Goal: Task Accomplishment & Management: Use online tool/utility

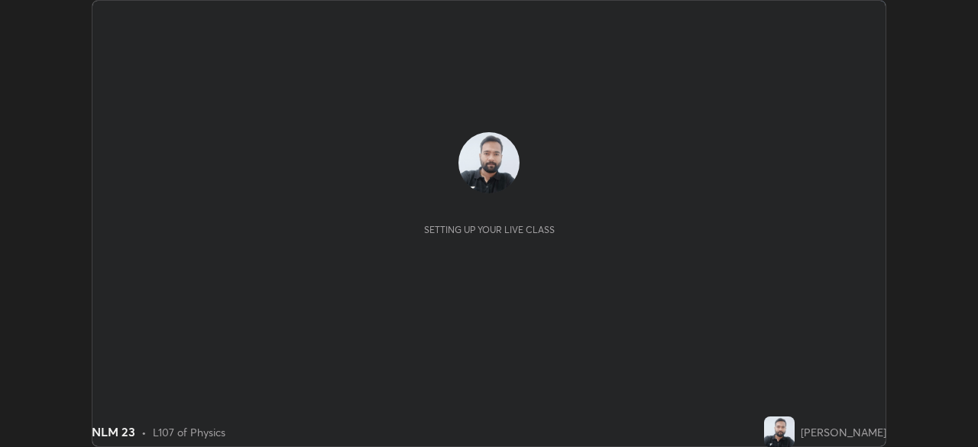
scroll to position [447, 978]
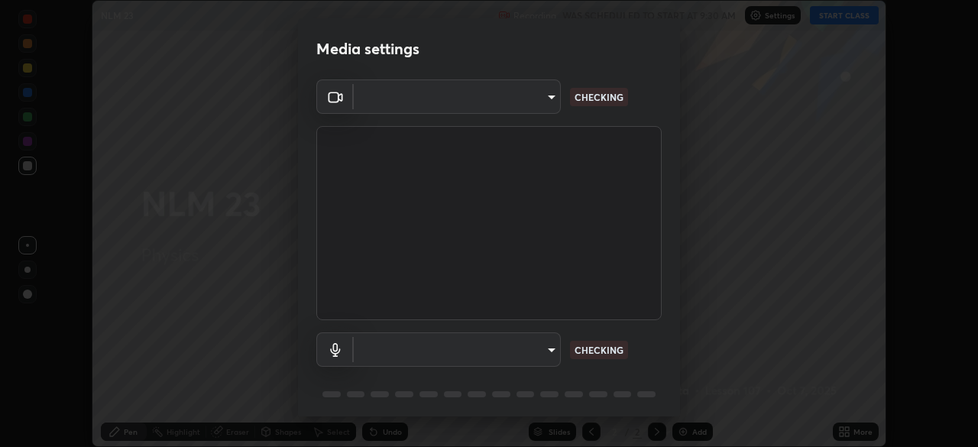
type input "c6d9f4fad3682c18dafb571cd2331b3ecaaf554884ec2734a231d331960bfaec"
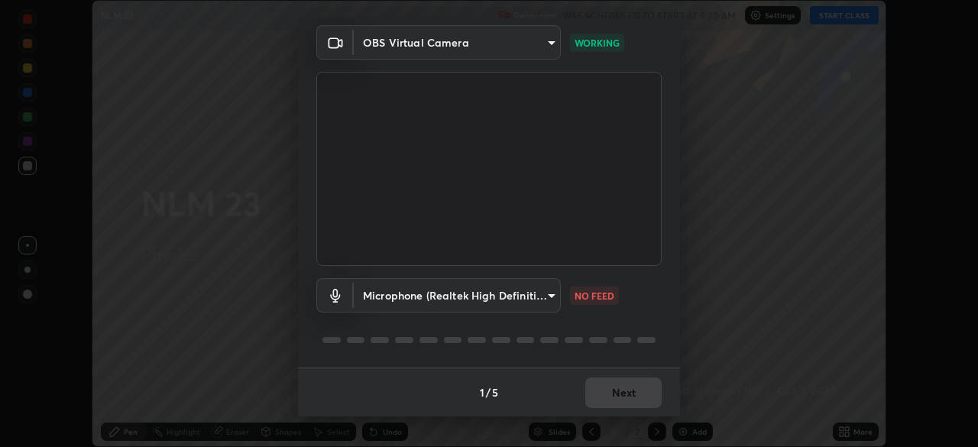
click at [546, 299] on body "Erase all NLM 23 Recording WAS SCHEDULED TO START AT 9:30 AM Settings START CLA…" at bounding box center [489, 223] width 978 height 447
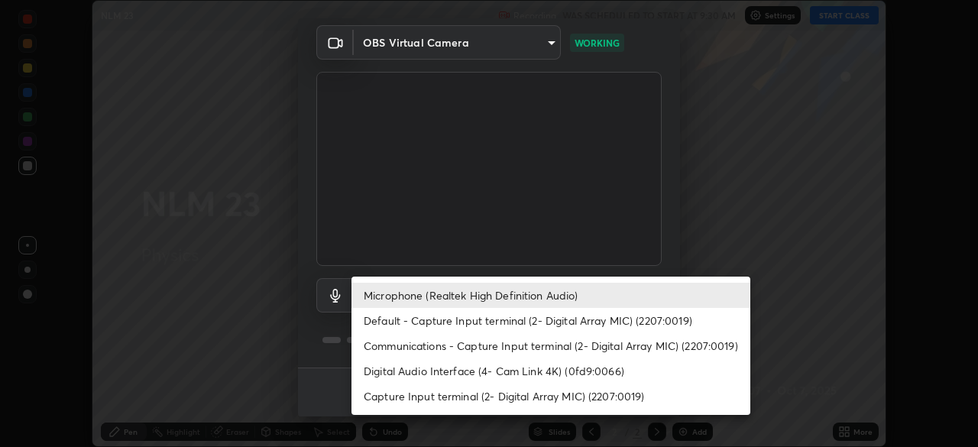
click at [520, 323] on li "Default - Capture Input terminal (2- Digital Array MIC) (2207:0019)" at bounding box center [551, 320] width 399 height 25
type input "default"
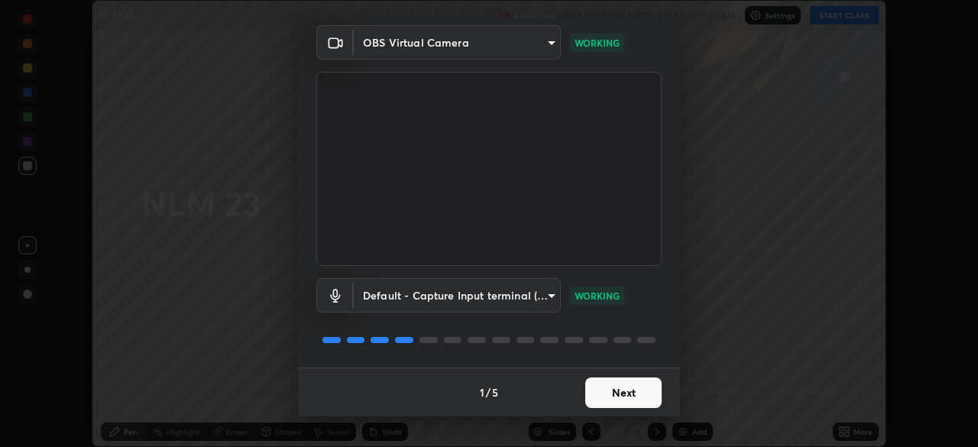
click at [617, 393] on button "Next" at bounding box center [623, 393] width 76 height 31
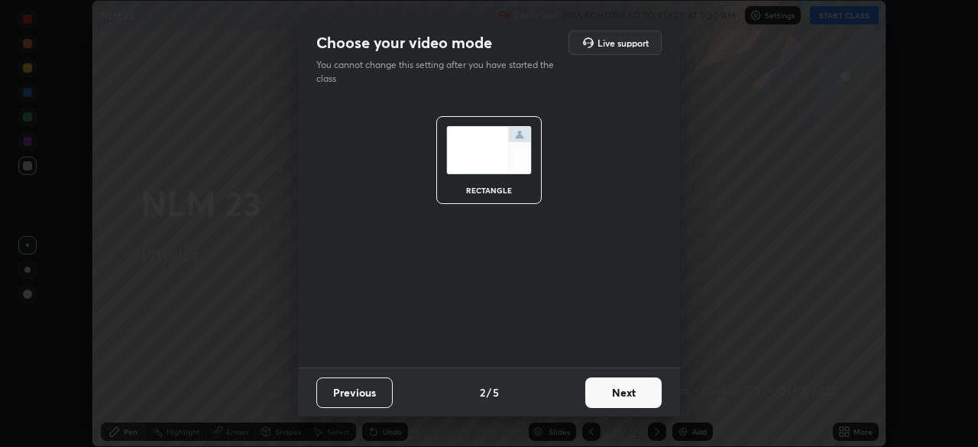
click at [635, 392] on button "Next" at bounding box center [623, 393] width 76 height 31
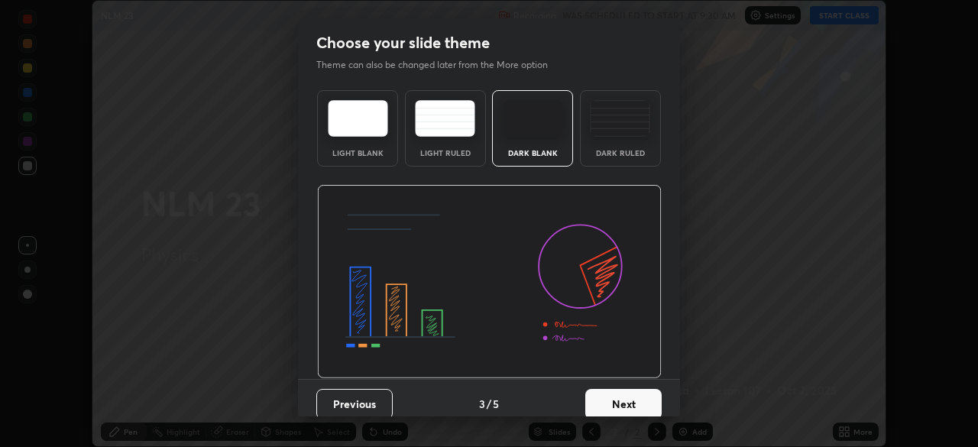
click at [634, 403] on button "Next" at bounding box center [623, 404] width 76 height 31
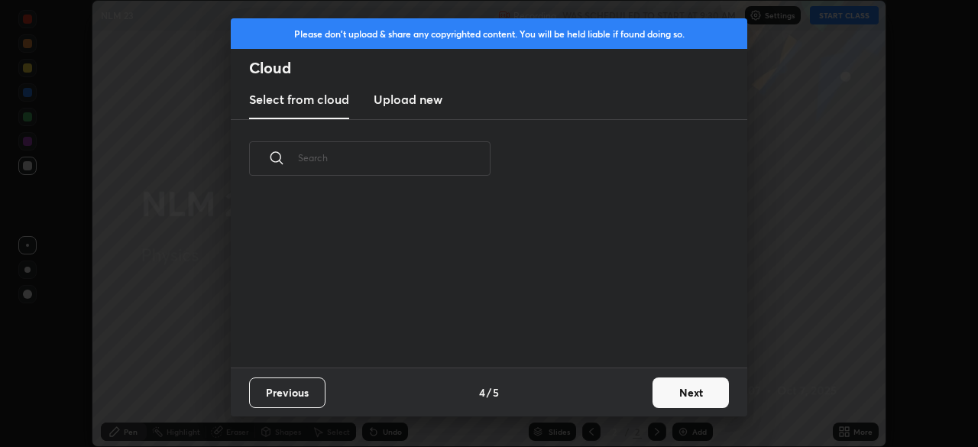
click at [664, 397] on button "Next" at bounding box center [691, 393] width 76 height 31
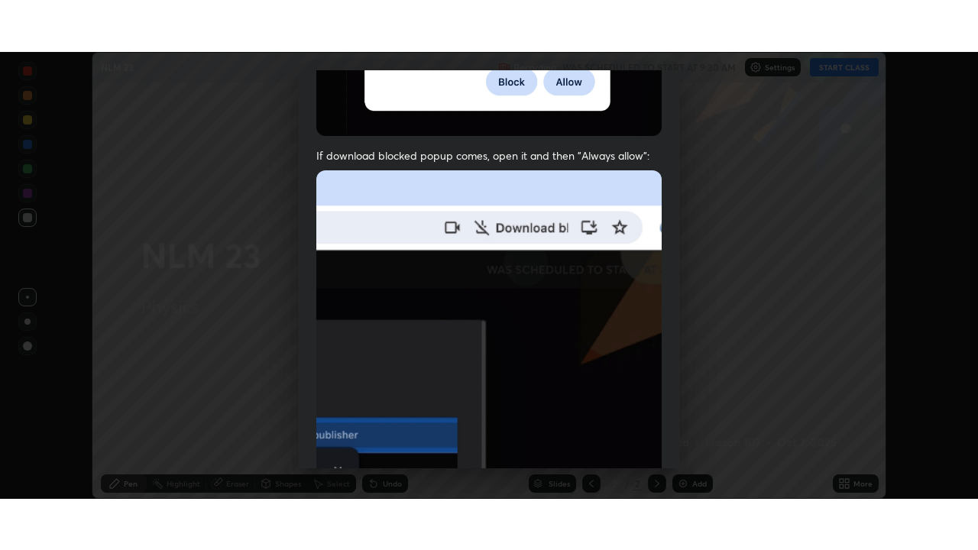
scroll to position [366, 0]
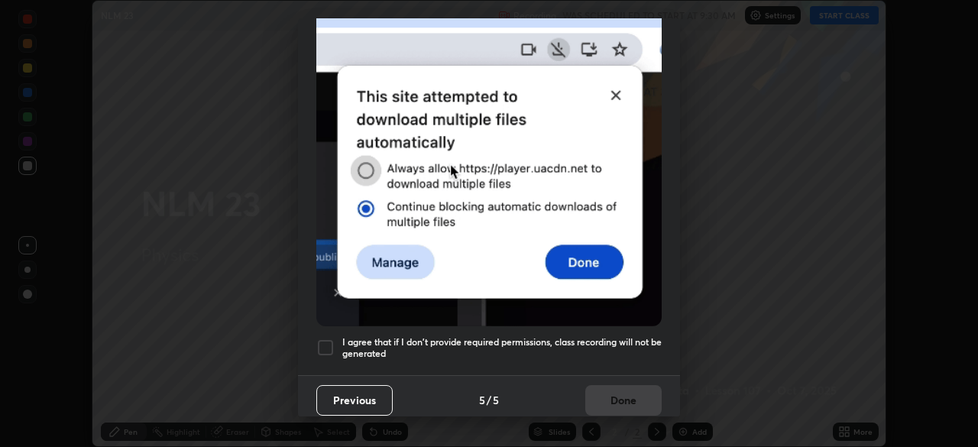
click at [595, 347] on h5 "I agree that if I don't provide required permissions, class recording will not …" at bounding box center [501, 348] width 319 height 24
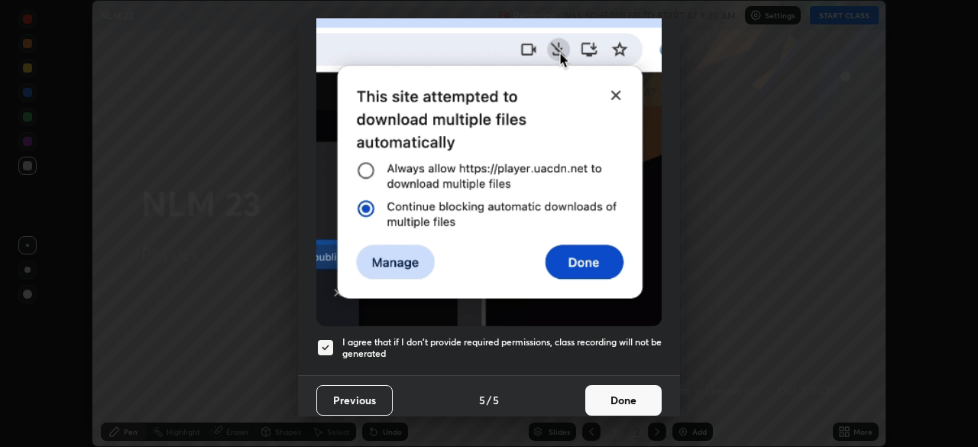
click at [624, 397] on button "Done" at bounding box center [623, 400] width 76 height 31
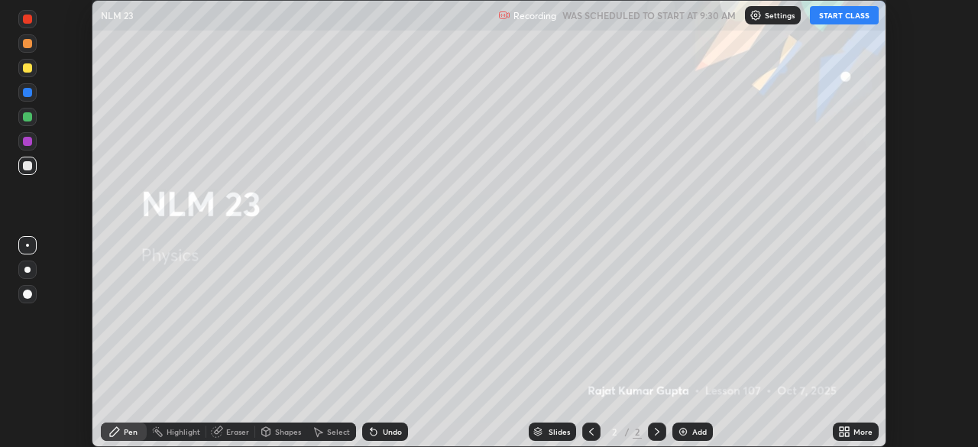
click at [854, 17] on button "START CLASS" at bounding box center [844, 15] width 69 height 18
click at [855, 426] on div "More" at bounding box center [856, 432] width 46 height 18
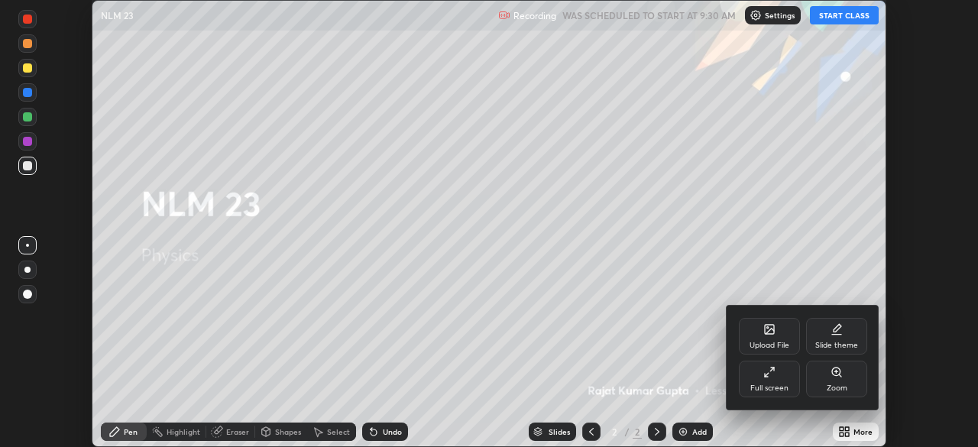
click at [759, 388] on div "Full screen" at bounding box center [770, 388] width 38 height 8
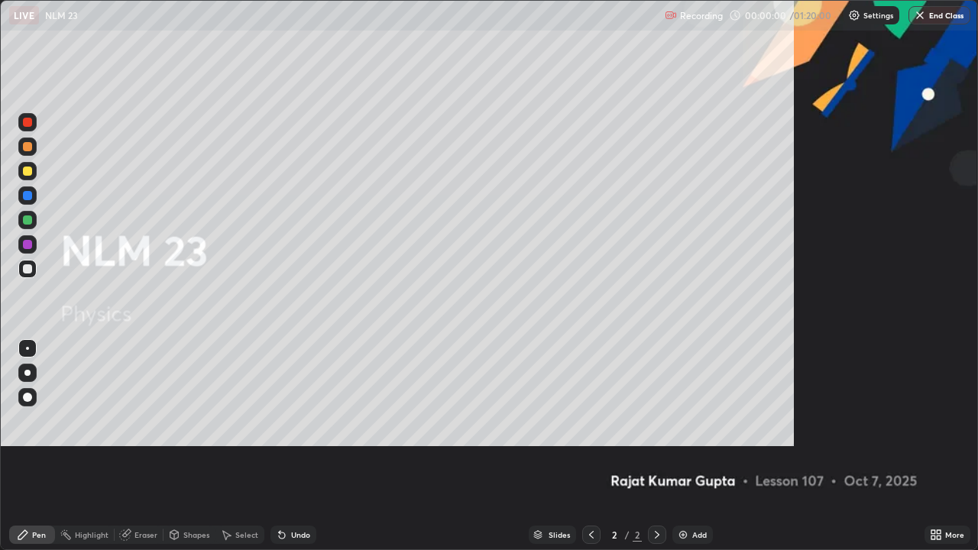
scroll to position [550, 978]
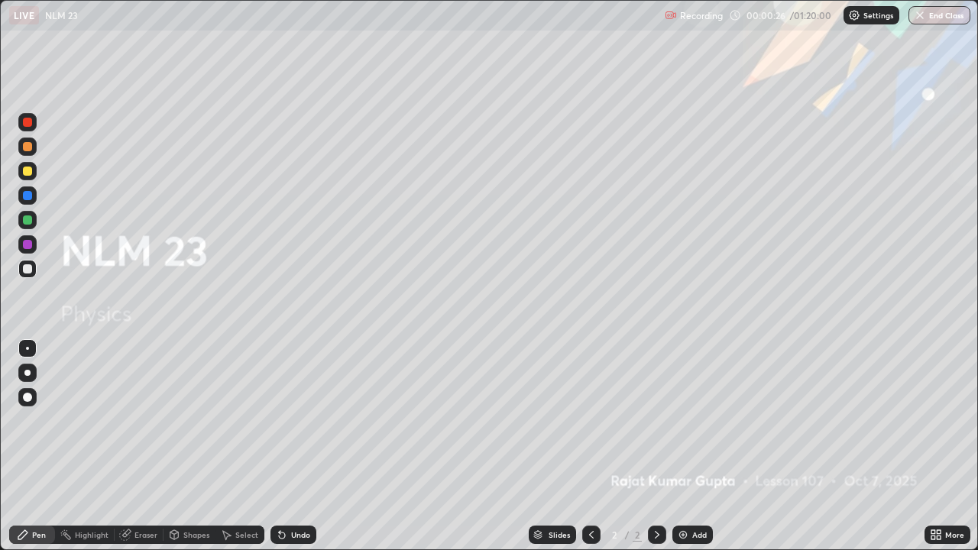
click at [684, 446] on img at bounding box center [683, 535] width 12 height 12
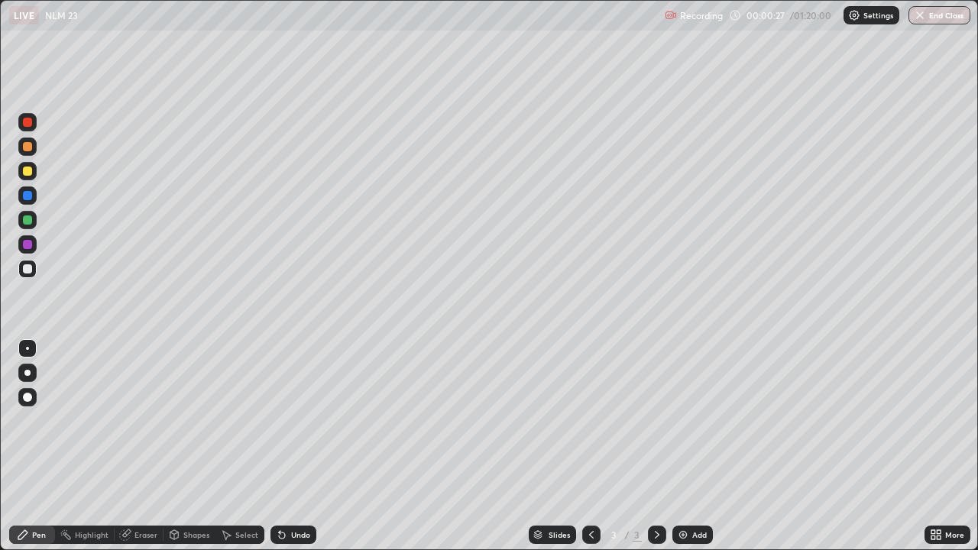
click at [682, 446] on img at bounding box center [683, 535] width 12 height 12
click at [22, 446] on icon at bounding box center [22, 534] width 9 height 9
click at [34, 273] on div at bounding box center [27, 269] width 18 height 18
click at [28, 268] on div at bounding box center [27, 268] width 9 height 9
click at [30, 397] on div at bounding box center [27, 397] width 9 height 9
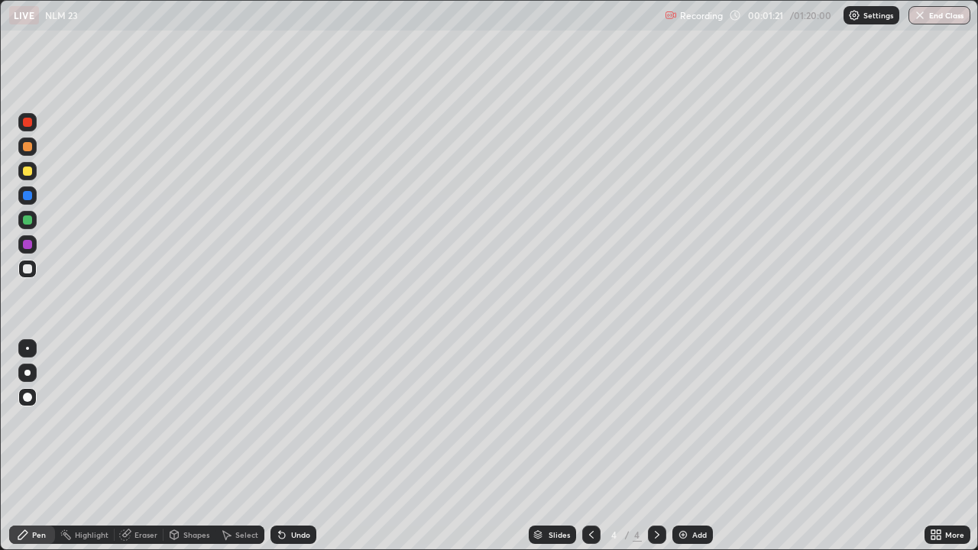
click at [28, 248] on div at bounding box center [27, 244] width 9 height 9
click at [291, 446] on div "Undo" at bounding box center [300, 535] width 19 height 8
click at [25, 266] on div at bounding box center [27, 268] width 9 height 9
click at [22, 219] on div at bounding box center [27, 220] width 18 height 18
click at [27, 271] on div at bounding box center [27, 268] width 9 height 9
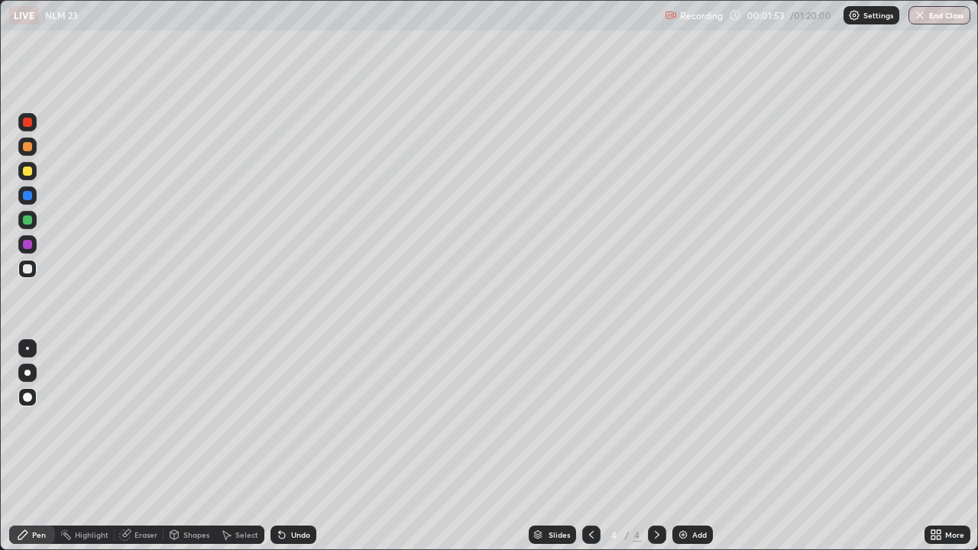
click at [30, 271] on div at bounding box center [27, 268] width 9 height 9
click at [28, 196] on div at bounding box center [27, 195] width 9 height 9
click at [25, 196] on div at bounding box center [27, 195] width 9 height 9
click at [24, 226] on div at bounding box center [27, 220] width 18 height 18
click at [27, 271] on div at bounding box center [27, 268] width 9 height 9
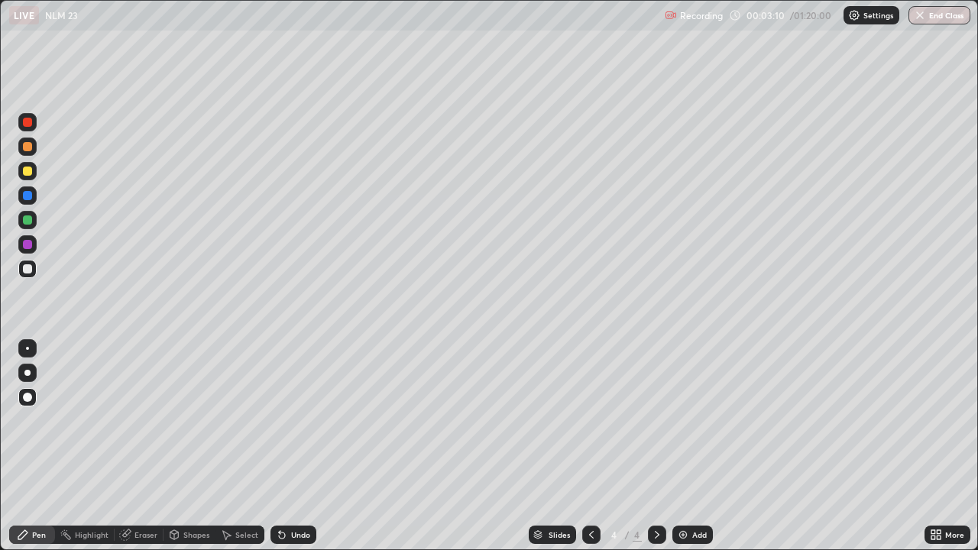
click at [300, 446] on div "Undo" at bounding box center [294, 535] width 46 height 18
click at [291, 446] on div "Undo" at bounding box center [300, 535] width 19 height 8
click at [285, 446] on icon at bounding box center [282, 535] width 12 height 12
click at [286, 446] on icon at bounding box center [282, 535] width 12 height 12
click at [284, 446] on icon at bounding box center [282, 535] width 12 height 12
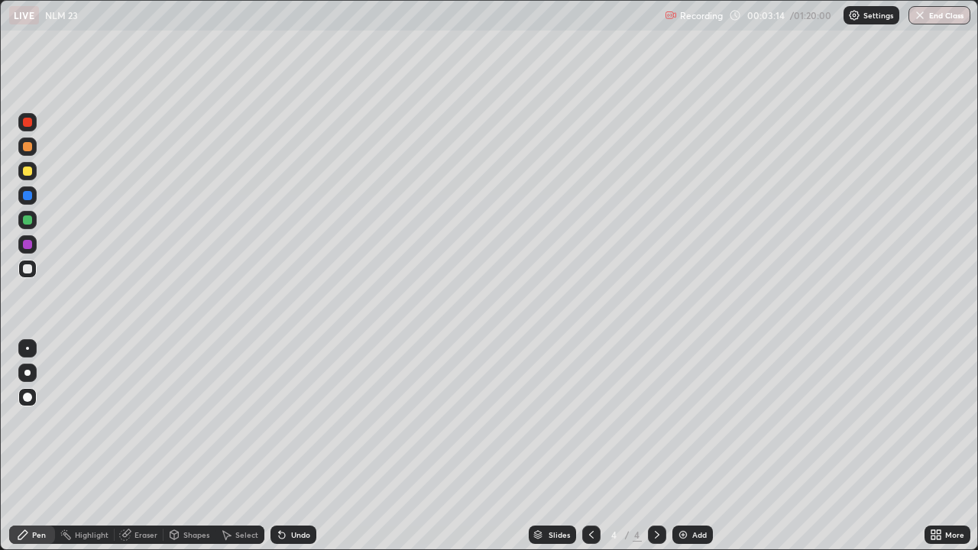
click at [283, 446] on icon at bounding box center [282, 535] width 12 height 12
click at [288, 446] on div "Undo" at bounding box center [294, 535] width 46 height 18
click at [287, 446] on div "Undo" at bounding box center [294, 535] width 46 height 18
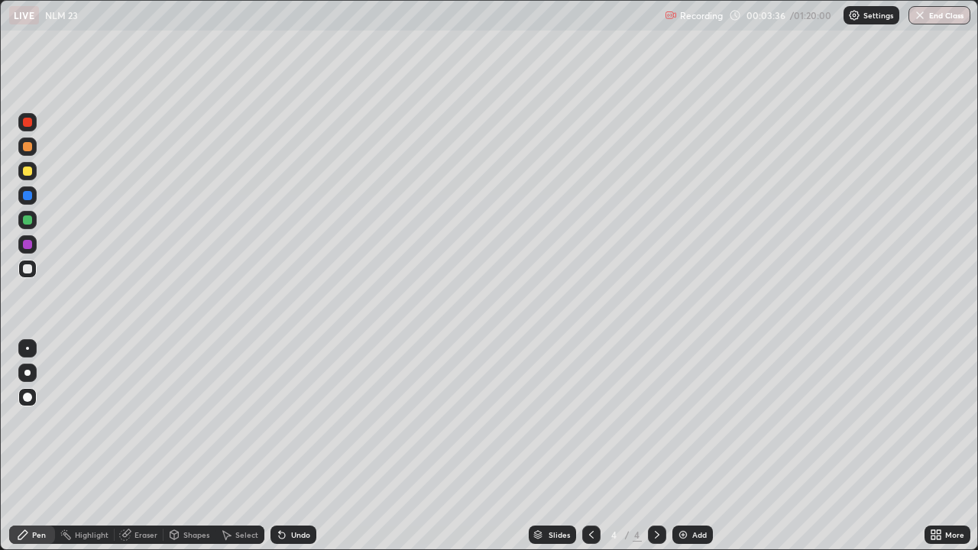
click at [287, 446] on div "Undo" at bounding box center [294, 535] width 46 height 18
click at [291, 446] on div "Undo" at bounding box center [294, 535] width 46 height 18
click at [293, 446] on div "Undo" at bounding box center [294, 535] width 46 height 18
click at [295, 446] on div "Undo" at bounding box center [294, 535] width 46 height 18
click at [297, 446] on div "Undo" at bounding box center [294, 535] width 46 height 18
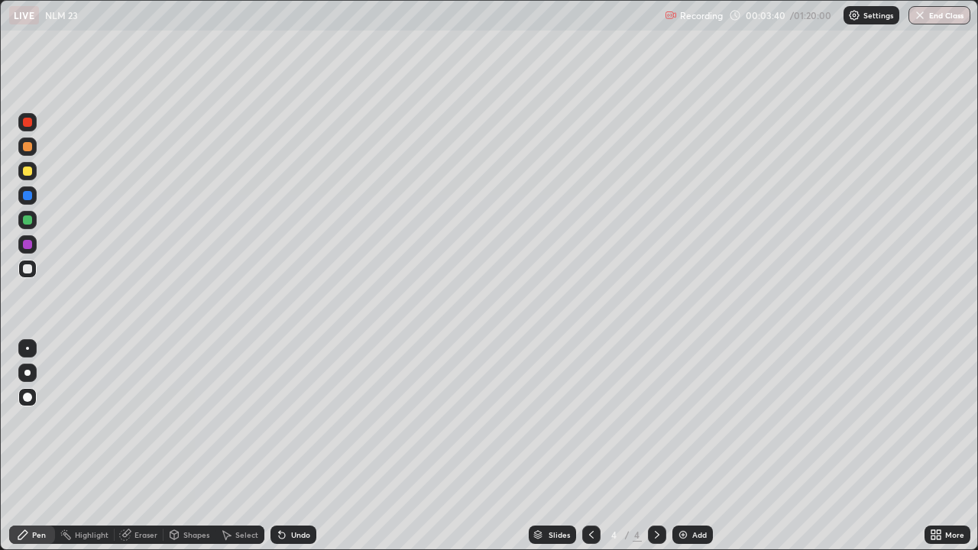
click at [298, 446] on div "Undo" at bounding box center [300, 535] width 19 height 8
click at [656, 446] on icon at bounding box center [657, 535] width 12 height 12
click at [694, 446] on div "Add" at bounding box center [699, 535] width 15 height 8
click at [40, 446] on div "Pen" at bounding box center [39, 535] width 14 height 8
click at [25, 270] on div at bounding box center [27, 268] width 9 height 9
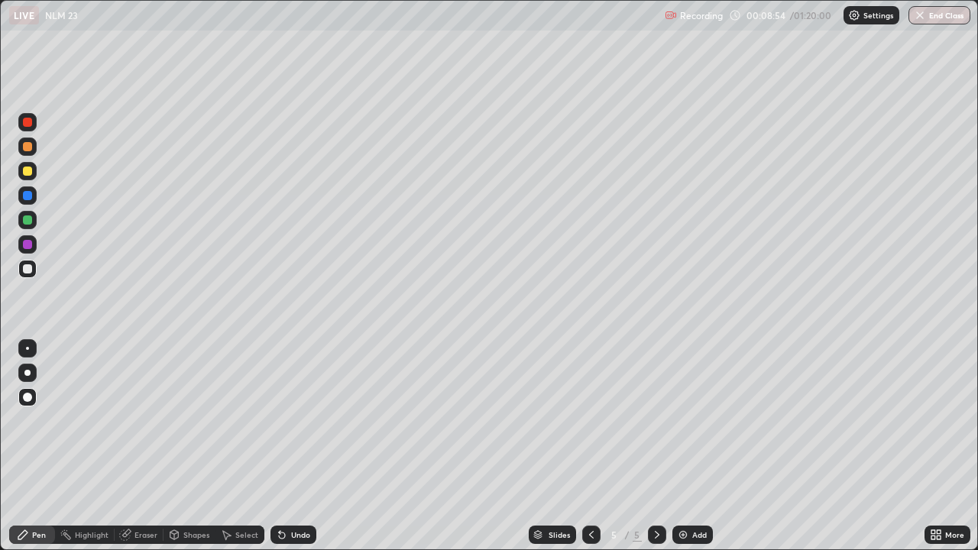
click at [303, 446] on div "Undo" at bounding box center [300, 535] width 19 height 8
click at [649, 446] on div at bounding box center [657, 535] width 18 height 18
click at [685, 446] on img at bounding box center [683, 535] width 12 height 12
click at [297, 446] on div "Undo" at bounding box center [300, 535] width 19 height 8
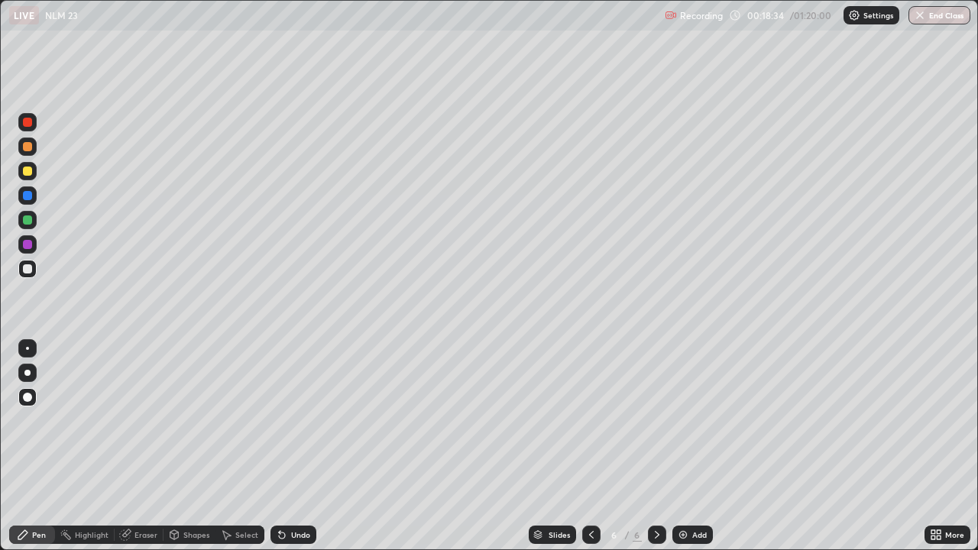
click at [45, 446] on div "Pen" at bounding box center [39, 535] width 14 height 8
click at [47, 446] on div "Pen" at bounding box center [32, 535] width 46 height 18
click at [25, 271] on div at bounding box center [27, 268] width 9 height 9
click at [29, 272] on div at bounding box center [27, 268] width 9 height 9
click at [32, 446] on div "Pen" at bounding box center [39, 535] width 14 height 8
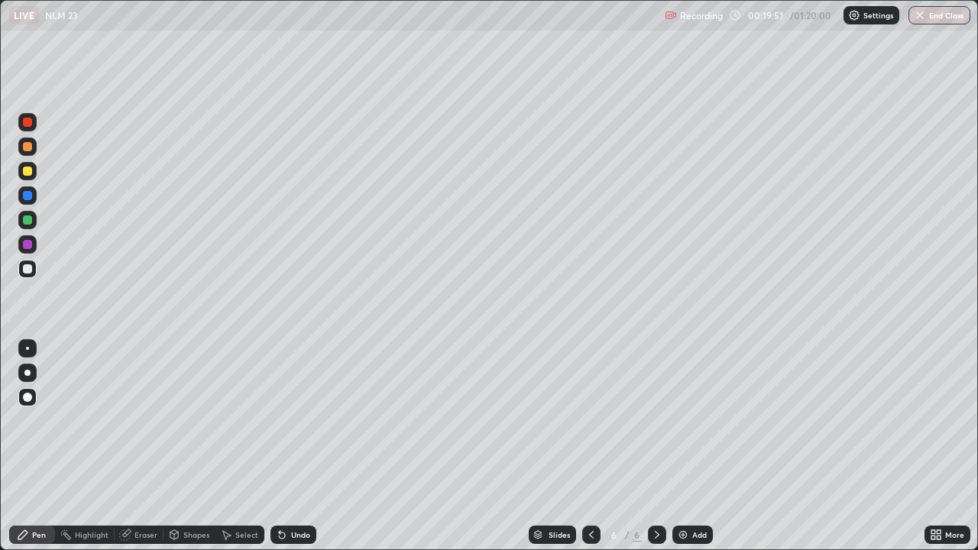
click at [21, 271] on div at bounding box center [27, 269] width 18 height 18
click at [30, 271] on div at bounding box center [27, 268] width 9 height 9
click at [28, 148] on div at bounding box center [27, 146] width 9 height 9
click at [28, 197] on div at bounding box center [27, 195] width 9 height 9
click at [28, 274] on div at bounding box center [27, 269] width 18 height 18
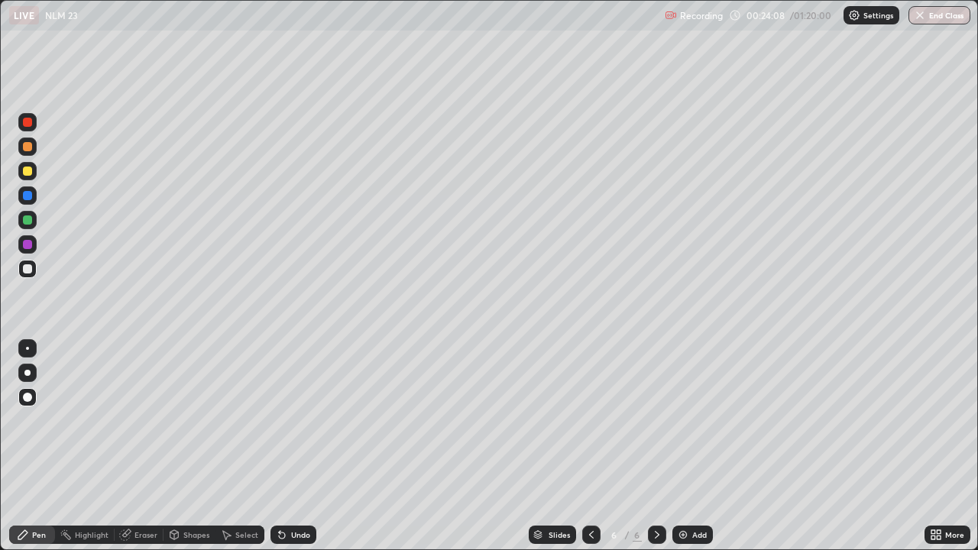
click at [243, 446] on div "Select" at bounding box center [246, 535] width 23 height 8
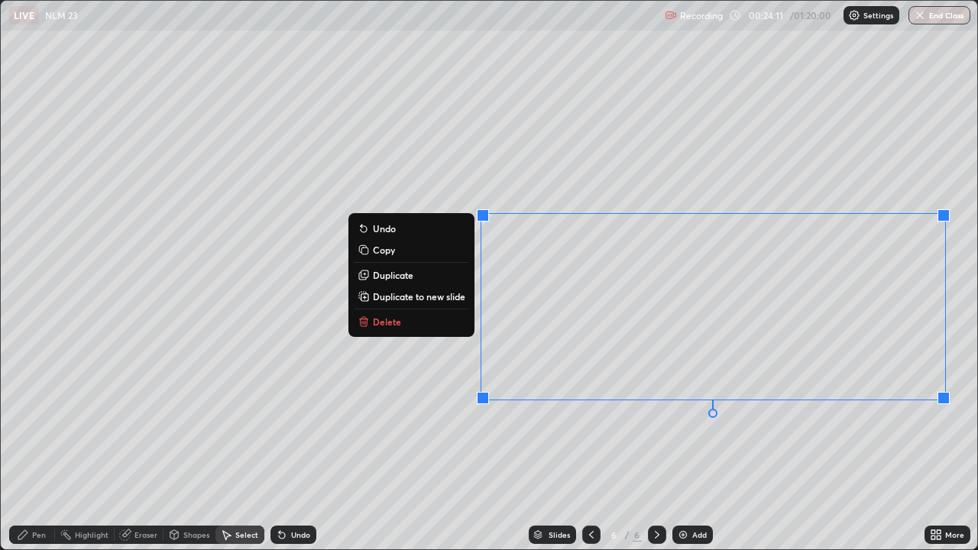
click at [384, 324] on p "Delete" at bounding box center [387, 322] width 28 height 12
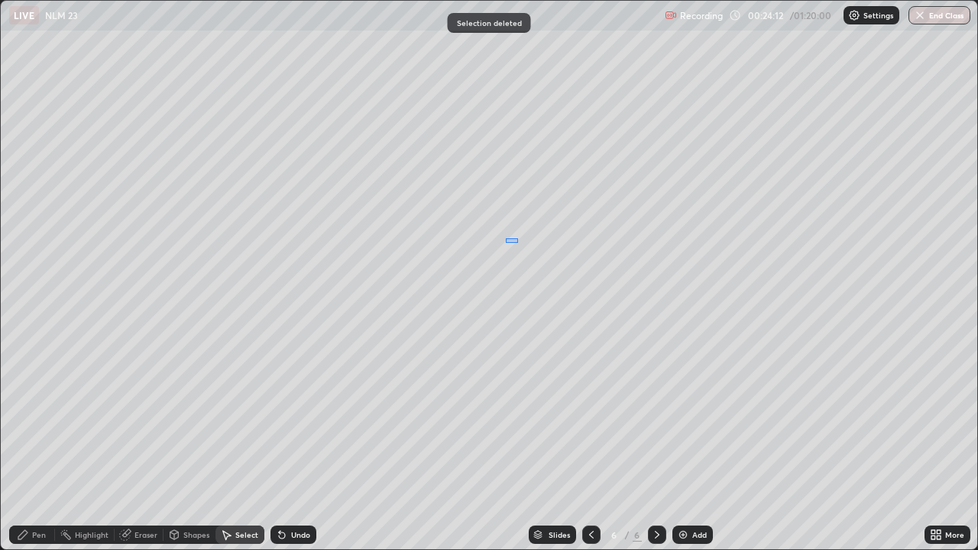
click at [532, 237] on div "0 ° Undo Copy Duplicate Duplicate to new slide Delete" at bounding box center [489, 275] width 977 height 549
click at [33, 446] on div "Pen" at bounding box center [32, 535] width 46 height 18
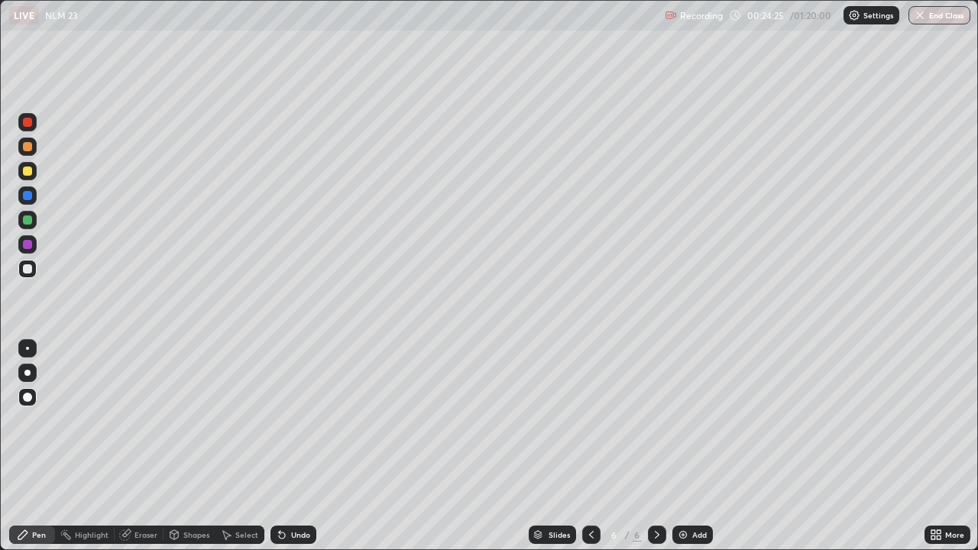
click at [28, 148] on div at bounding box center [27, 146] width 9 height 9
click at [30, 273] on div at bounding box center [27, 268] width 9 height 9
click at [29, 202] on div at bounding box center [27, 195] width 18 height 18
click at [288, 446] on div "Undo" at bounding box center [294, 535] width 46 height 18
click at [287, 446] on div "Undo" at bounding box center [294, 535] width 46 height 18
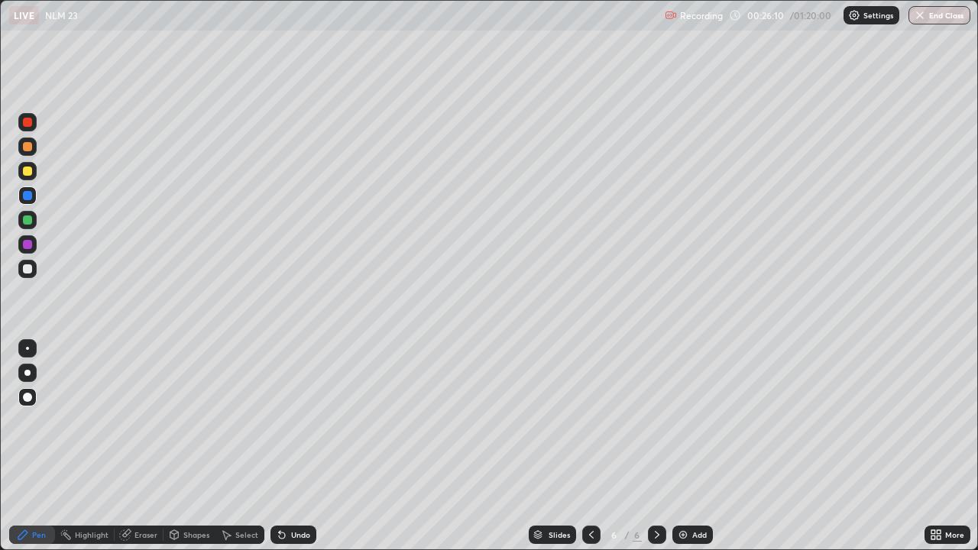
click at [285, 446] on icon at bounding box center [282, 535] width 12 height 12
click at [654, 446] on icon at bounding box center [657, 535] width 12 height 12
click at [690, 446] on div "Add" at bounding box center [693, 535] width 41 height 18
click at [31, 277] on div at bounding box center [27, 269] width 18 height 18
click at [280, 446] on icon at bounding box center [282, 536] width 6 height 6
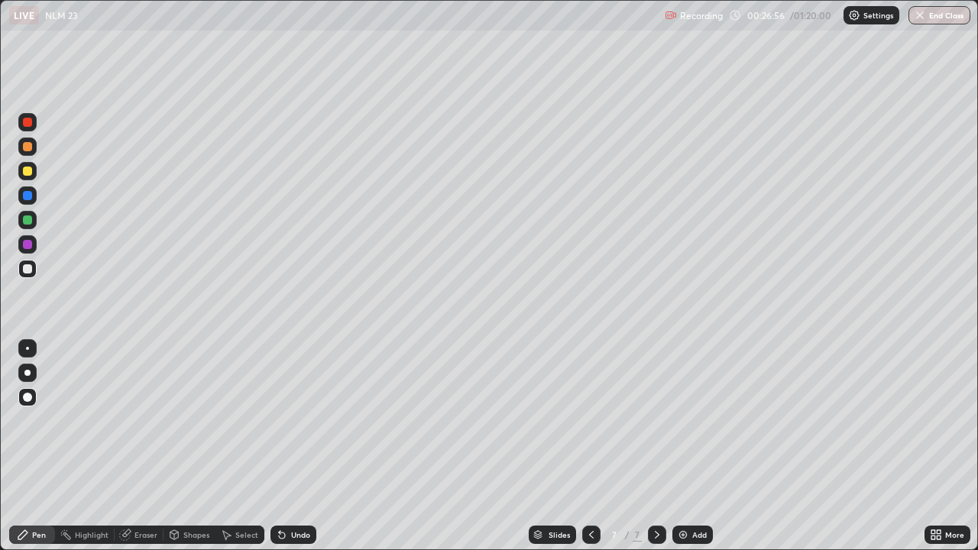
click at [280, 446] on icon at bounding box center [282, 536] width 6 height 6
click at [25, 196] on div at bounding box center [27, 195] width 9 height 9
click at [26, 269] on div at bounding box center [27, 268] width 9 height 9
click at [141, 446] on div "Eraser" at bounding box center [146, 535] width 23 height 8
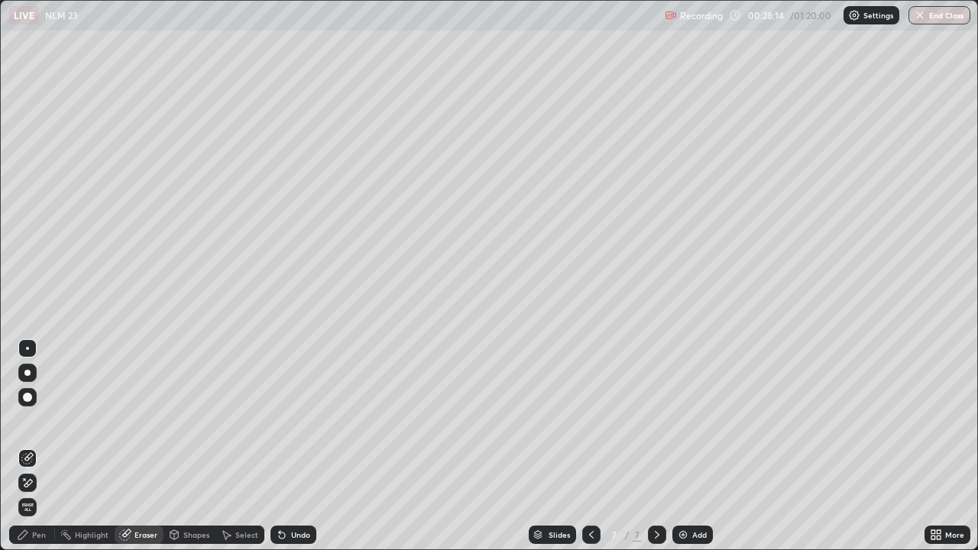
click at [37, 446] on div "Pen" at bounding box center [39, 535] width 14 height 8
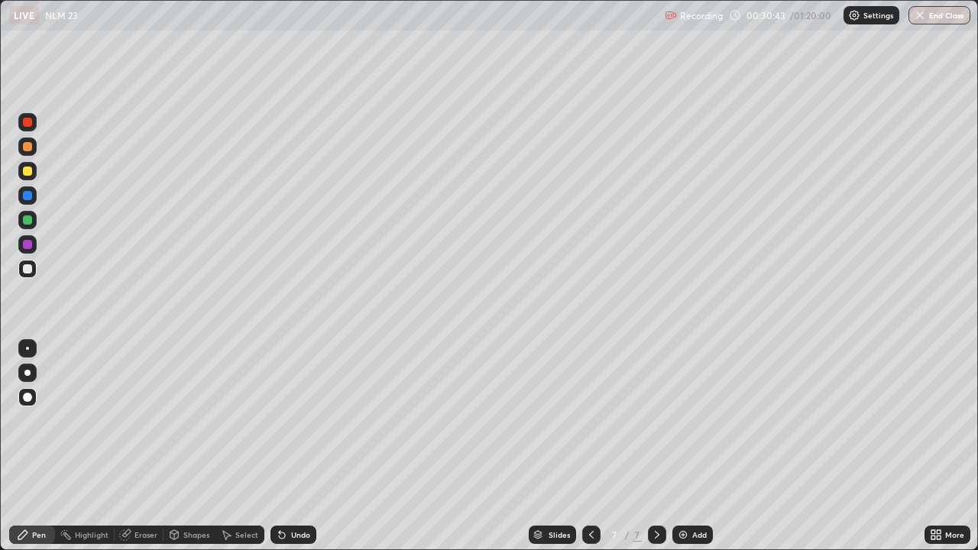
click at [37, 446] on div "Pen" at bounding box center [39, 535] width 14 height 8
click at [28, 265] on div at bounding box center [27, 268] width 9 height 9
click at [26, 246] on div at bounding box center [27, 244] width 9 height 9
click at [588, 446] on icon at bounding box center [591, 535] width 12 height 12
click at [656, 446] on icon at bounding box center [657, 535] width 12 height 12
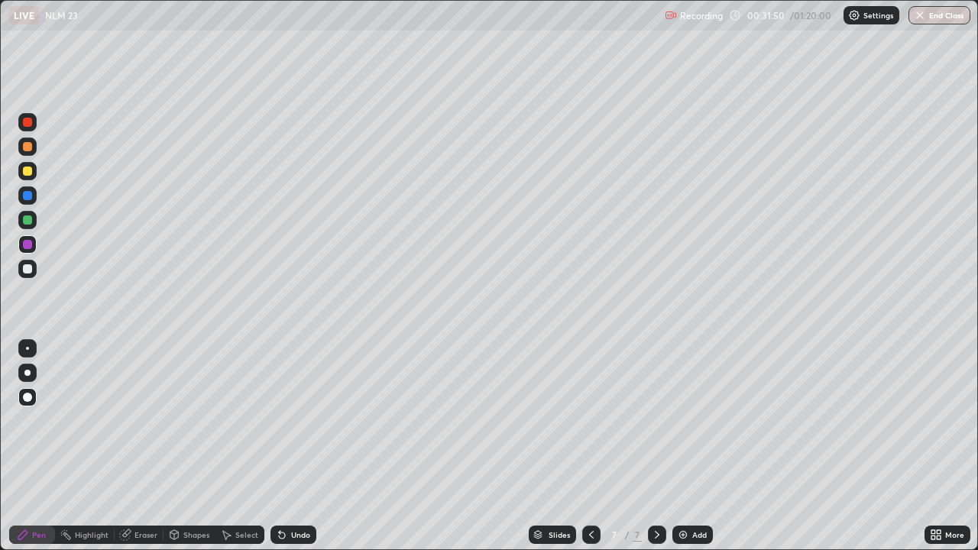
click at [36, 266] on div at bounding box center [27, 269] width 18 height 18
click at [28, 221] on div at bounding box center [27, 220] width 9 height 9
click at [303, 446] on div "Undo" at bounding box center [300, 535] width 19 height 8
click at [301, 446] on div "Undo" at bounding box center [300, 535] width 19 height 8
click at [148, 446] on div "Eraser" at bounding box center [146, 535] width 23 height 8
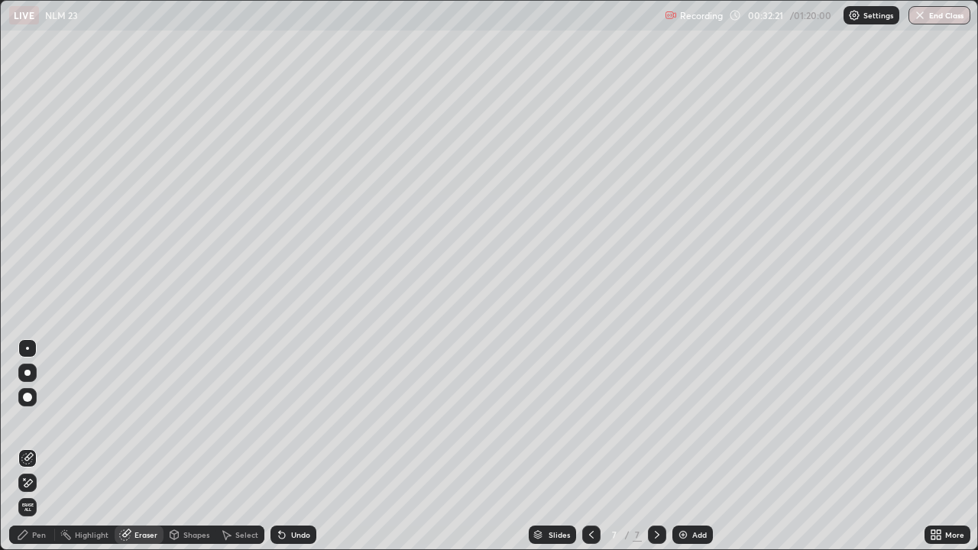
click at [41, 446] on div "Pen" at bounding box center [39, 535] width 14 height 8
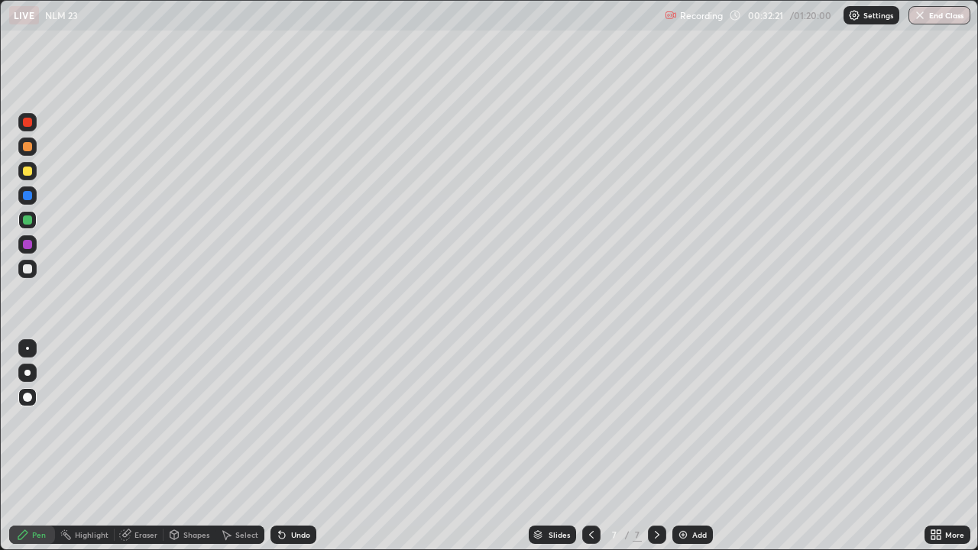
click at [42, 446] on div "Pen" at bounding box center [39, 535] width 14 height 8
click at [28, 268] on div at bounding box center [27, 268] width 9 height 9
click at [28, 269] on div at bounding box center [27, 268] width 9 height 9
click at [656, 446] on icon at bounding box center [657, 535] width 12 height 12
click at [692, 446] on div "Add" at bounding box center [699, 535] width 15 height 8
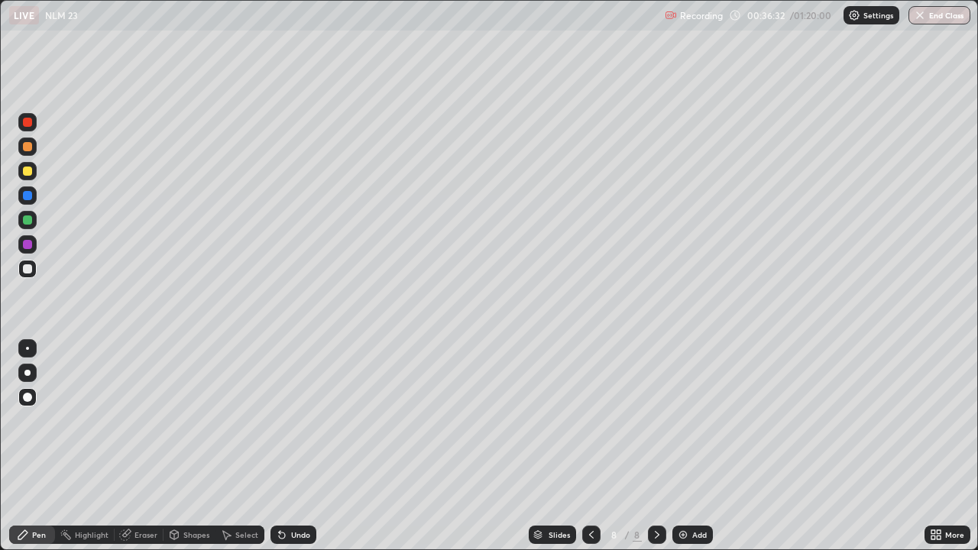
click at [28, 272] on div at bounding box center [27, 268] width 9 height 9
click at [31, 398] on div at bounding box center [27, 397] width 9 height 9
click at [143, 446] on div "Eraser" at bounding box center [139, 535] width 49 height 18
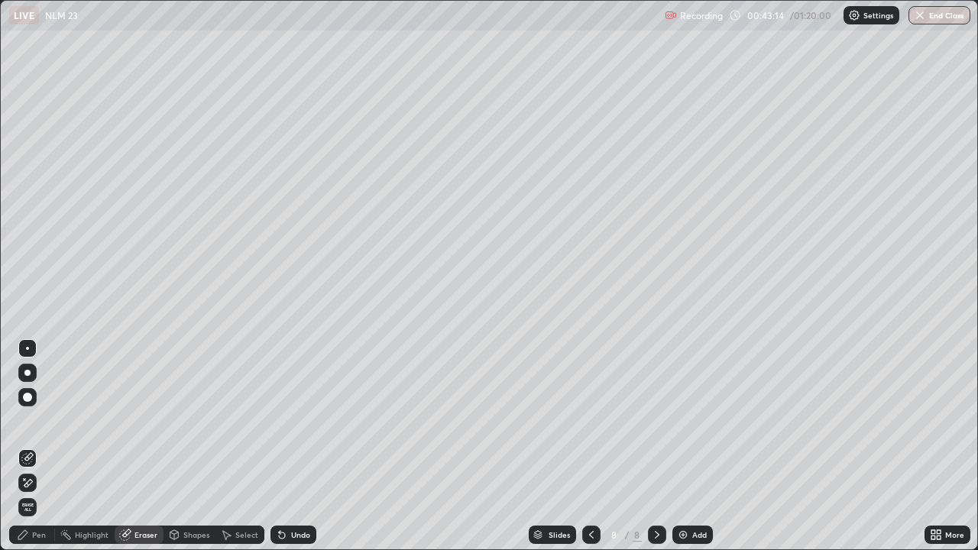
click at [31, 446] on div "Pen" at bounding box center [32, 535] width 46 height 31
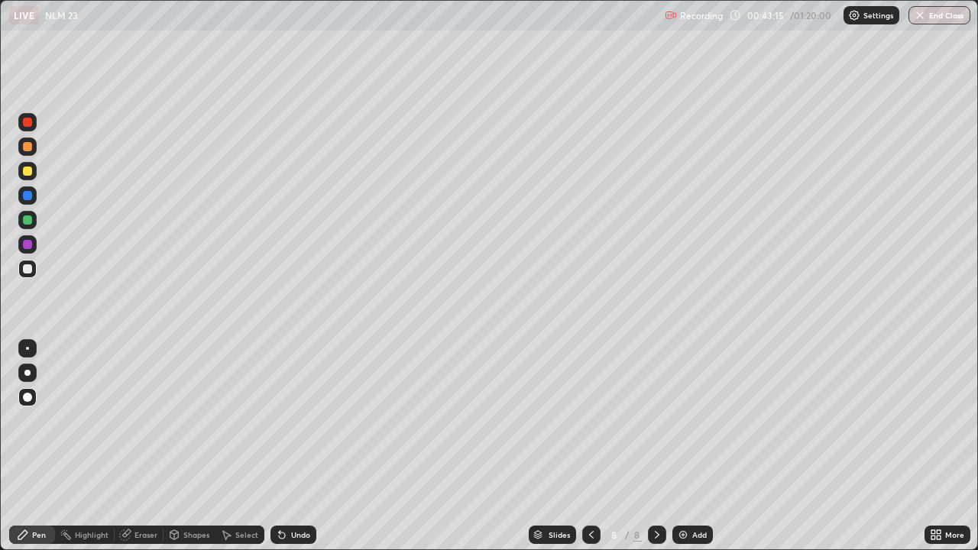
click at [34, 446] on div "Pen" at bounding box center [39, 535] width 14 height 8
click at [35, 446] on div "Pen" at bounding box center [39, 535] width 14 height 8
click at [26, 245] on div at bounding box center [27, 244] width 9 height 9
click at [27, 213] on div at bounding box center [27, 220] width 18 height 18
click at [287, 446] on div "Undo" at bounding box center [294, 535] width 46 height 18
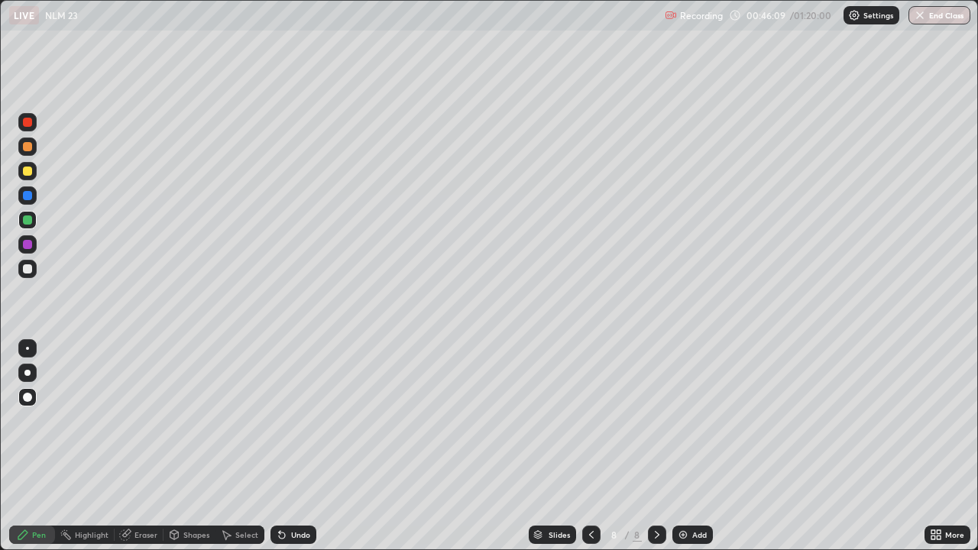
click at [287, 446] on div "Undo" at bounding box center [294, 535] width 46 height 18
click at [285, 446] on icon at bounding box center [282, 535] width 12 height 12
click at [282, 446] on div "Undo" at bounding box center [294, 535] width 46 height 18
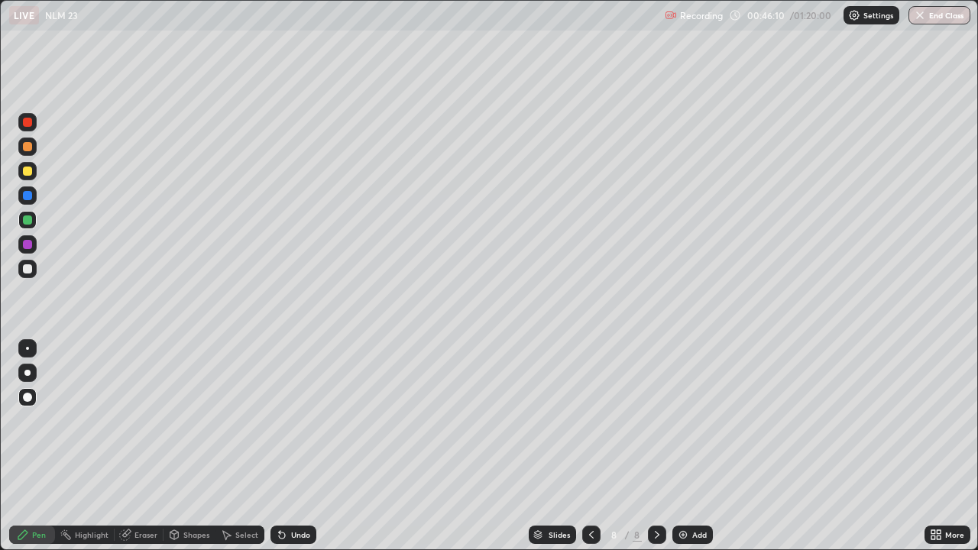
click at [280, 446] on icon at bounding box center [282, 536] width 6 height 6
click at [279, 446] on icon at bounding box center [282, 536] width 6 height 6
click at [142, 446] on div "Eraser" at bounding box center [146, 535] width 23 height 8
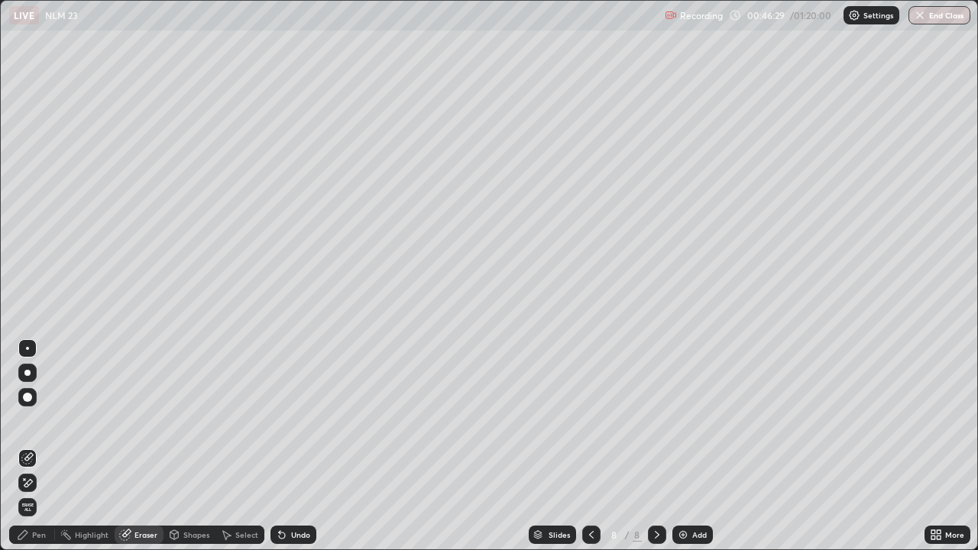
click at [33, 446] on div "Pen" at bounding box center [39, 535] width 14 height 8
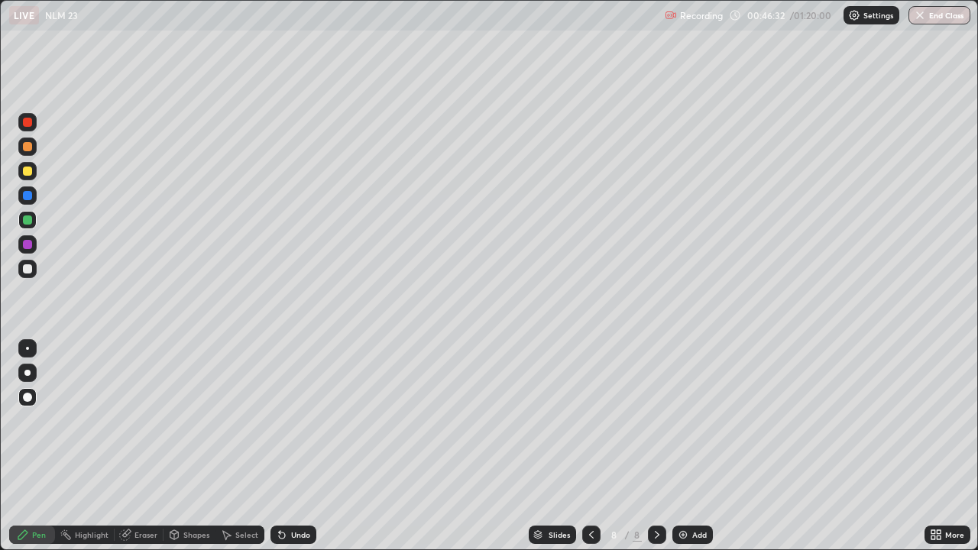
click at [27, 222] on div at bounding box center [27, 220] width 9 height 9
click at [23, 199] on div at bounding box center [27, 195] width 18 height 18
click at [291, 446] on div "Undo" at bounding box center [300, 535] width 19 height 8
click at [25, 170] on div at bounding box center [27, 171] width 9 height 9
click at [28, 270] on div at bounding box center [27, 268] width 9 height 9
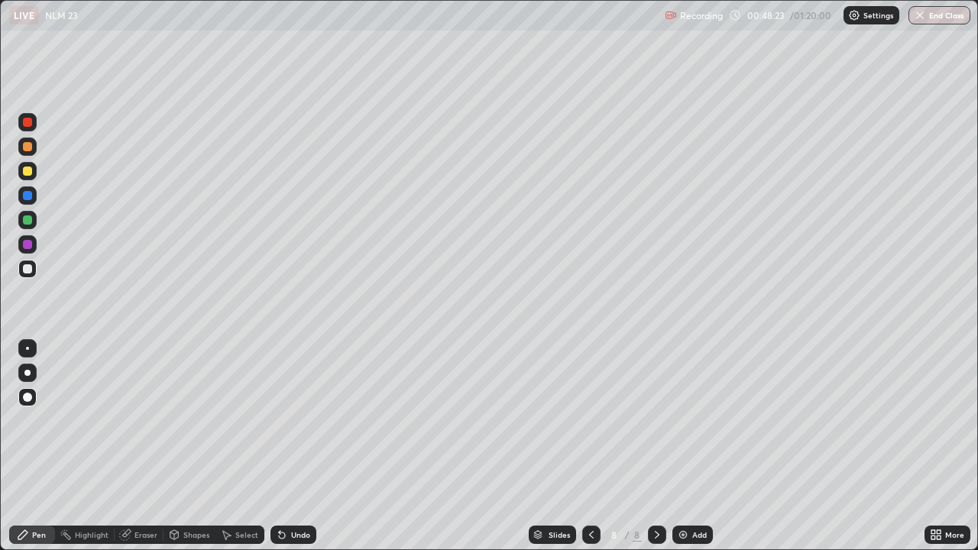
click at [32, 124] on div at bounding box center [27, 122] width 18 height 18
click at [24, 271] on div at bounding box center [27, 268] width 9 height 9
click at [23, 268] on div at bounding box center [27, 268] width 9 height 9
click at [143, 446] on div "Eraser" at bounding box center [146, 535] width 23 height 8
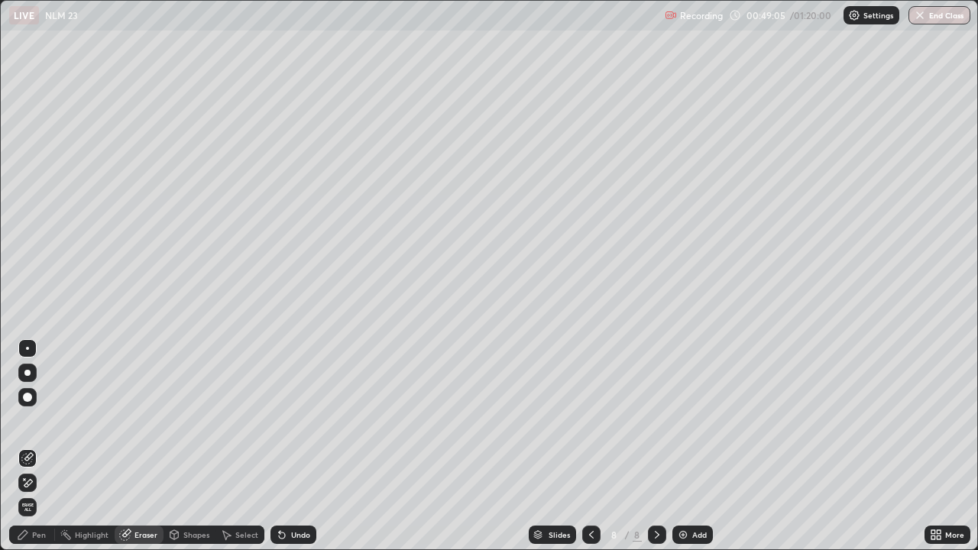
click at [39, 446] on div "Pen" at bounding box center [39, 535] width 14 height 8
click at [34, 446] on div "Pen" at bounding box center [39, 535] width 14 height 8
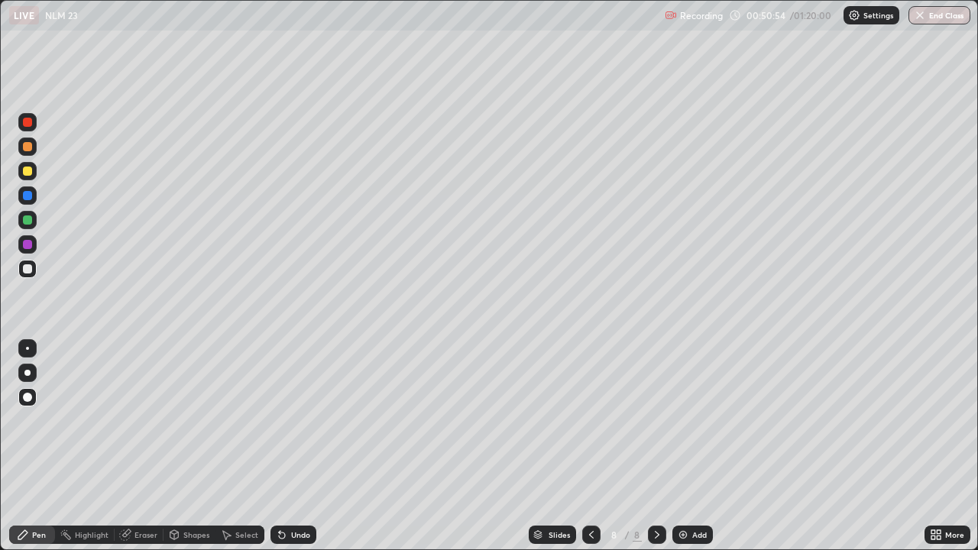
click at [145, 446] on div "Eraser" at bounding box center [146, 535] width 23 height 8
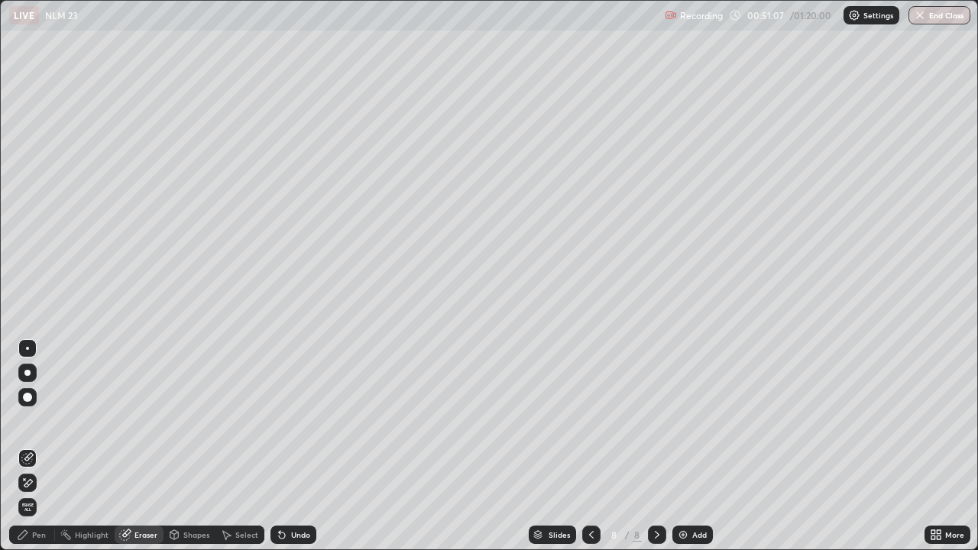
click at [145, 446] on div "Eraser" at bounding box center [146, 535] width 23 height 8
click at [41, 446] on div "Pen" at bounding box center [39, 535] width 14 height 8
click at [39, 446] on div "Pen" at bounding box center [39, 535] width 14 height 8
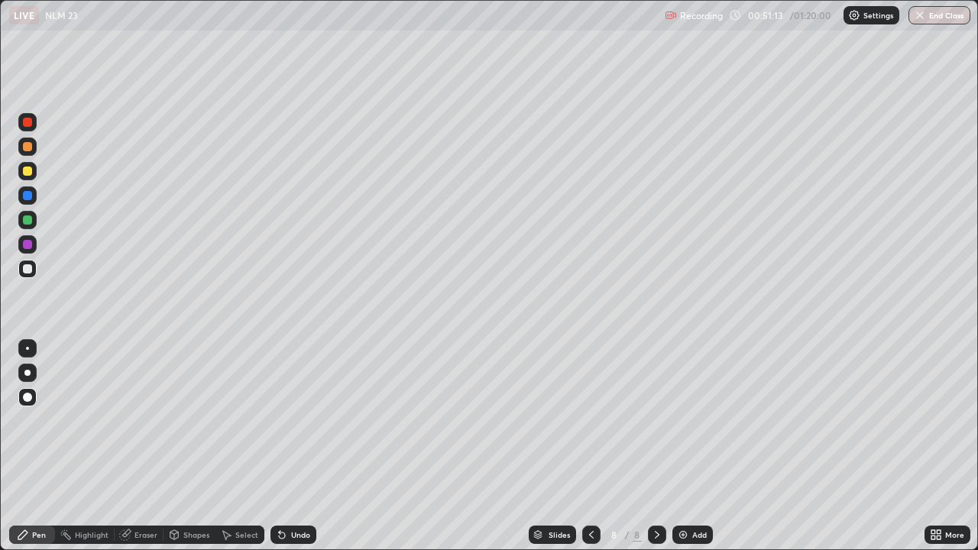
click at [36, 446] on div "Pen" at bounding box center [32, 535] width 46 height 18
click at [297, 446] on div "Undo" at bounding box center [300, 535] width 19 height 8
click at [293, 446] on div "Undo" at bounding box center [294, 535] width 46 height 18
click at [292, 446] on div "Undo" at bounding box center [294, 535] width 46 height 18
click at [291, 446] on div "Undo" at bounding box center [294, 535] width 46 height 18
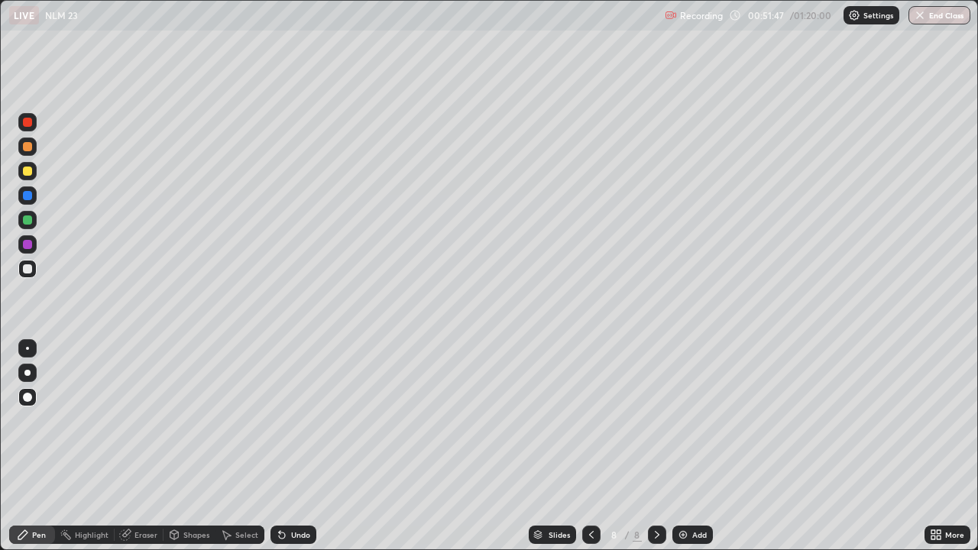
click at [291, 446] on div "Undo" at bounding box center [294, 535] width 46 height 18
click at [294, 446] on div "Undo" at bounding box center [300, 535] width 19 height 8
click at [283, 446] on icon at bounding box center [282, 535] width 12 height 12
click at [297, 446] on div "Undo" at bounding box center [300, 535] width 19 height 8
click at [144, 446] on div "Eraser" at bounding box center [139, 535] width 49 height 18
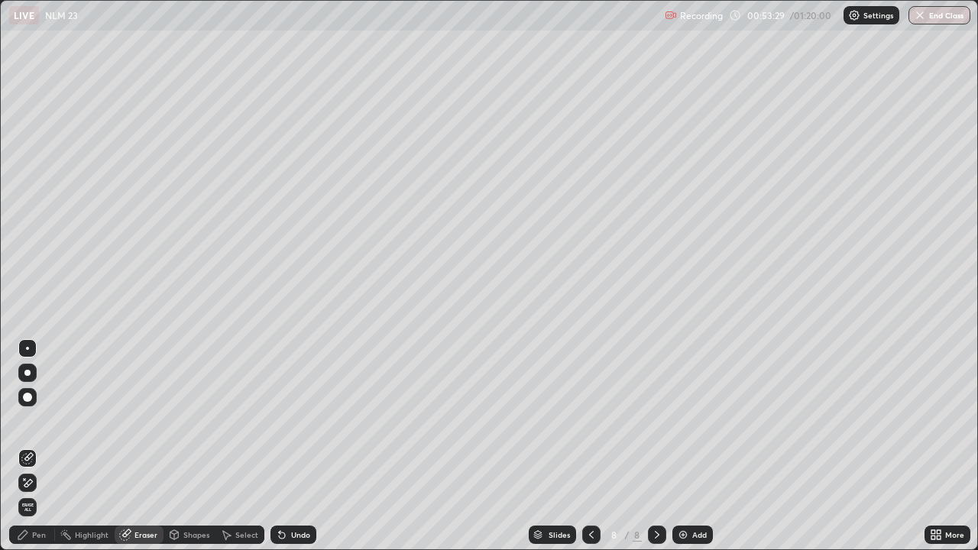
click at [34, 446] on div "Pen" at bounding box center [39, 535] width 14 height 8
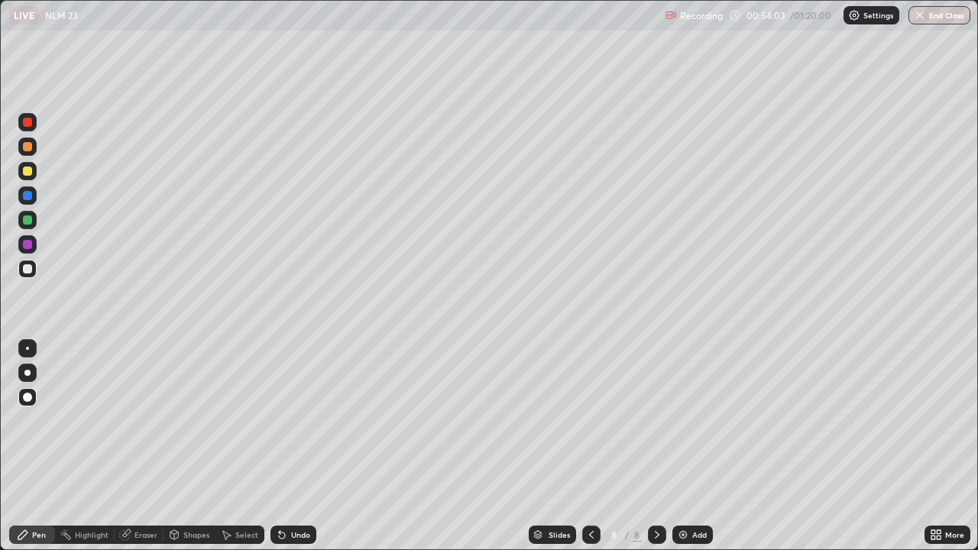
click at [24, 246] on div at bounding box center [27, 244] width 9 height 9
click at [652, 446] on icon at bounding box center [657, 535] width 12 height 12
click at [689, 446] on div "Add" at bounding box center [693, 535] width 41 height 18
click at [24, 390] on div at bounding box center [27, 397] width 18 height 18
click at [24, 275] on div at bounding box center [27, 269] width 18 height 18
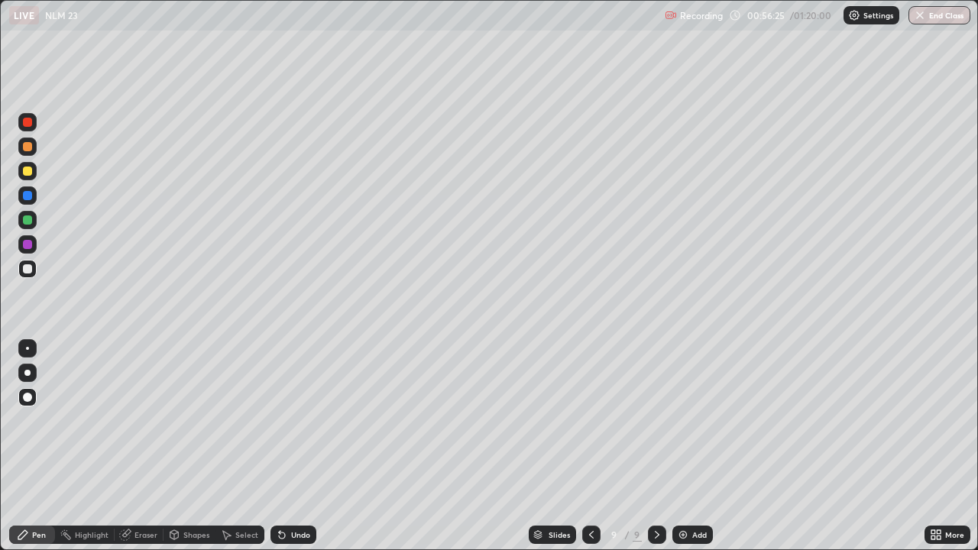
click at [26, 125] on div at bounding box center [27, 122] width 9 height 9
click at [25, 270] on div at bounding box center [27, 268] width 9 height 9
click at [31, 219] on div at bounding box center [27, 220] width 9 height 9
click at [31, 271] on div at bounding box center [27, 268] width 9 height 9
click at [27, 224] on div at bounding box center [27, 220] width 9 height 9
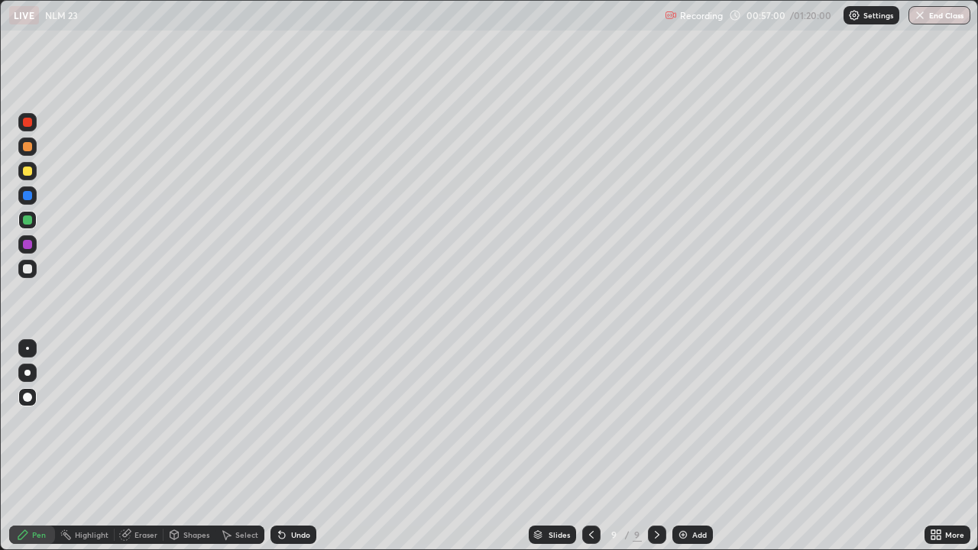
click at [287, 446] on div "Undo" at bounding box center [294, 535] width 46 height 18
click at [297, 446] on div "Undo" at bounding box center [290, 535] width 52 height 31
click at [25, 245] on div at bounding box center [27, 244] width 9 height 9
click at [0, 160] on div "Setting up your live class" at bounding box center [489, 275] width 978 height 550
click at [295, 446] on div "Undo" at bounding box center [300, 535] width 19 height 8
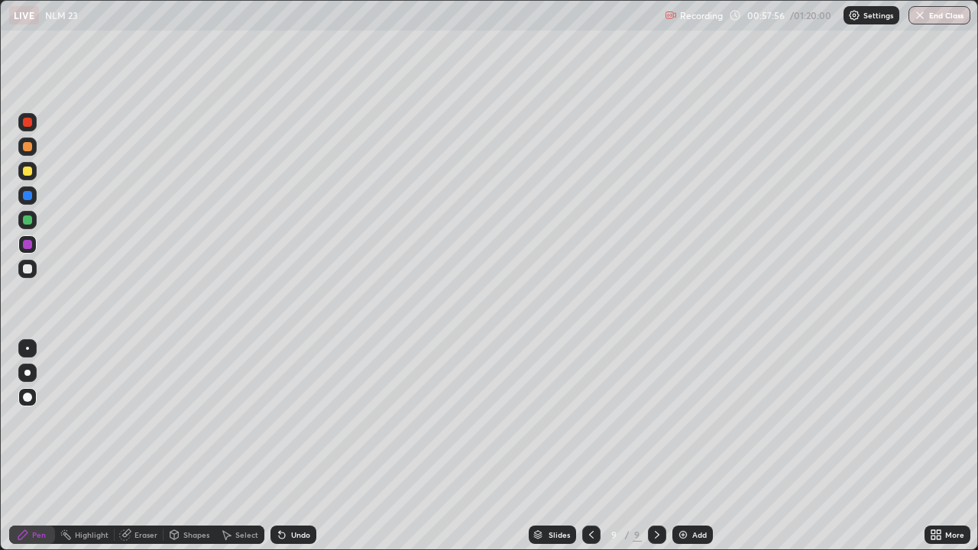
click at [295, 446] on div "Undo" at bounding box center [300, 535] width 19 height 8
click at [31, 175] on div at bounding box center [27, 171] width 18 height 18
click at [28, 263] on div at bounding box center [27, 269] width 18 height 18
click at [29, 222] on div at bounding box center [27, 220] width 9 height 9
click at [147, 446] on div "Eraser" at bounding box center [146, 535] width 23 height 8
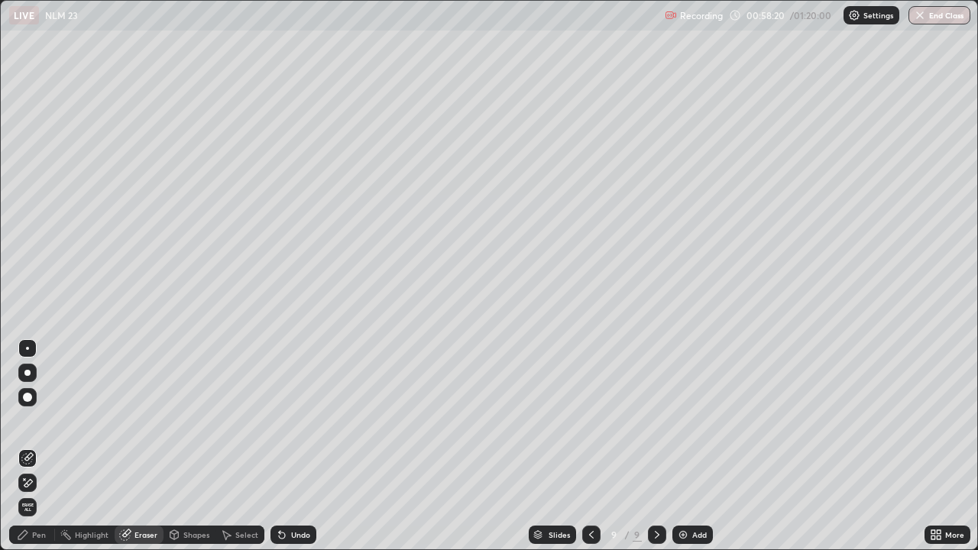
click at [36, 446] on div "Pen" at bounding box center [32, 535] width 46 height 18
click at [37, 446] on div "Pen" at bounding box center [39, 535] width 14 height 8
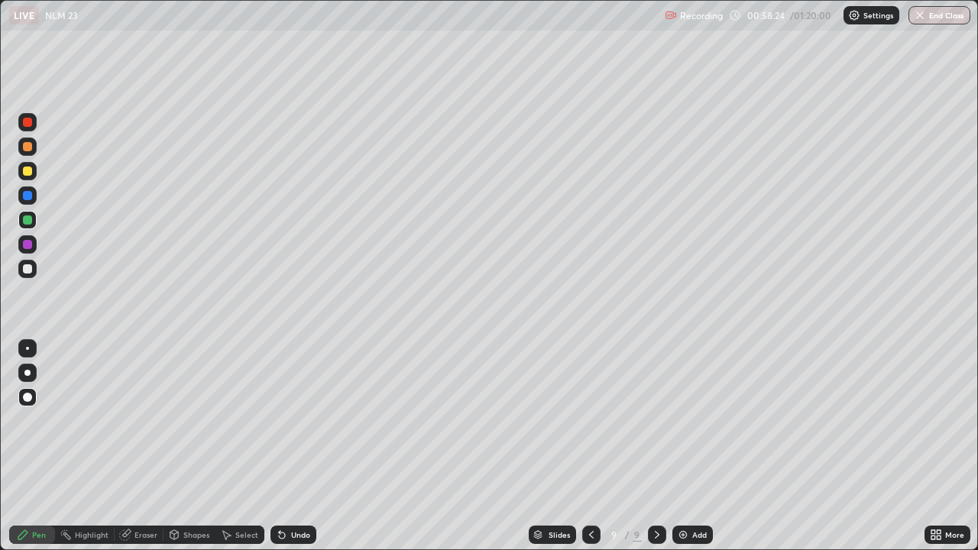
click at [30, 247] on div at bounding box center [27, 244] width 9 height 9
click at [30, 272] on div at bounding box center [27, 268] width 9 height 9
click at [28, 270] on div at bounding box center [27, 268] width 9 height 9
click at [29, 268] on div at bounding box center [27, 268] width 9 height 9
click at [141, 446] on div "Eraser" at bounding box center [146, 535] width 23 height 8
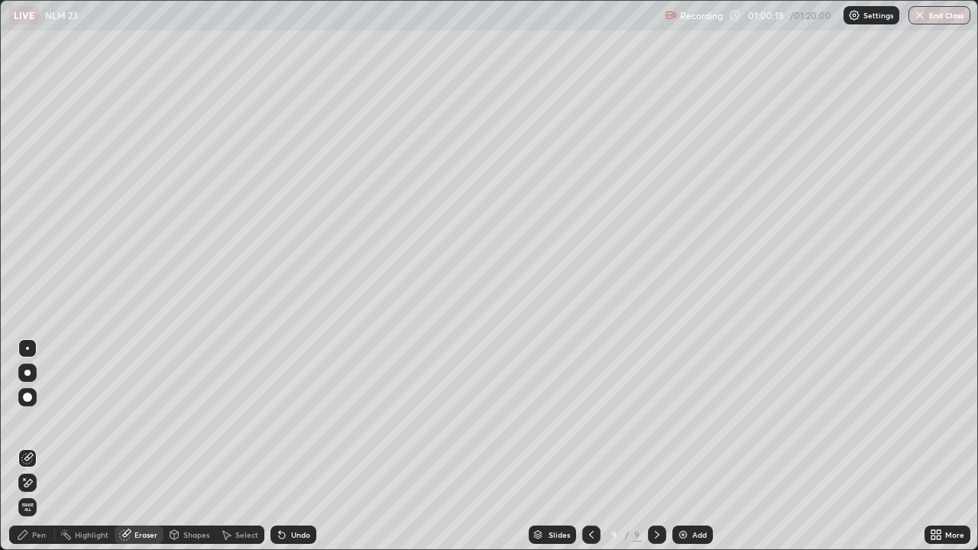
click at [37, 446] on div "Pen" at bounding box center [39, 535] width 14 height 8
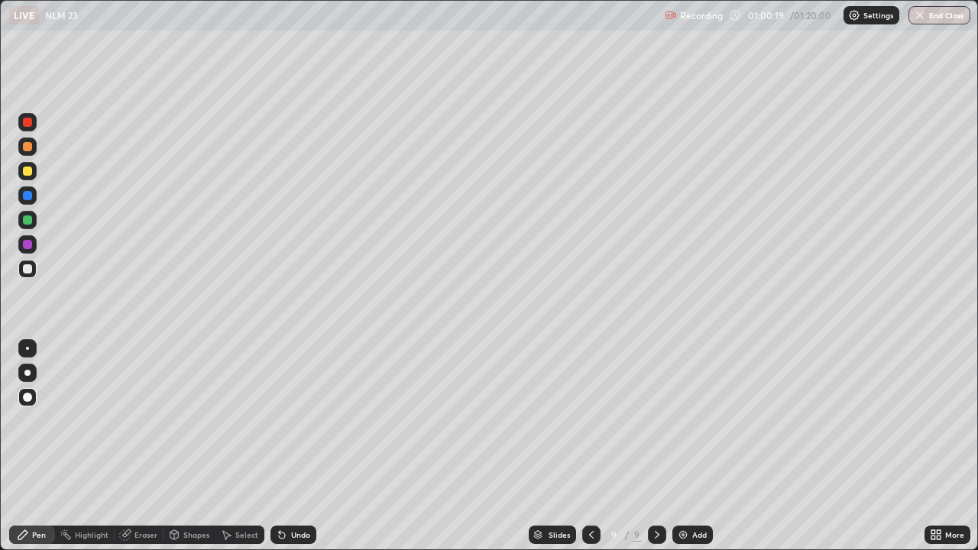
click at [29, 244] on div at bounding box center [27, 244] width 9 height 9
click at [23, 268] on div at bounding box center [27, 268] width 9 height 9
click at [299, 446] on div "Undo" at bounding box center [300, 535] width 19 height 8
click at [25, 148] on div at bounding box center [27, 146] width 9 height 9
click at [25, 222] on div at bounding box center [27, 220] width 9 height 9
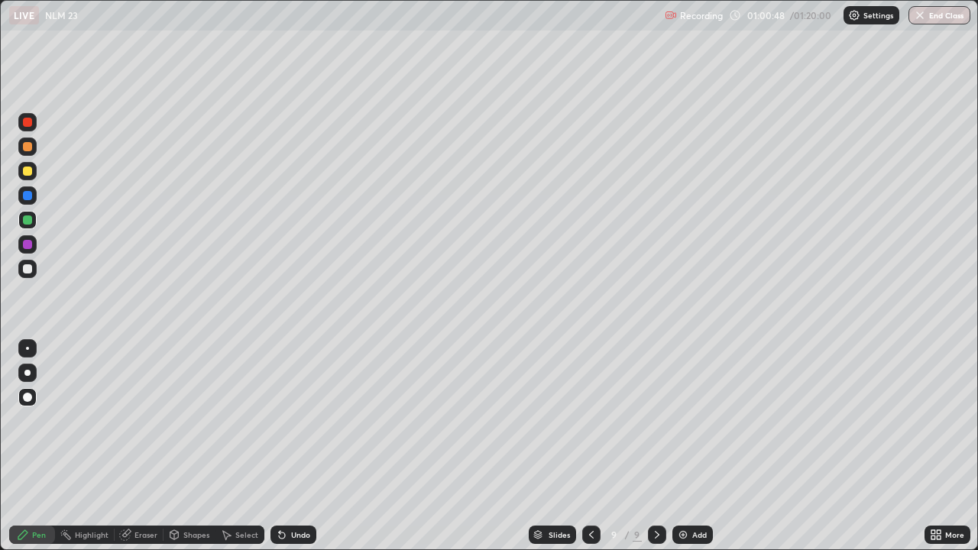
click at [24, 123] on div at bounding box center [27, 122] width 9 height 9
click at [238, 446] on div "Select" at bounding box center [246, 535] width 23 height 8
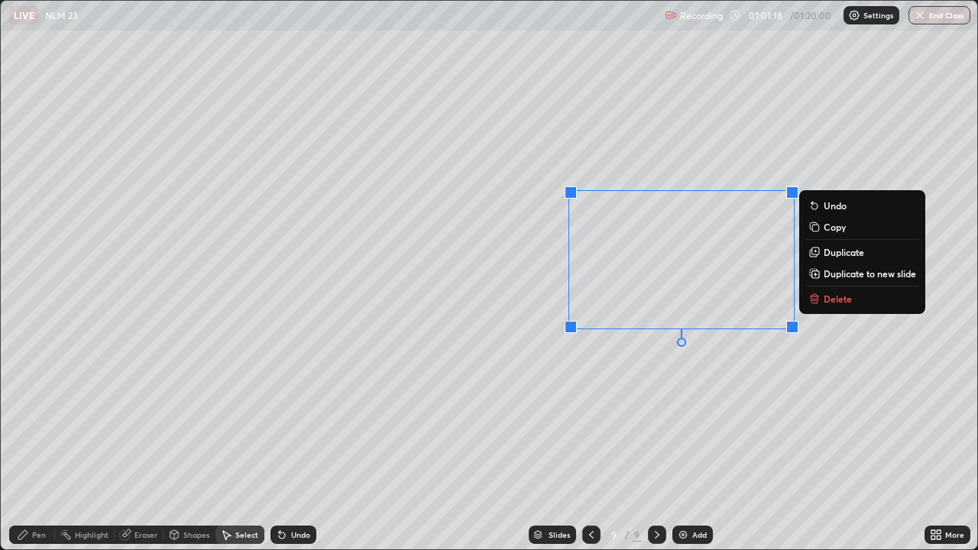
click at [837, 300] on p "Delete" at bounding box center [838, 299] width 28 height 12
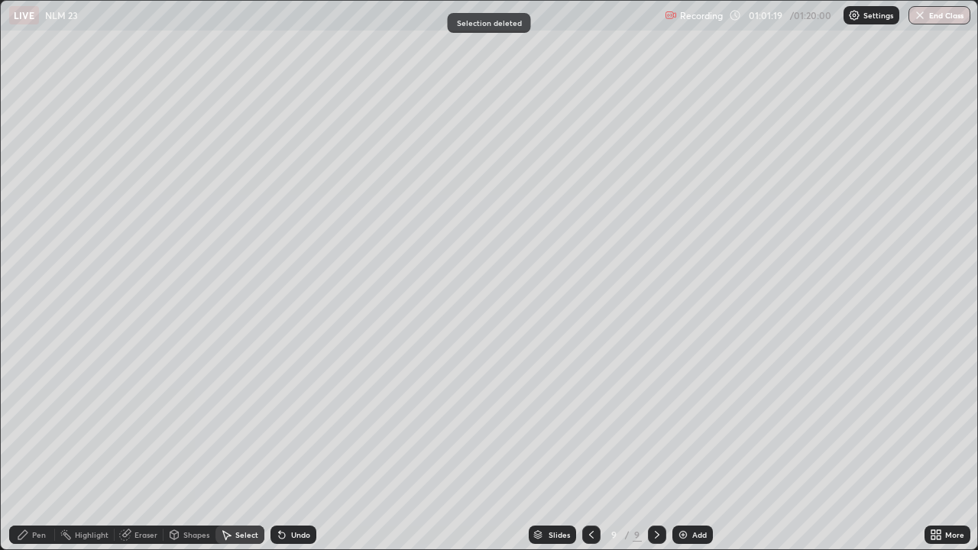
click at [31, 446] on div "Pen" at bounding box center [32, 535] width 46 height 18
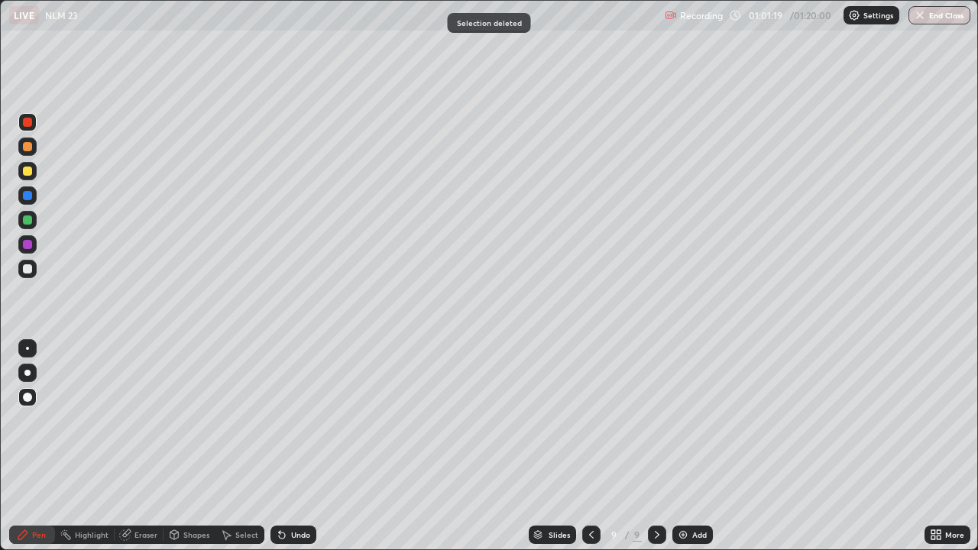
click at [24, 446] on icon at bounding box center [22, 534] width 9 height 9
click at [26, 272] on div at bounding box center [27, 268] width 9 height 9
click at [135, 446] on div "Eraser" at bounding box center [146, 535] width 23 height 8
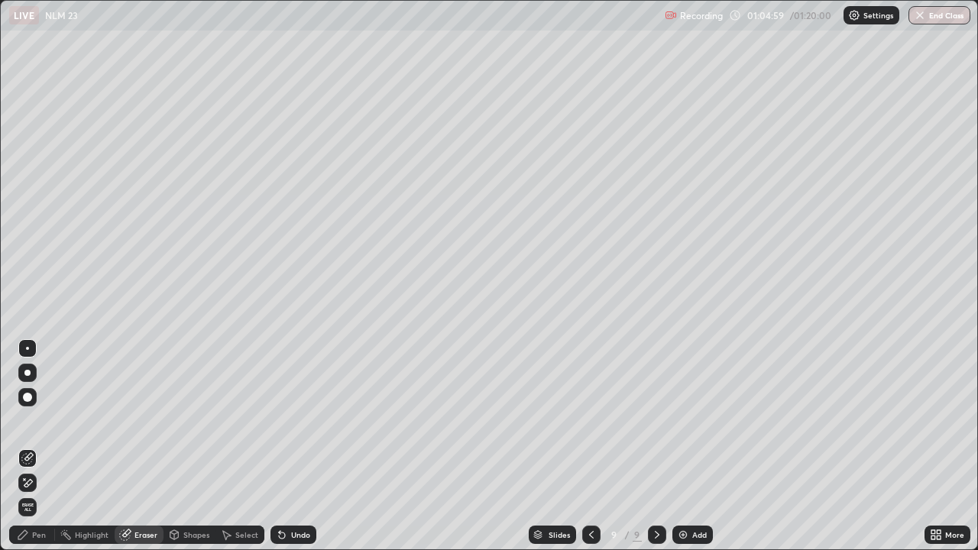
click at [47, 446] on div "Pen" at bounding box center [32, 535] width 46 height 18
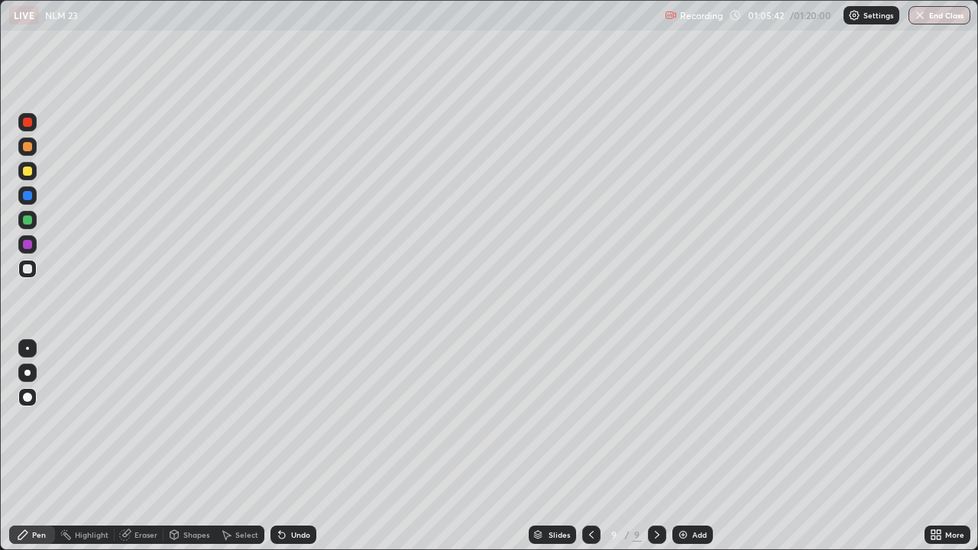
click at [655, 446] on icon at bounding box center [657, 535] width 12 height 12
click at [693, 446] on div "Add" at bounding box center [699, 535] width 15 height 8
click at [28, 271] on div at bounding box center [27, 268] width 9 height 9
click at [27, 177] on div at bounding box center [27, 171] width 18 height 18
click at [30, 269] on div at bounding box center [27, 268] width 9 height 9
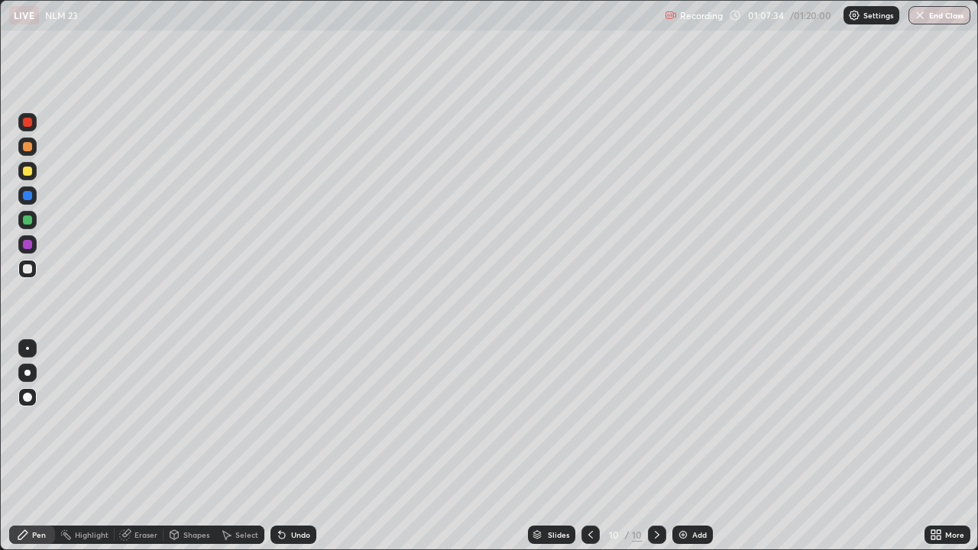
click at [978, 192] on div "Setting up your live class" at bounding box center [489, 275] width 978 height 550
click at [303, 446] on div "Undo" at bounding box center [300, 535] width 19 height 8
click at [23, 244] on div at bounding box center [27, 244] width 9 height 9
click at [296, 446] on div "Undo" at bounding box center [294, 535] width 46 height 18
click at [140, 446] on div "Eraser" at bounding box center [146, 535] width 23 height 8
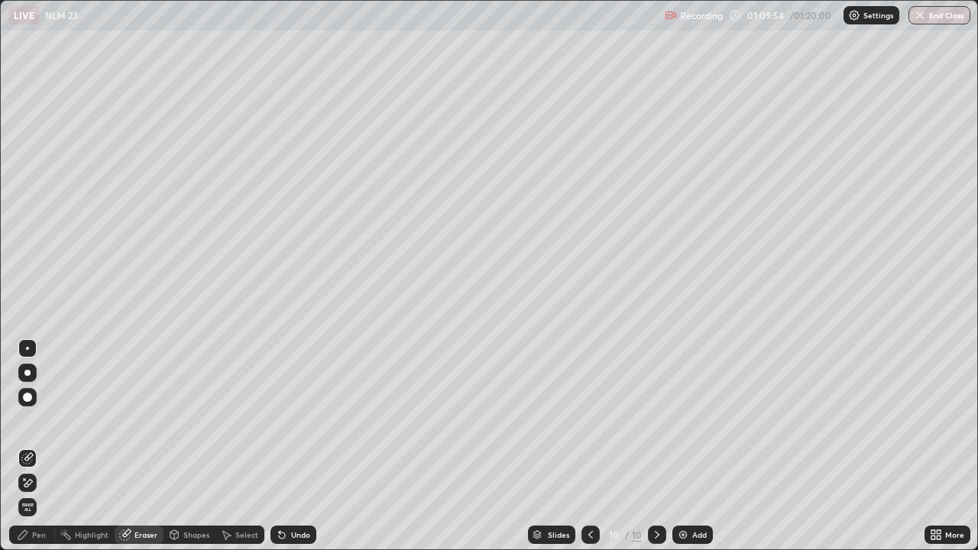
click at [37, 446] on div "Pen" at bounding box center [32, 535] width 46 height 18
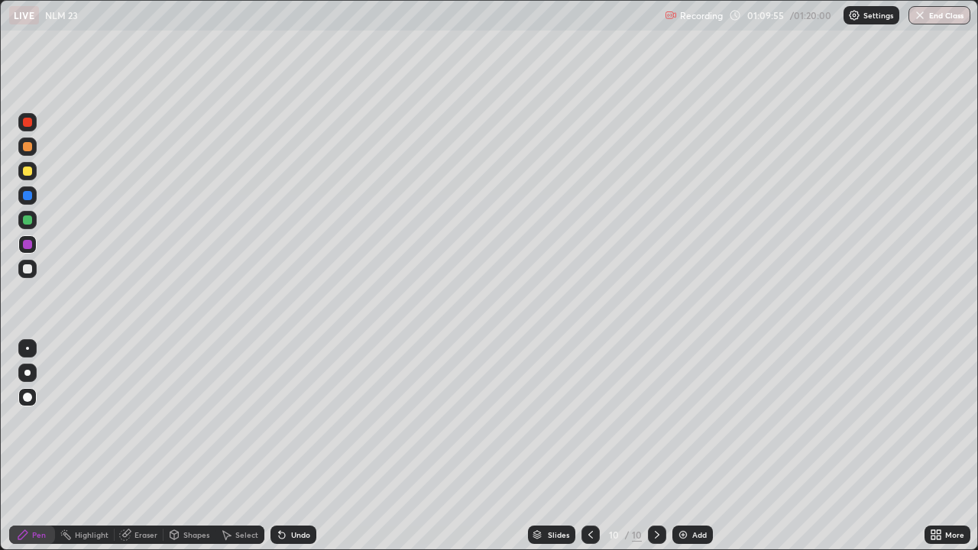
click at [33, 217] on div at bounding box center [27, 220] width 18 height 18
click at [290, 446] on div "Undo" at bounding box center [294, 535] width 46 height 18
click at [141, 446] on div "Eraser" at bounding box center [146, 535] width 23 height 8
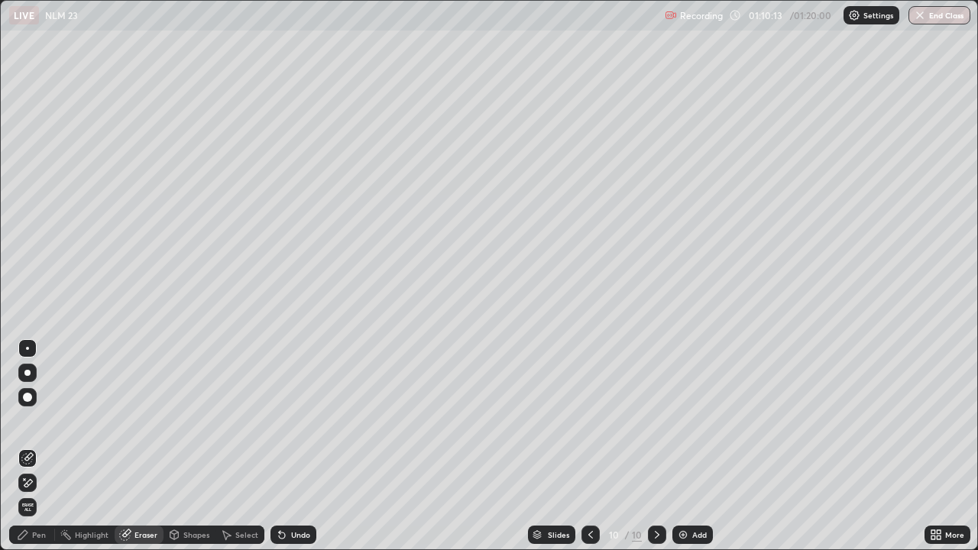
click at [41, 446] on div "Pen" at bounding box center [39, 535] width 14 height 8
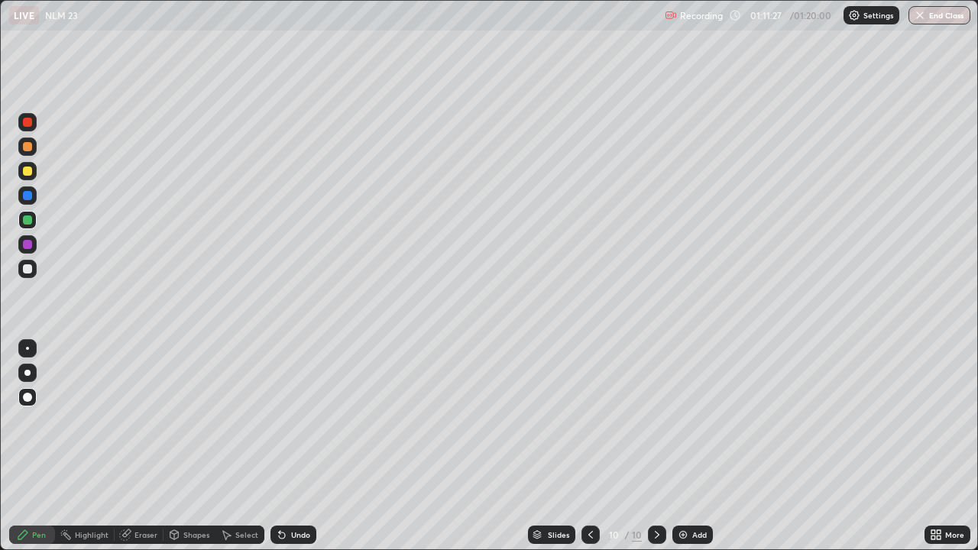
click at [139, 446] on div "Eraser" at bounding box center [146, 535] width 23 height 8
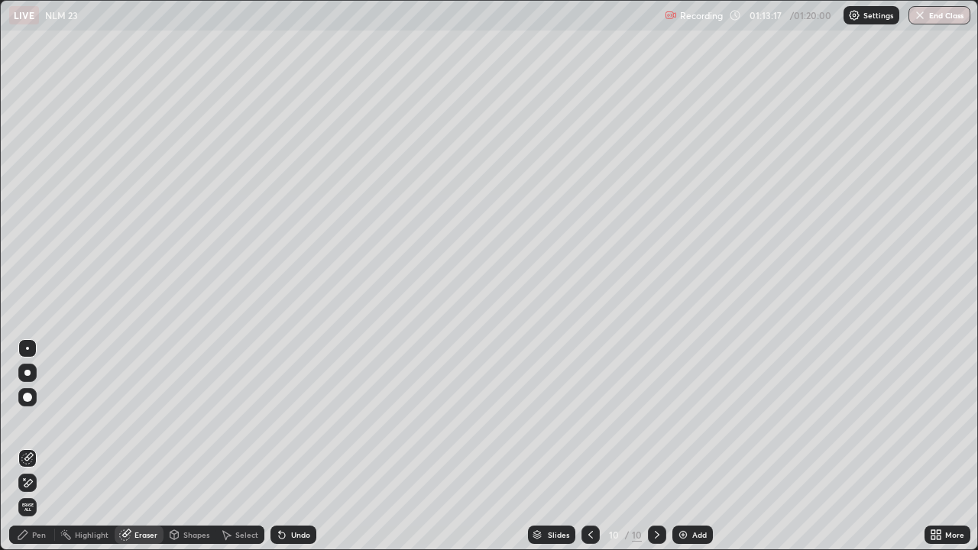
click at [44, 446] on div "Pen" at bounding box center [39, 535] width 14 height 8
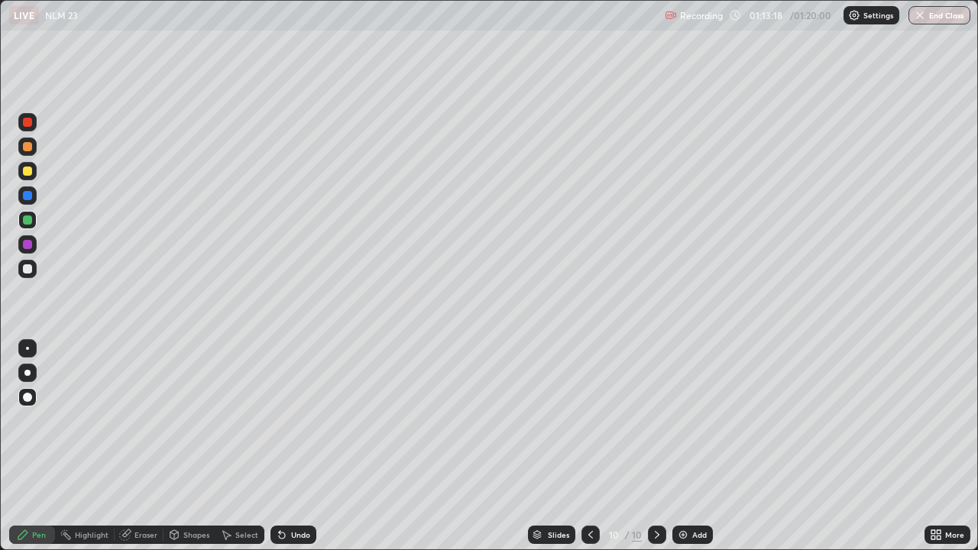
click at [28, 240] on div at bounding box center [27, 244] width 9 height 9
click at [591, 446] on div at bounding box center [591, 535] width 18 height 18
click at [586, 446] on div at bounding box center [591, 535] width 18 height 18
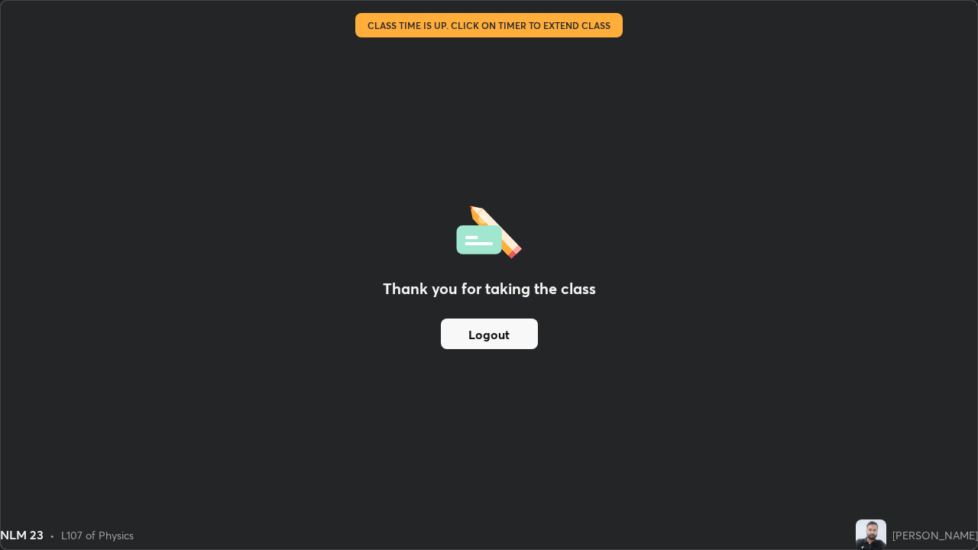
click at [483, 312] on div "Thank you for taking the class Logout" at bounding box center [489, 275] width 977 height 549
click at [505, 335] on button "Logout" at bounding box center [489, 334] width 97 height 31
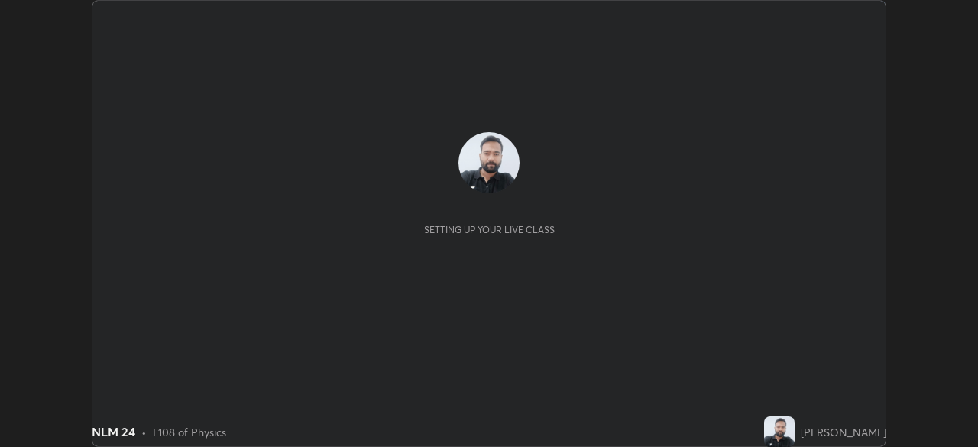
scroll to position [447, 978]
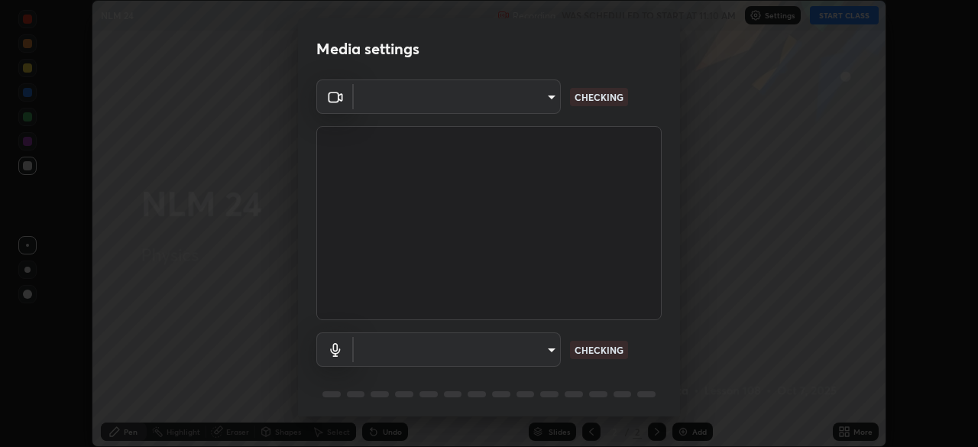
type input "c6d9f4fad3682c18dafb571cd2331b3ecaaf554884ec2734a231d331960bfaec"
click at [537, 349] on body "Erase all NLM 24 Recording WAS SCHEDULED TO START AT 11:10 AM Settings START CL…" at bounding box center [489, 223] width 978 height 447
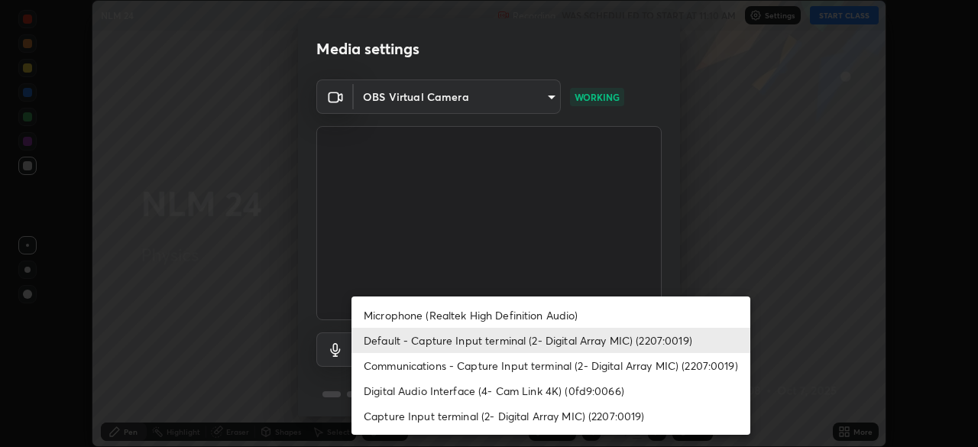
click at [520, 365] on li "Communications - Capture Input terminal (2- Digital Array MIC) (2207:0019)" at bounding box center [551, 365] width 399 height 25
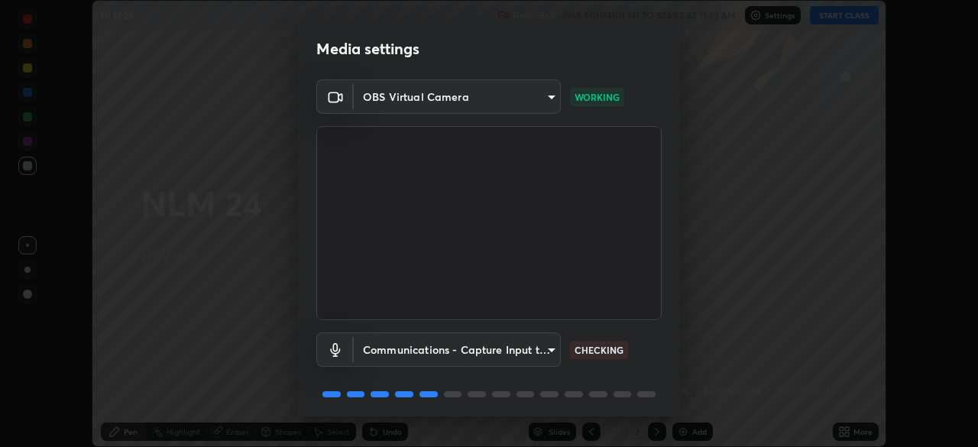
click at [519, 350] on body "Erase all NLM 24 Recording WAS SCHEDULED TO START AT 11:10 AM Settings START CL…" at bounding box center [489, 223] width 978 height 447
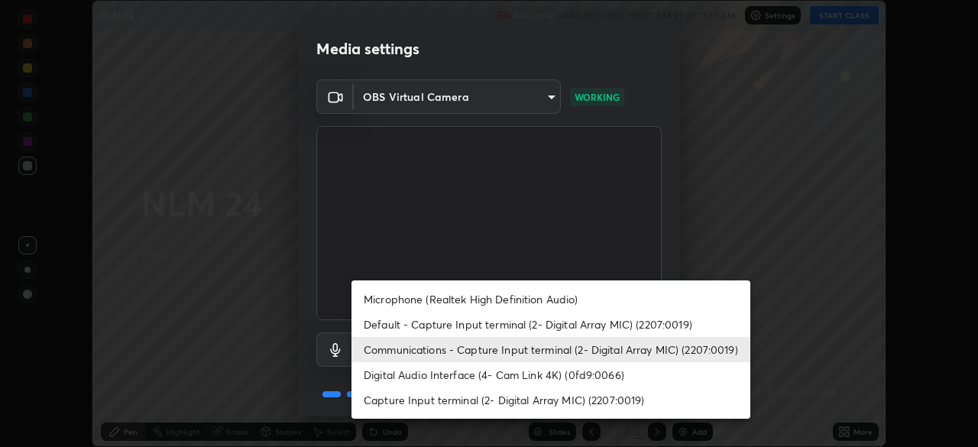
click at [502, 301] on li "Microphone (Realtek High Definition Audio)" at bounding box center [551, 299] width 399 height 25
type input "08d2579e0e28a31325e46f1a0935fd135ddd04ca2428966b5fd78fa4b1a724ef"
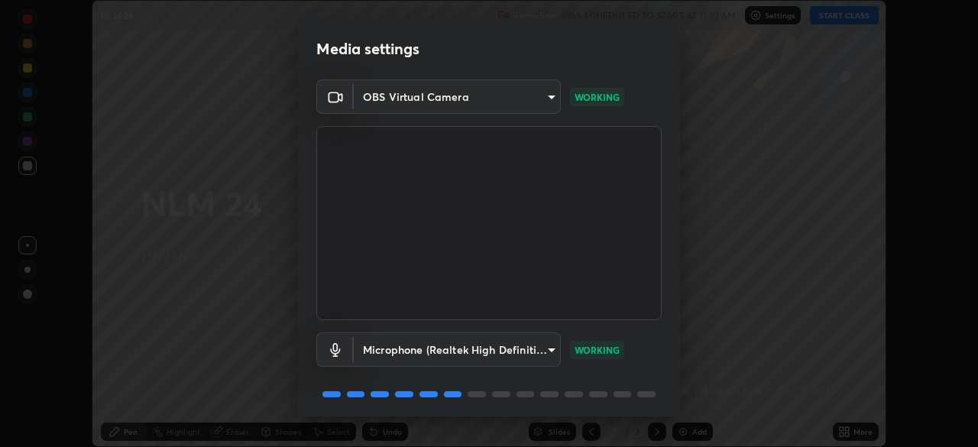
scroll to position [54, 0]
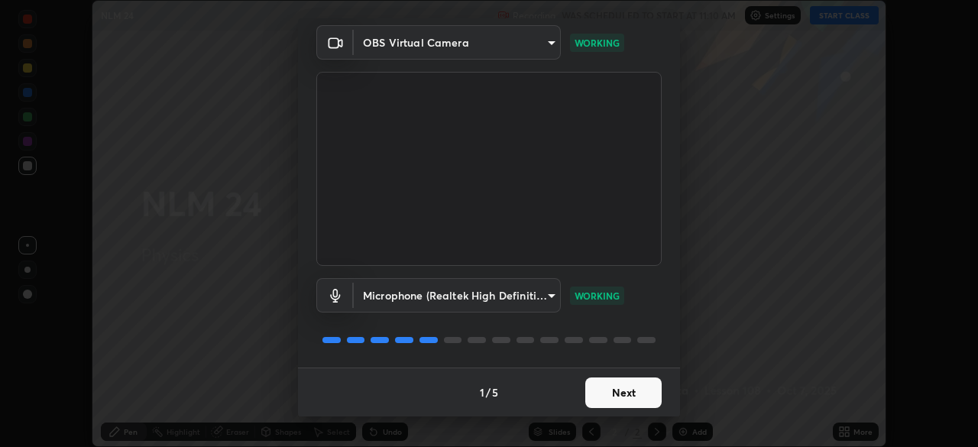
click at [616, 392] on button "Next" at bounding box center [623, 393] width 76 height 31
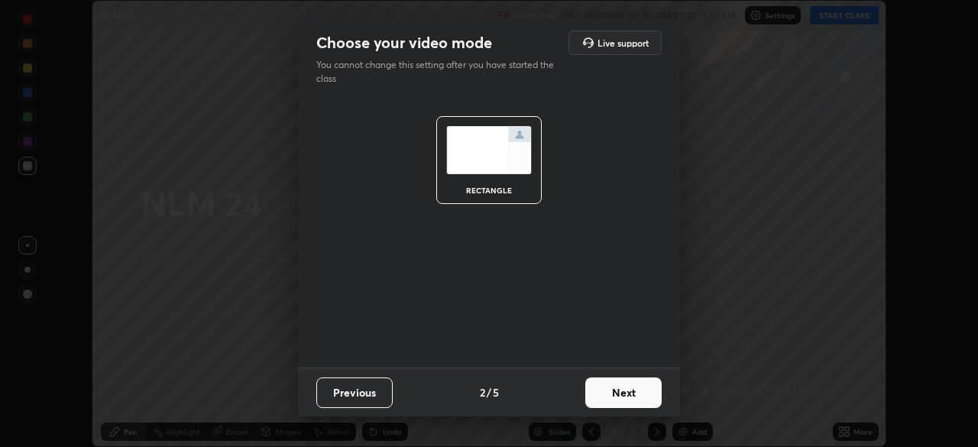
click at [624, 393] on button "Next" at bounding box center [623, 393] width 76 height 31
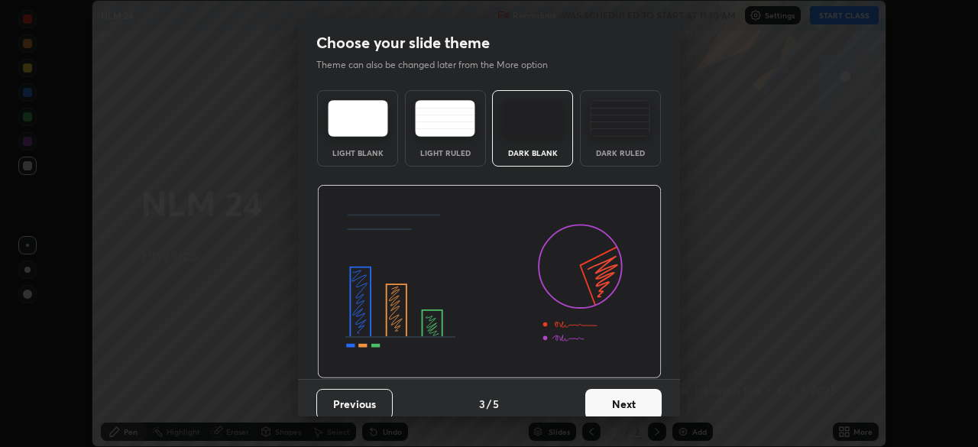
click at [631, 397] on button "Next" at bounding box center [623, 404] width 76 height 31
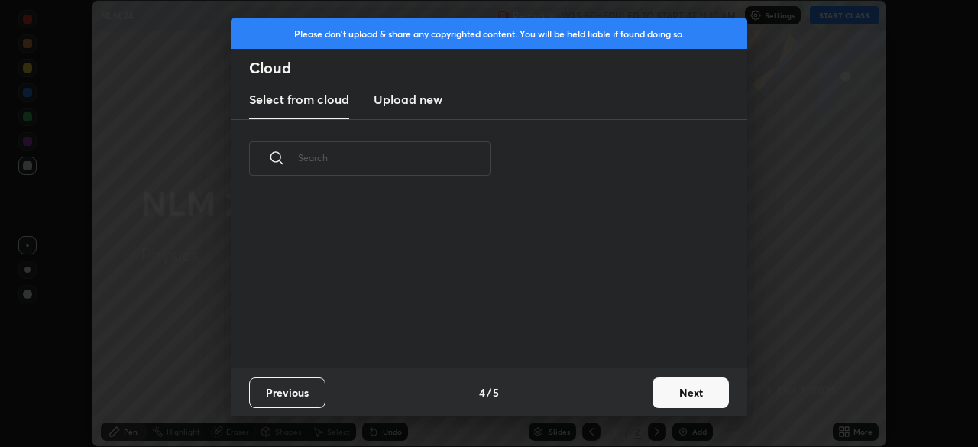
click at [670, 394] on button "Next" at bounding box center [691, 393] width 76 height 31
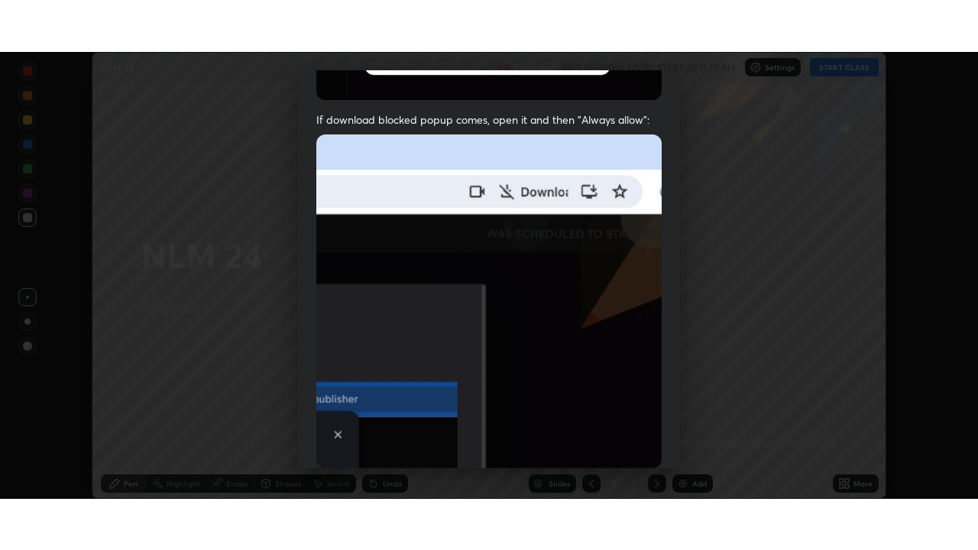
scroll to position [366, 0]
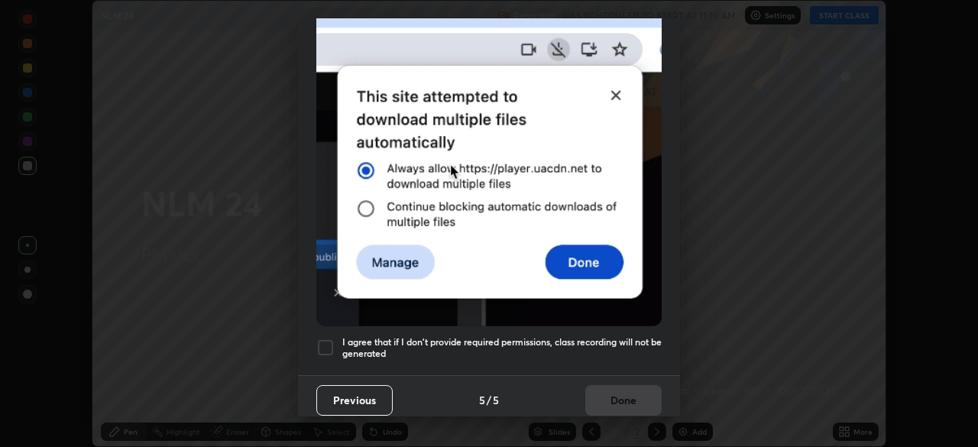
click at [533, 349] on h5 "I agree that if I don't provide required permissions, class recording will not …" at bounding box center [501, 348] width 319 height 24
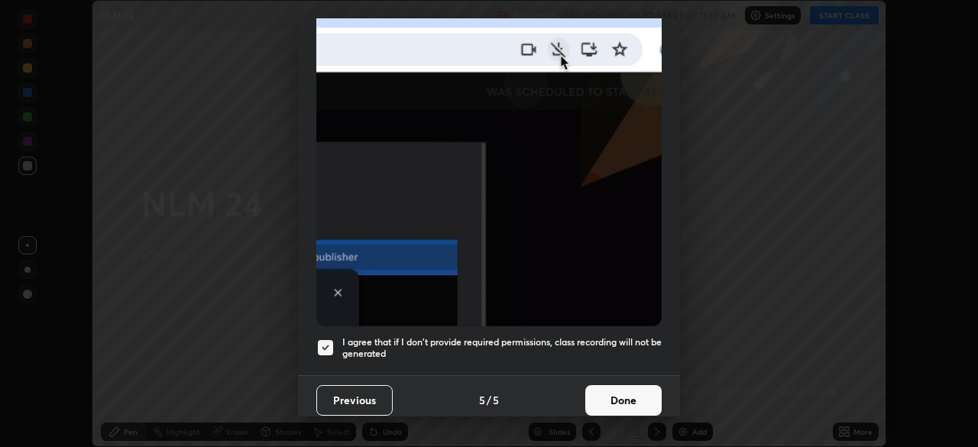
click at [618, 390] on button "Done" at bounding box center [623, 400] width 76 height 31
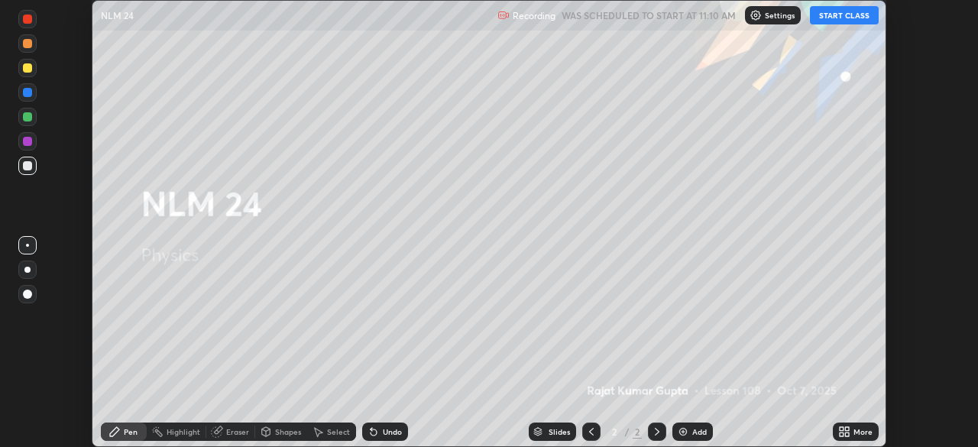
click at [851, 16] on button "START CLASS" at bounding box center [844, 15] width 69 height 18
click at [847, 434] on icon at bounding box center [847, 435] width 4 height 4
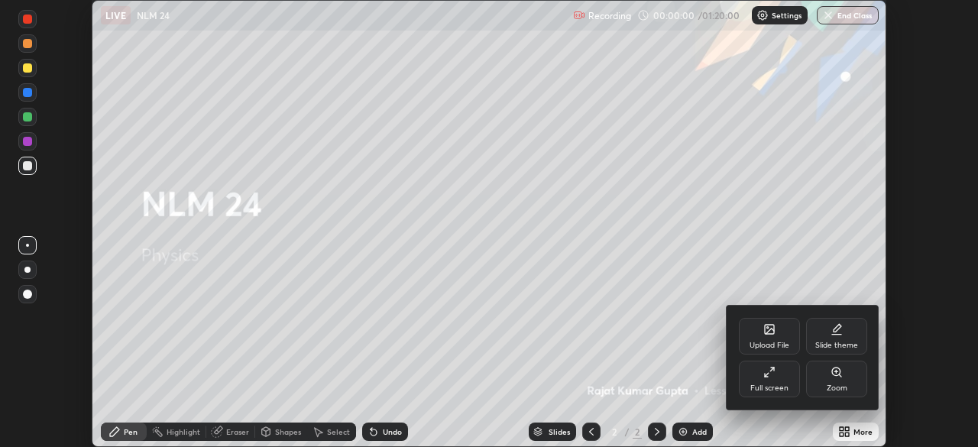
click at [759, 373] on div "Full screen" at bounding box center [769, 379] width 61 height 37
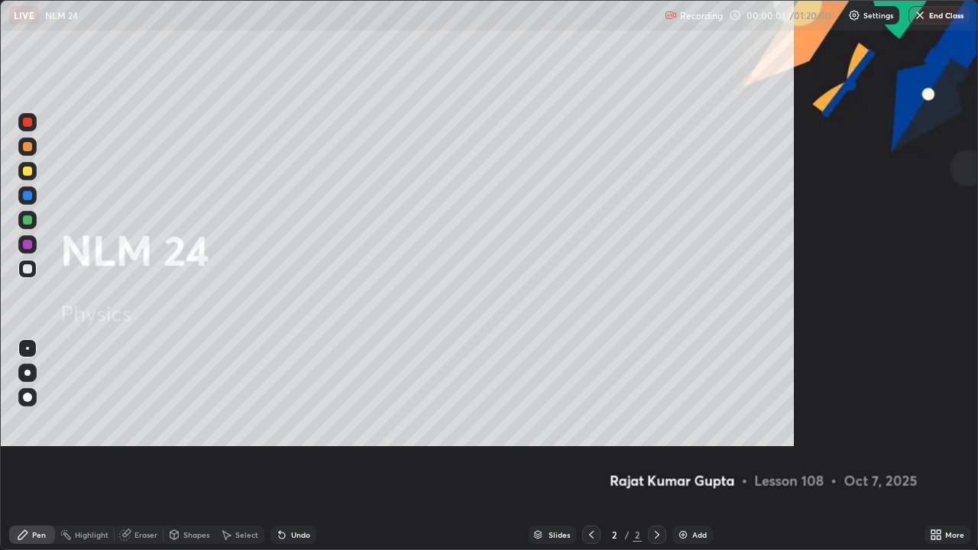
scroll to position [550, 978]
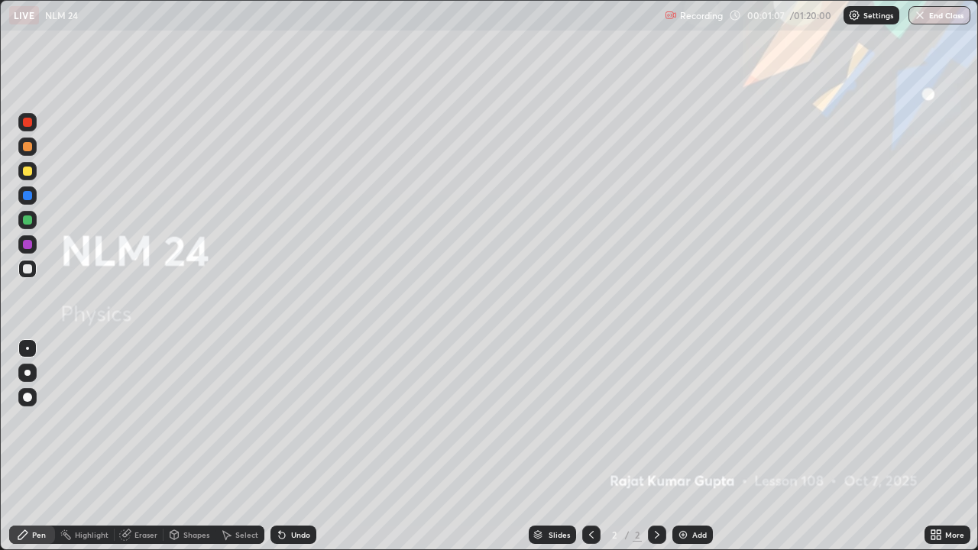
click at [692, 446] on div "Add" at bounding box center [699, 535] width 15 height 8
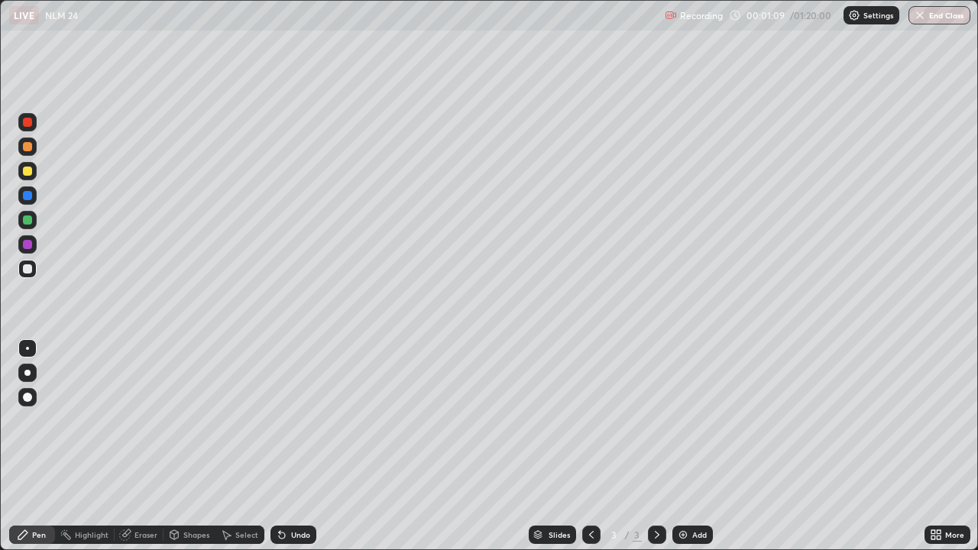
click at [24, 270] on div at bounding box center [27, 268] width 9 height 9
click at [307, 446] on div "Undo" at bounding box center [300, 535] width 19 height 8
click at [23, 396] on div at bounding box center [27, 397] width 9 height 9
click at [10, 446] on div "Pen" at bounding box center [32, 535] width 46 height 18
click at [297, 446] on div "Undo" at bounding box center [300, 535] width 19 height 8
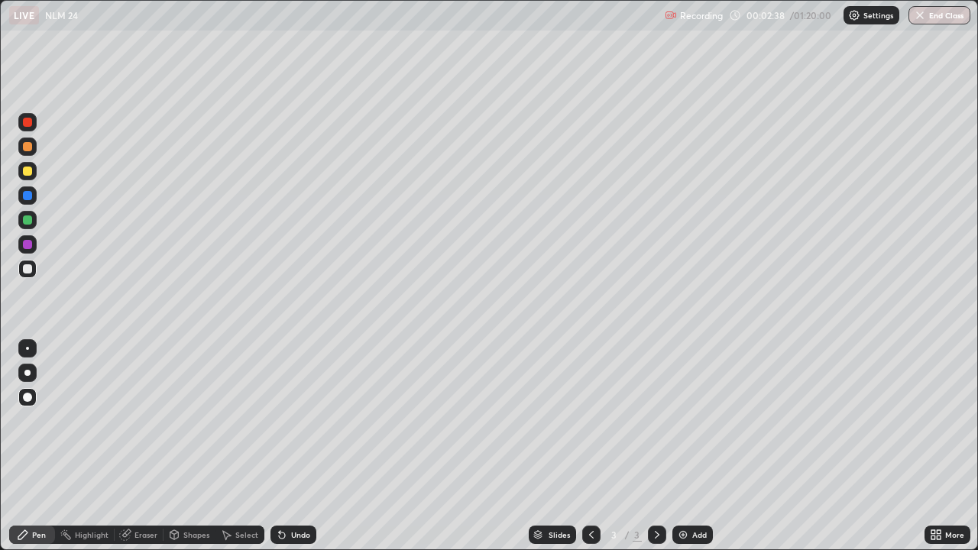
click at [300, 446] on div "Undo" at bounding box center [300, 535] width 19 height 8
click at [28, 245] on div at bounding box center [27, 244] width 9 height 9
click at [26, 224] on div at bounding box center [27, 220] width 9 height 9
click at [296, 446] on div "Undo" at bounding box center [294, 535] width 46 height 18
click at [297, 446] on div "Undo" at bounding box center [300, 535] width 19 height 8
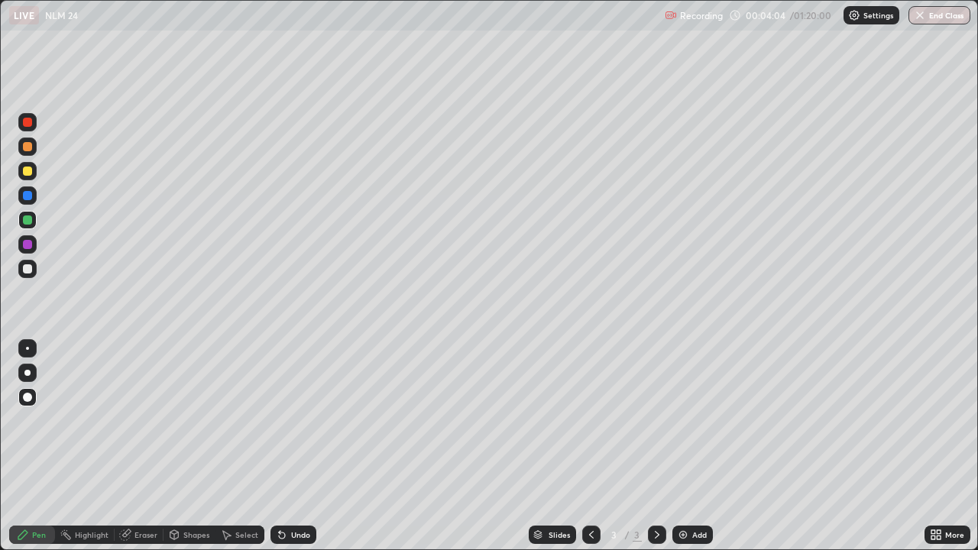
click at [292, 446] on div "Undo" at bounding box center [294, 535] width 46 height 18
click at [287, 446] on div "Undo" at bounding box center [294, 535] width 46 height 18
click at [284, 446] on div "Undo" at bounding box center [294, 535] width 46 height 18
click at [282, 446] on div "Undo" at bounding box center [294, 535] width 46 height 18
click at [24, 267] on div at bounding box center [27, 268] width 9 height 9
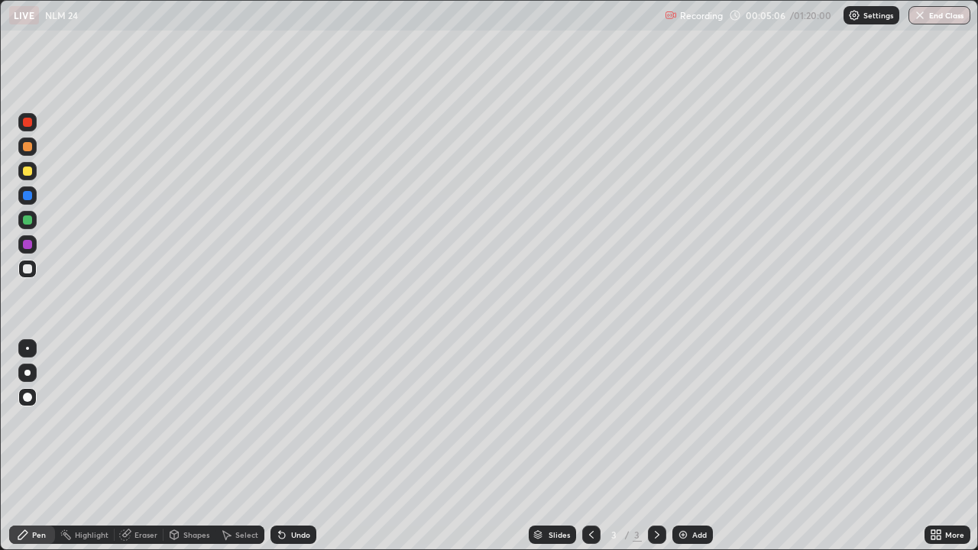
click at [127, 446] on icon at bounding box center [126, 534] width 8 height 8
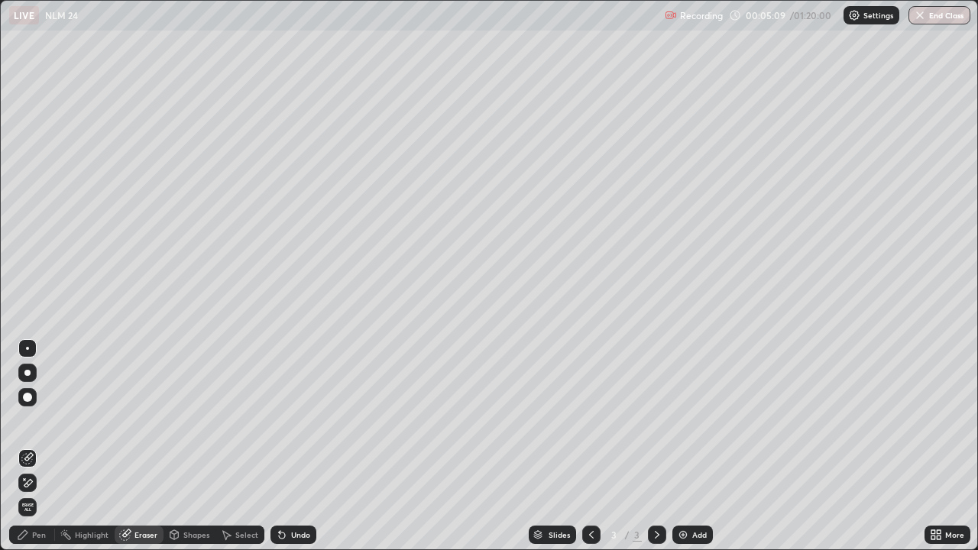
click at [31, 446] on div "Pen" at bounding box center [32, 535] width 46 height 18
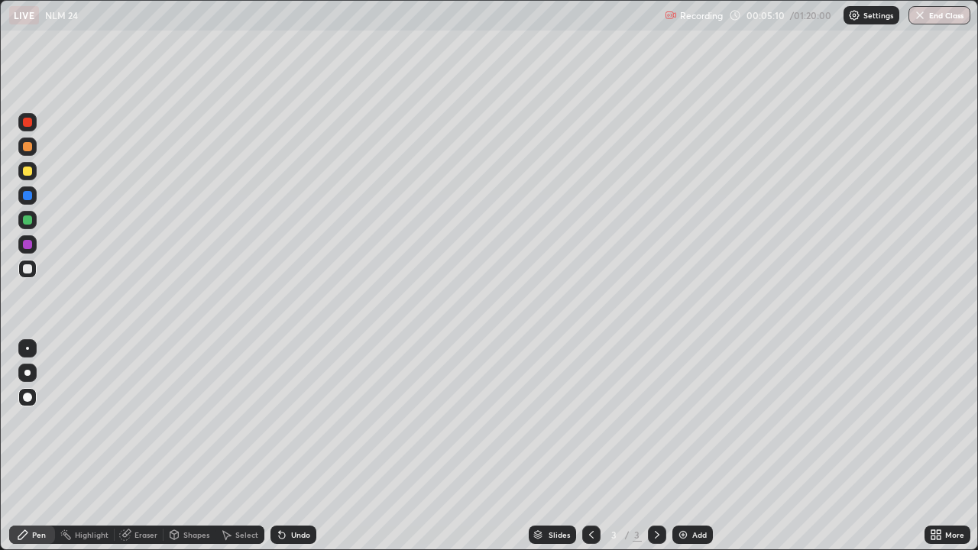
click at [23, 271] on div at bounding box center [27, 268] width 9 height 9
click at [148, 446] on div "Eraser" at bounding box center [146, 535] width 23 height 8
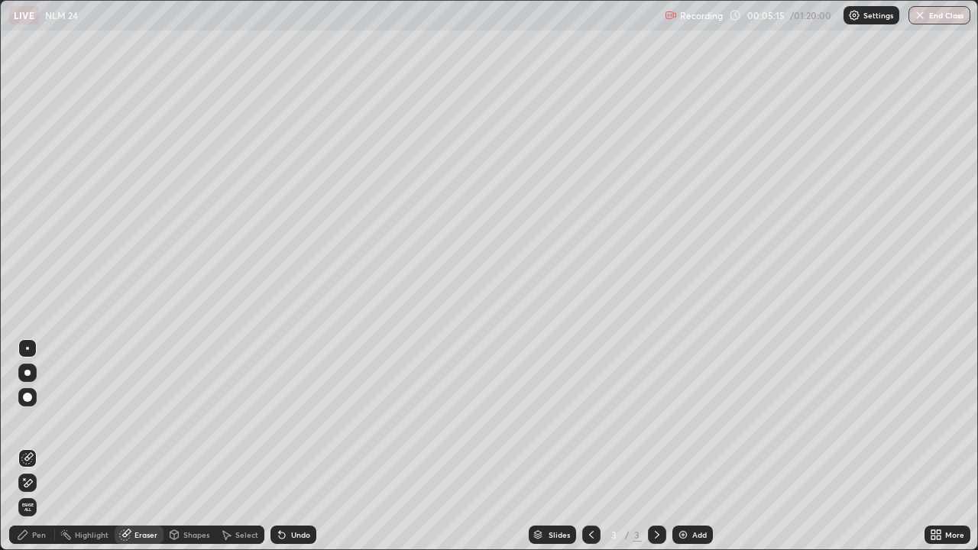
click at [31, 446] on div "Pen" at bounding box center [32, 535] width 46 height 18
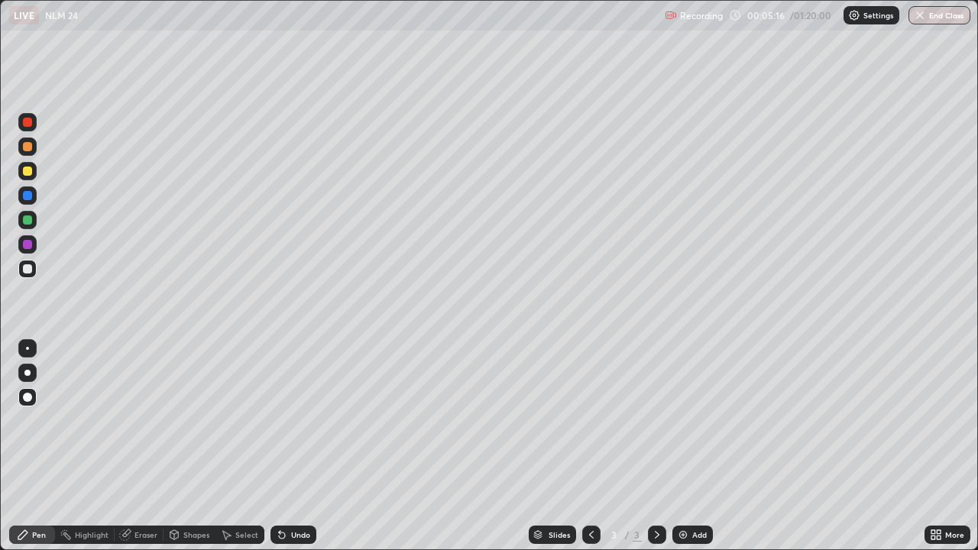
click at [25, 273] on div at bounding box center [27, 268] width 9 height 9
click at [290, 446] on div "Undo" at bounding box center [294, 535] width 46 height 18
click at [24, 271] on div at bounding box center [27, 268] width 9 height 9
click at [28, 172] on div at bounding box center [27, 171] width 9 height 9
click at [293, 446] on div "Undo" at bounding box center [294, 535] width 46 height 18
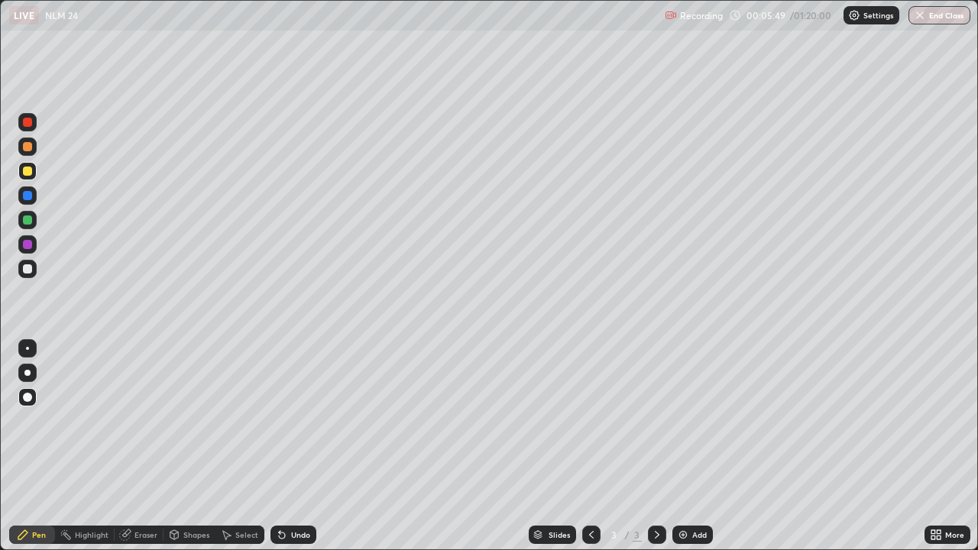
click at [293, 446] on div "Undo" at bounding box center [294, 535] width 46 height 18
click at [294, 446] on div "Undo" at bounding box center [294, 535] width 46 height 18
click at [28, 174] on div at bounding box center [27, 171] width 9 height 9
click at [31, 271] on div at bounding box center [27, 268] width 9 height 9
click at [25, 171] on div at bounding box center [27, 171] width 9 height 9
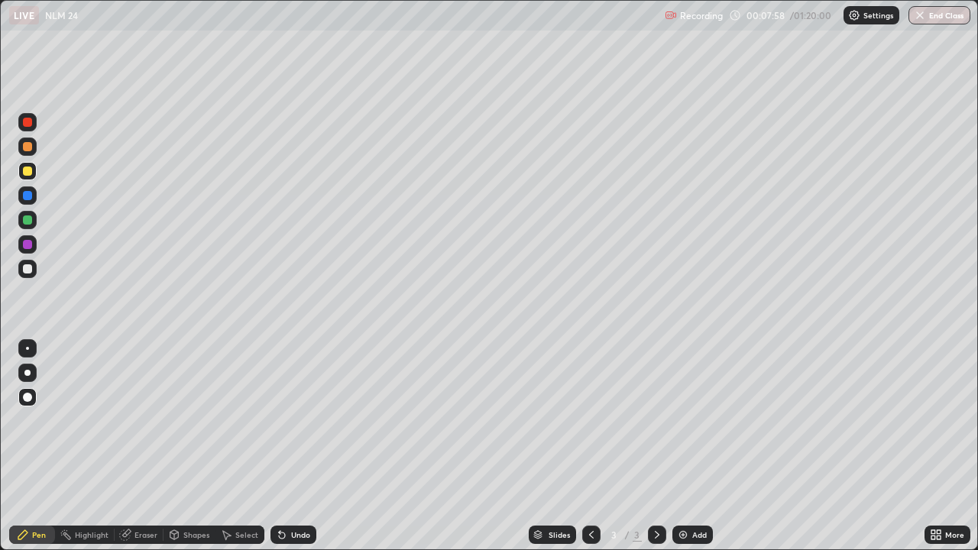
click at [25, 199] on div at bounding box center [27, 195] width 9 height 9
click at [28, 146] on div at bounding box center [27, 146] width 9 height 9
click at [27, 222] on div at bounding box center [27, 220] width 9 height 9
click at [28, 271] on div at bounding box center [27, 268] width 9 height 9
click at [27, 151] on div at bounding box center [27, 146] width 9 height 9
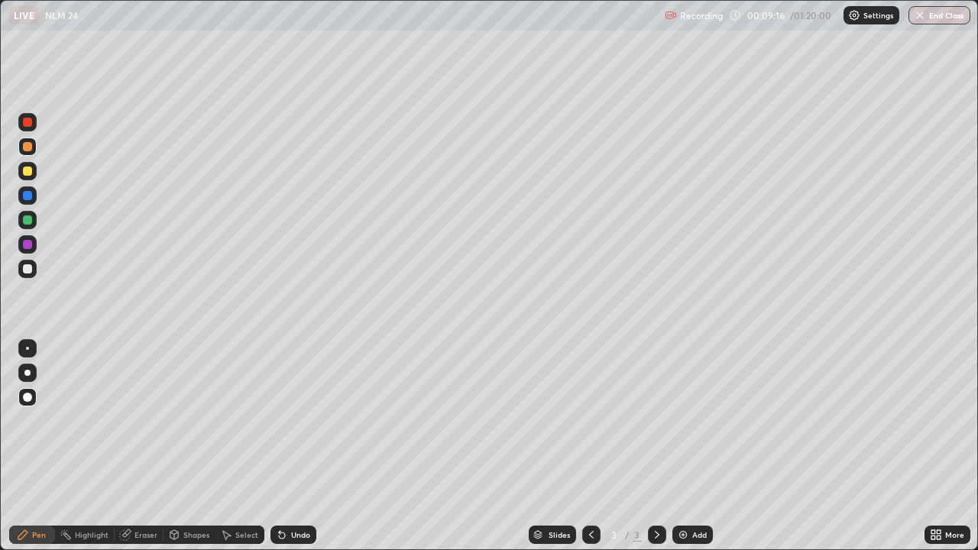
click at [28, 119] on div at bounding box center [27, 122] width 9 height 9
click at [197, 446] on div "Shapes" at bounding box center [190, 535] width 52 height 18
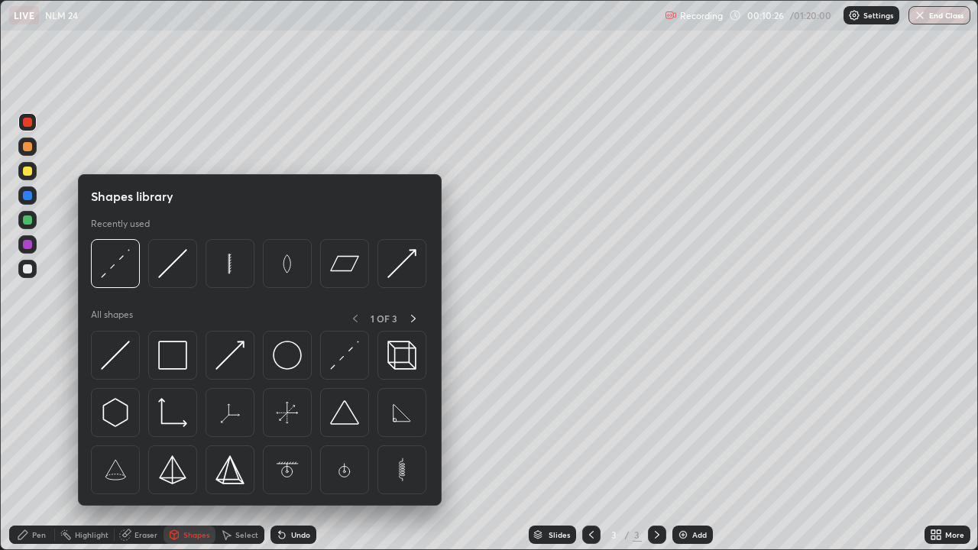
click at [31, 442] on div at bounding box center [27, 315] width 24 height 410
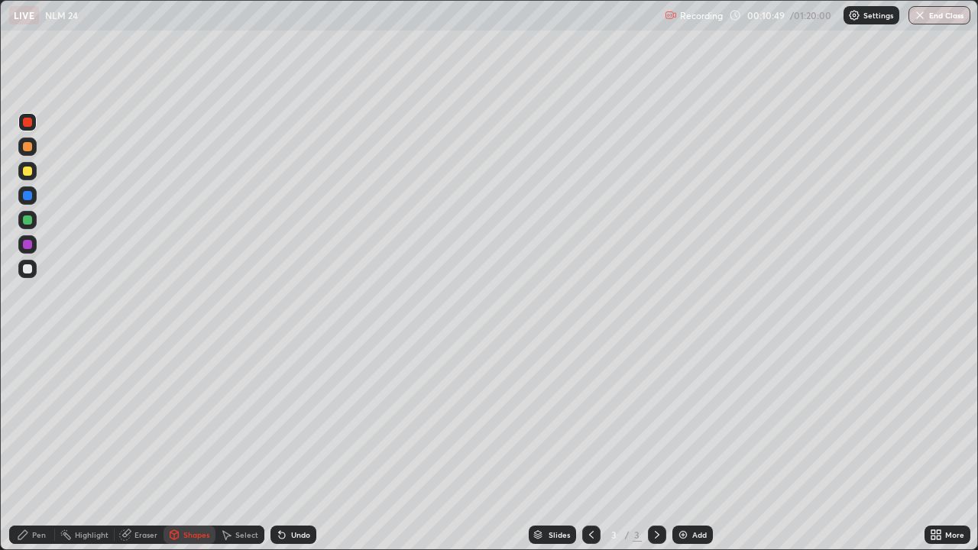
click at [37, 446] on div "Pen" at bounding box center [39, 535] width 14 height 8
click at [688, 446] on div "Add" at bounding box center [693, 535] width 41 height 18
click at [28, 171] on div at bounding box center [27, 171] width 9 height 9
click at [30, 269] on div at bounding box center [27, 268] width 9 height 9
click at [28, 245] on div at bounding box center [27, 244] width 9 height 9
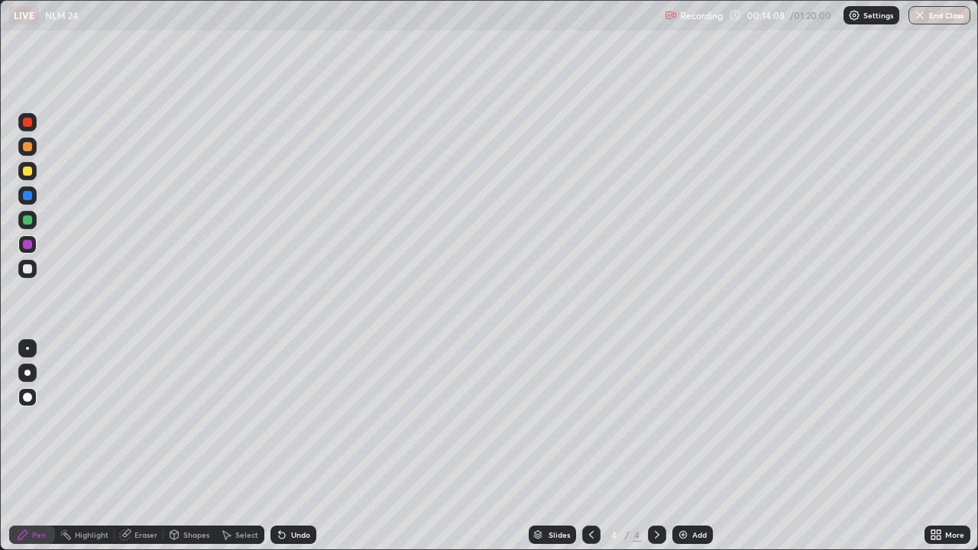
click at [24, 271] on div at bounding box center [27, 268] width 9 height 9
click at [21, 272] on div at bounding box center [27, 269] width 18 height 18
click at [22, 267] on div at bounding box center [27, 269] width 18 height 18
click at [28, 196] on div at bounding box center [27, 195] width 9 height 9
click at [26, 272] on div at bounding box center [27, 268] width 9 height 9
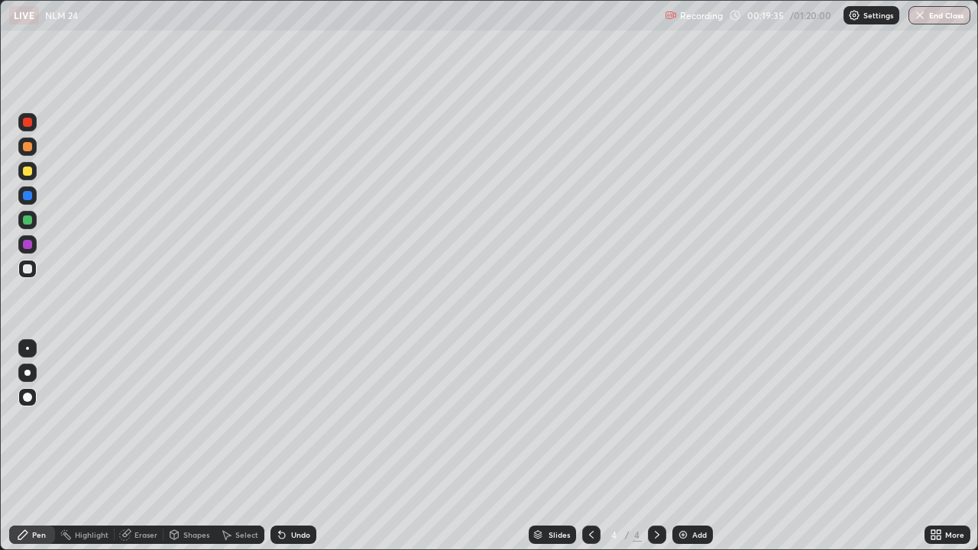
click at [25, 222] on div at bounding box center [27, 220] width 9 height 9
click at [297, 446] on div "Undo" at bounding box center [300, 535] width 19 height 8
click at [294, 446] on div "Undo" at bounding box center [300, 535] width 19 height 8
click at [295, 446] on div "Undo" at bounding box center [300, 535] width 19 height 8
click at [24, 223] on div at bounding box center [27, 220] width 9 height 9
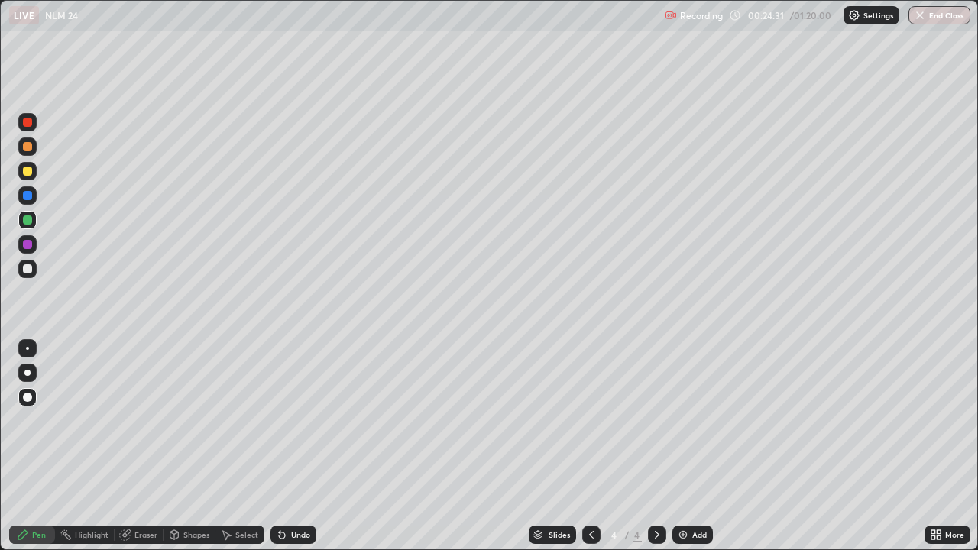
click at [21, 200] on div at bounding box center [27, 195] width 18 height 18
click at [660, 446] on icon at bounding box center [657, 535] width 12 height 12
click at [711, 446] on div "Slides 4 / 4 Add" at bounding box center [620, 535] width 608 height 31
click at [687, 446] on img at bounding box center [683, 535] width 12 height 12
click at [30, 272] on div at bounding box center [27, 268] width 9 height 9
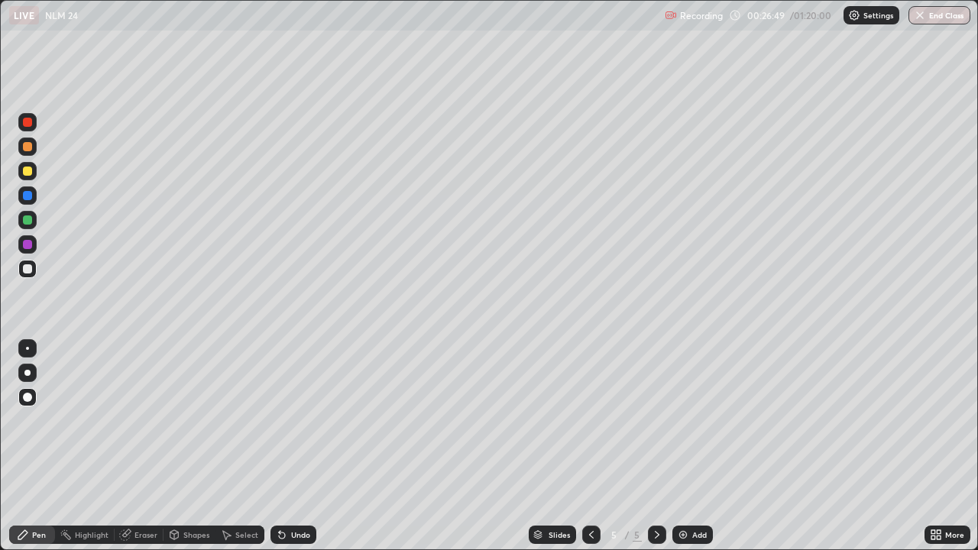
click at [293, 446] on div "Undo" at bounding box center [294, 535] width 46 height 18
click at [292, 446] on div "Undo" at bounding box center [300, 535] width 19 height 8
click at [27, 264] on div at bounding box center [27, 268] width 9 height 9
click at [238, 446] on div "Select" at bounding box center [246, 535] width 23 height 8
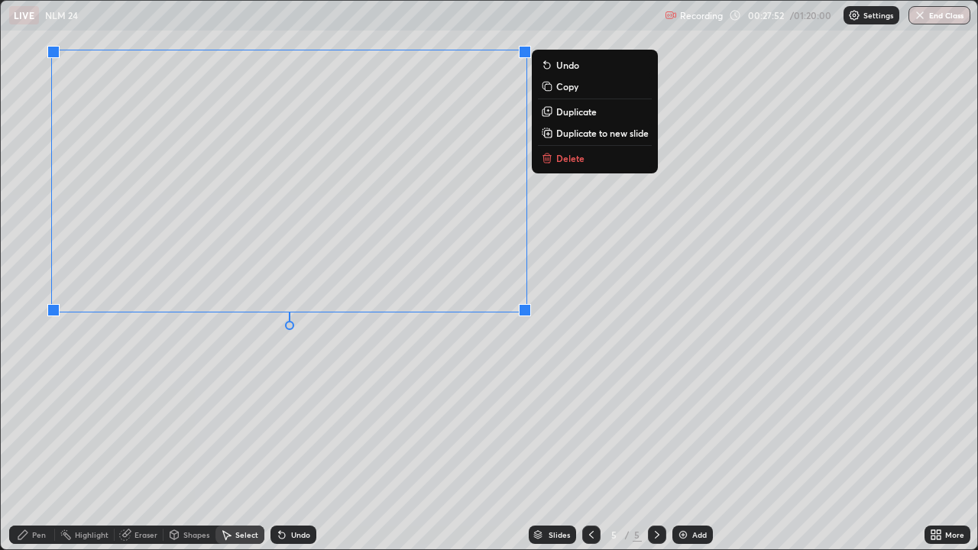
click at [601, 134] on p "Duplicate to new slide" at bounding box center [602, 133] width 92 height 12
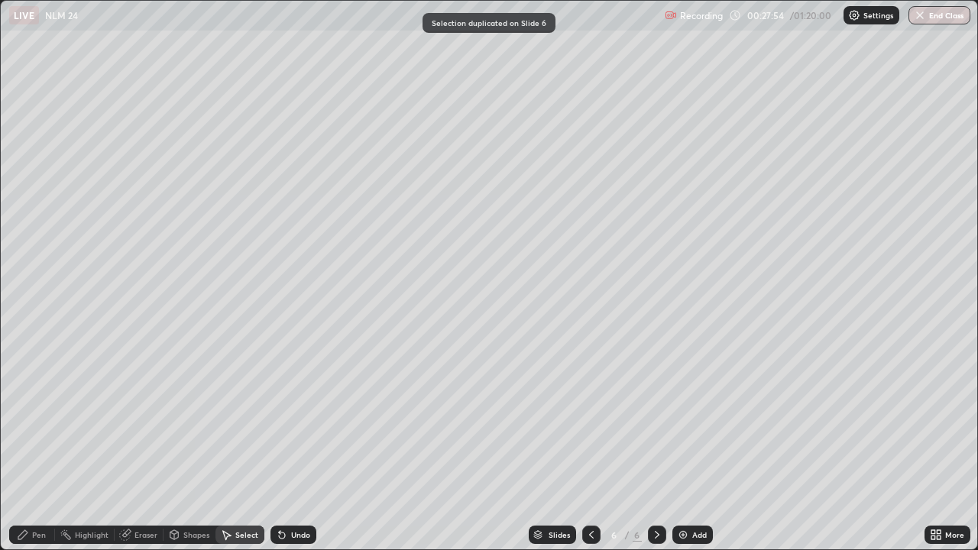
click at [590, 446] on icon at bounding box center [591, 535] width 12 height 12
click at [37, 446] on div "Pen" at bounding box center [39, 535] width 14 height 8
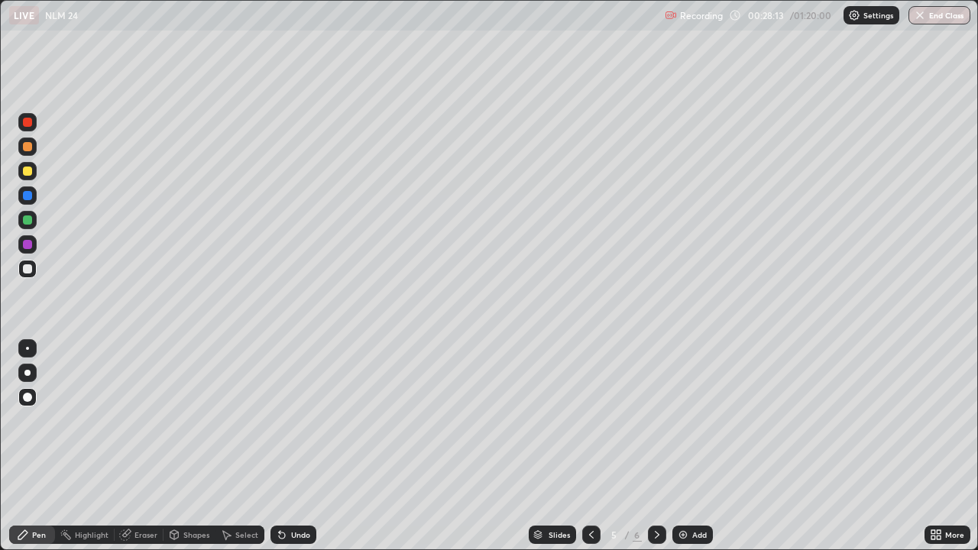
click at [24, 221] on div at bounding box center [27, 220] width 9 height 9
click at [24, 265] on div at bounding box center [27, 268] width 9 height 9
click at [28, 221] on div at bounding box center [27, 220] width 9 height 9
click at [26, 261] on div at bounding box center [27, 269] width 18 height 18
click at [26, 246] on div at bounding box center [27, 244] width 9 height 9
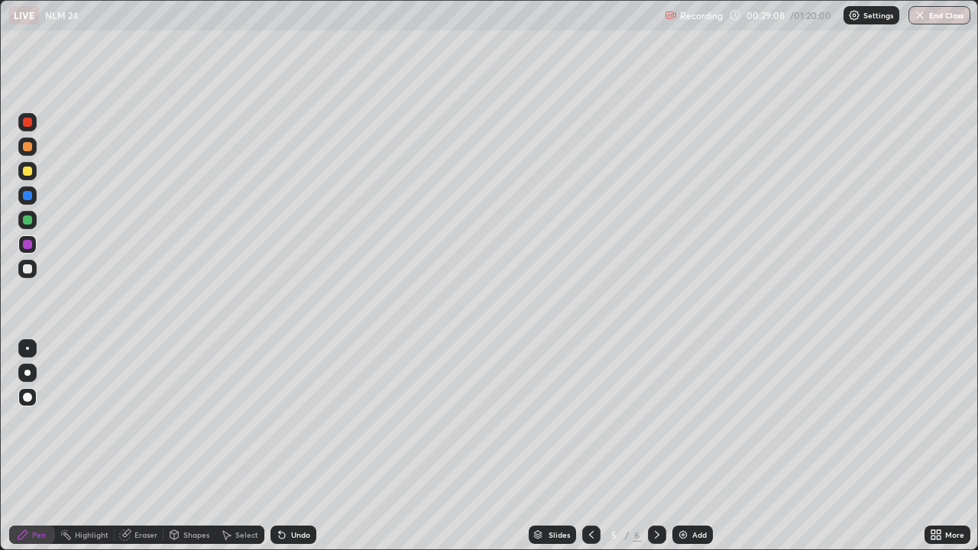
click at [297, 446] on div "Undo" at bounding box center [300, 535] width 19 height 8
click at [21, 271] on div at bounding box center [27, 269] width 18 height 18
click at [27, 173] on div at bounding box center [27, 171] width 9 height 9
click at [30, 268] on div at bounding box center [27, 268] width 9 height 9
click at [24, 220] on div at bounding box center [27, 220] width 9 height 9
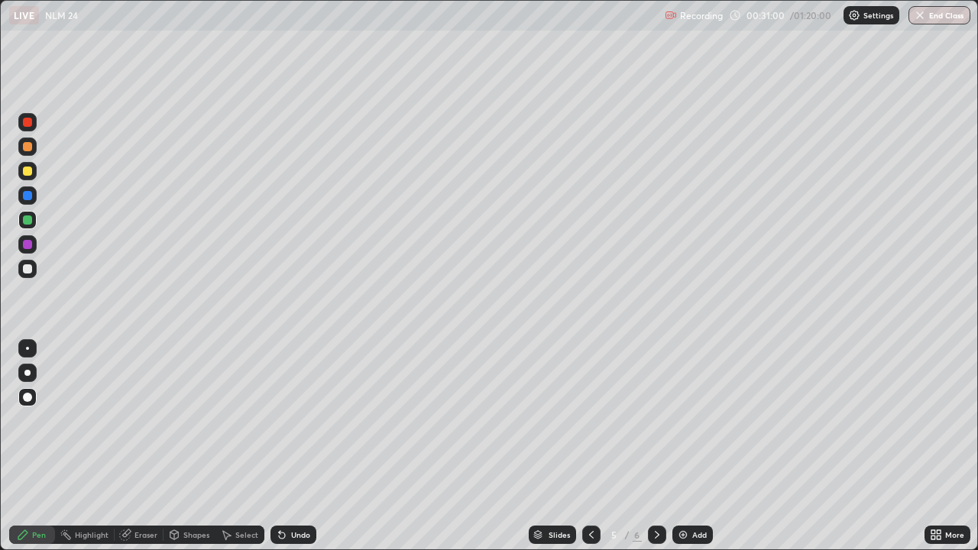
click at [28, 271] on div at bounding box center [27, 268] width 9 height 9
click at [28, 196] on div at bounding box center [27, 195] width 9 height 9
click at [149, 446] on div "Eraser" at bounding box center [146, 535] width 23 height 8
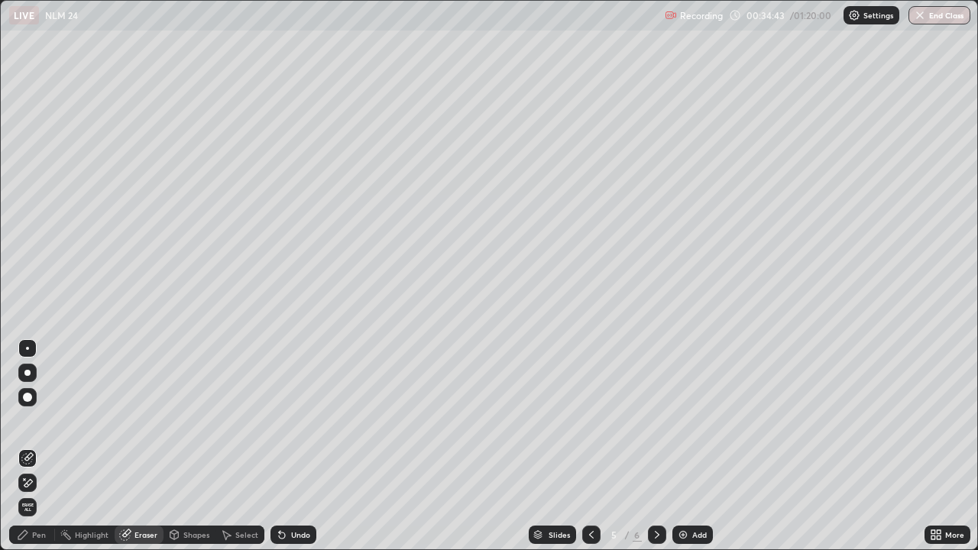
click at [47, 446] on div "Pen" at bounding box center [32, 535] width 46 height 18
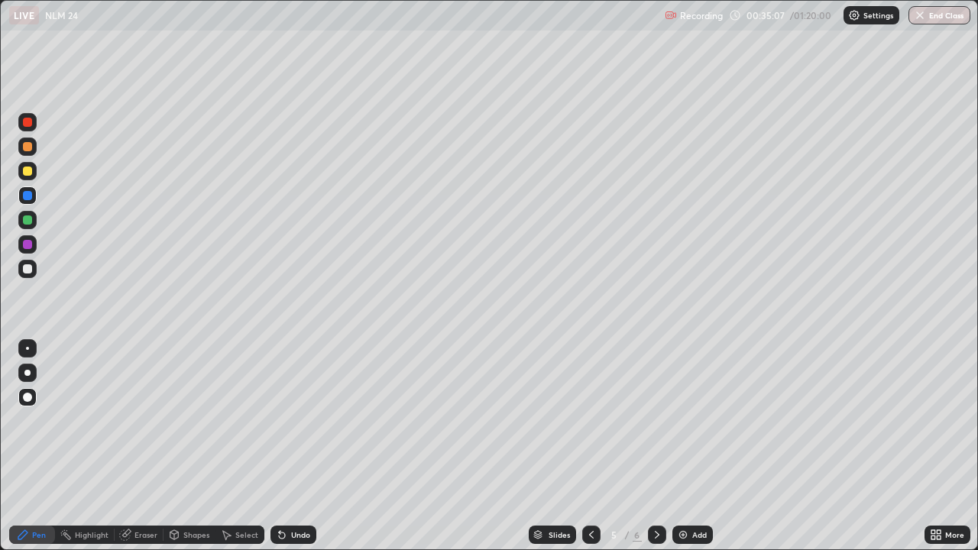
click at [805, 446] on div "Slides 5 / 6 Add" at bounding box center [620, 535] width 608 height 31
click at [140, 446] on div "Eraser" at bounding box center [146, 535] width 23 height 8
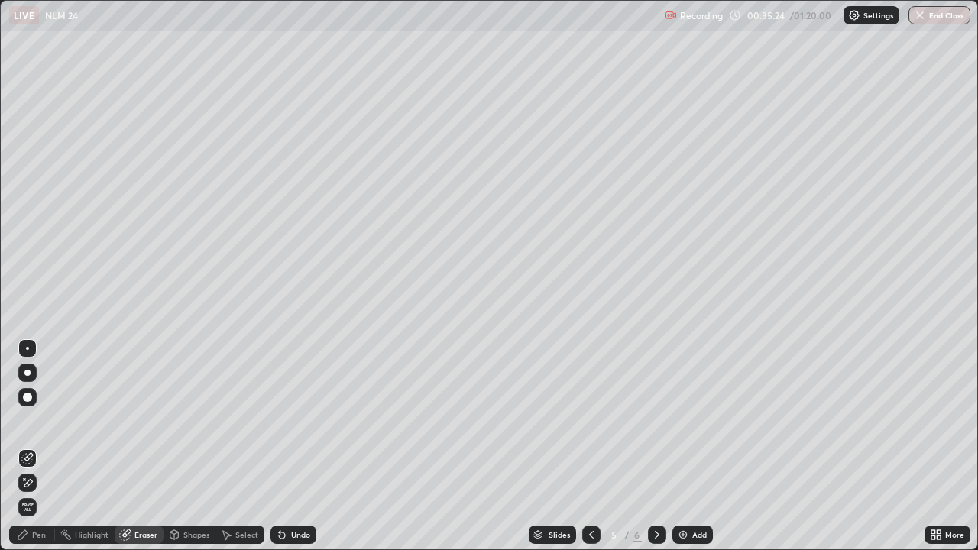
click at [23, 446] on icon at bounding box center [23, 535] width 12 height 12
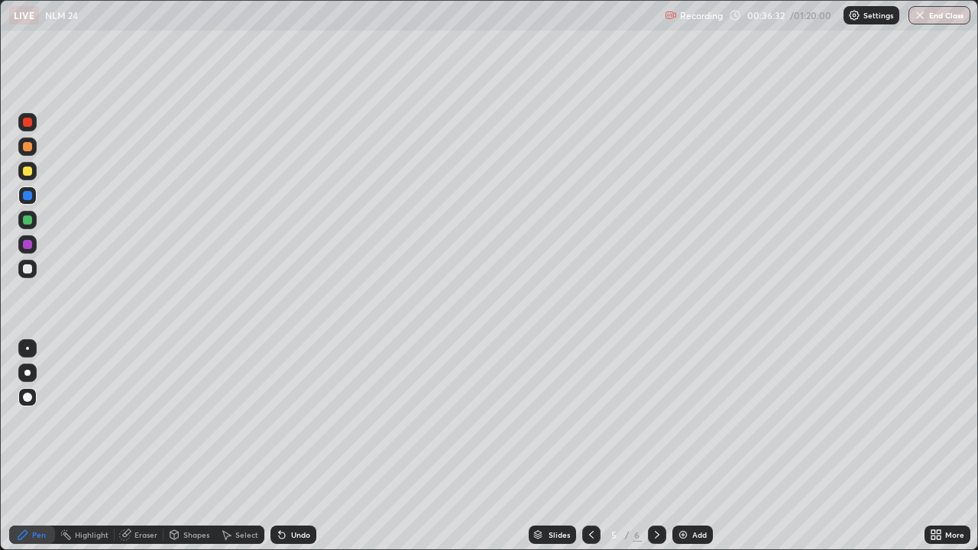
click at [652, 446] on div at bounding box center [657, 535] width 18 height 18
click at [90, 446] on div "Highlight" at bounding box center [85, 535] width 60 height 18
click at [142, 446] on div "Eraser" at bounding box center [146, 535] width 23 height 8
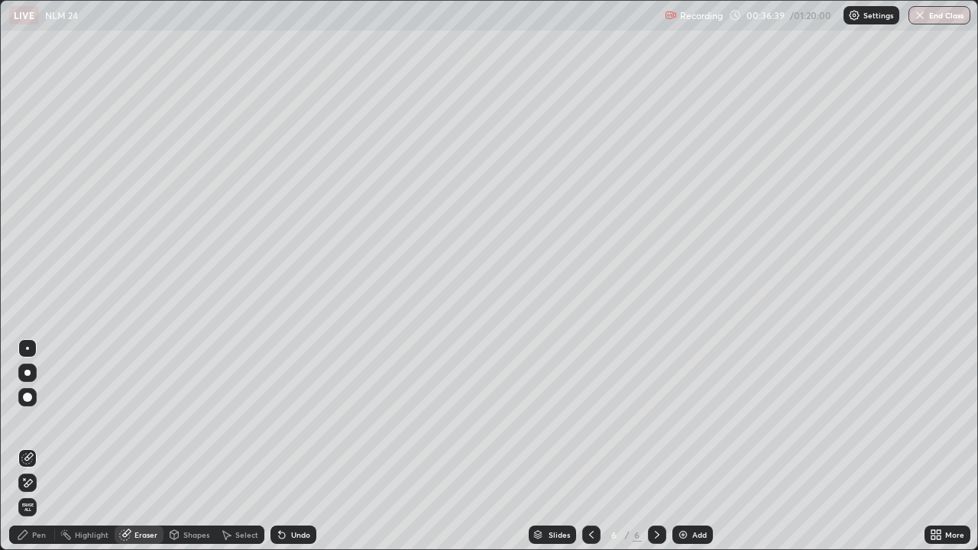
click at [33, 446] on div "Pen" at bounding box center [39, 535] width 14 height 8
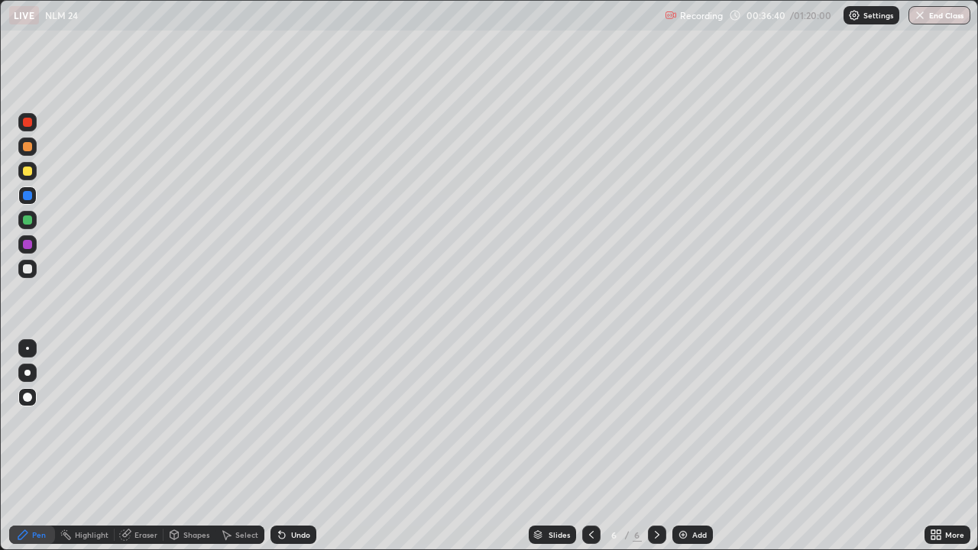
click at [29, 268] on div at bounding box center [27, 268] width 9 height 9
click at [590, 446] on icon at bounding box center [591, 535] width 12 height 12
click at [653, 446] on icon at bounding box center [657, 535] width 12 height 12
click at [28, 128] on div at bounding box center [27, 122] width 18 height 18
click at [24, 174] on div at bounding box center [27, 171] width 9 height 9
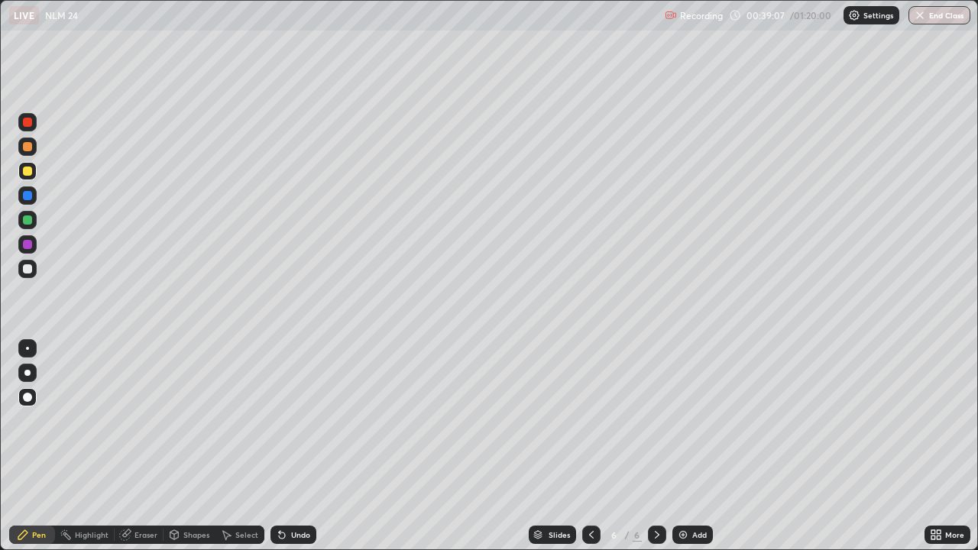
click at [24, 272] on div at bounding box center [27, 268] width 9 height 9
click at [28, 175] on div at bounding box center [27, 171] width 9 height 9
click at [136, 446] on div "Eraser" at bounding box center [146, 535] width 23 height 8
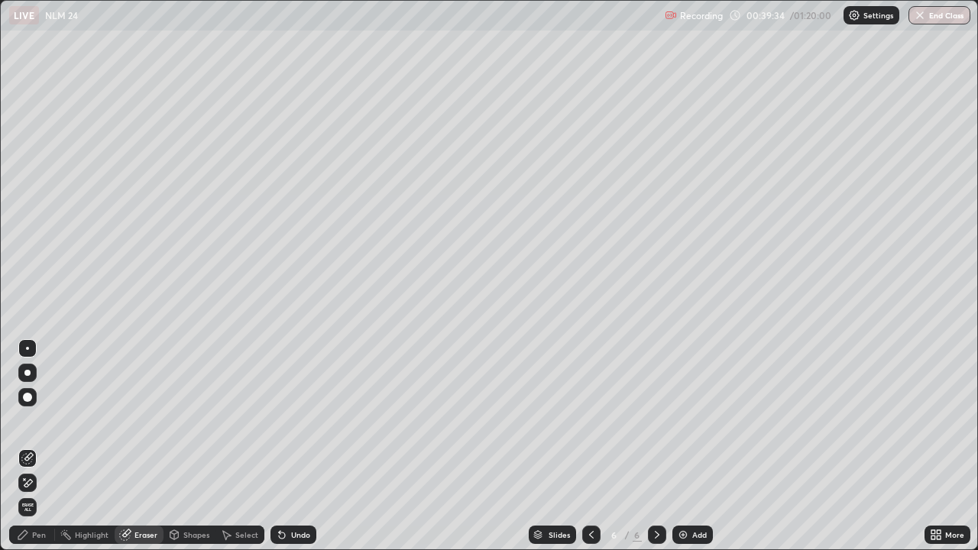
click at [34, 446] on div "Pen" at bounding box center [32, 535] width 46 height 18
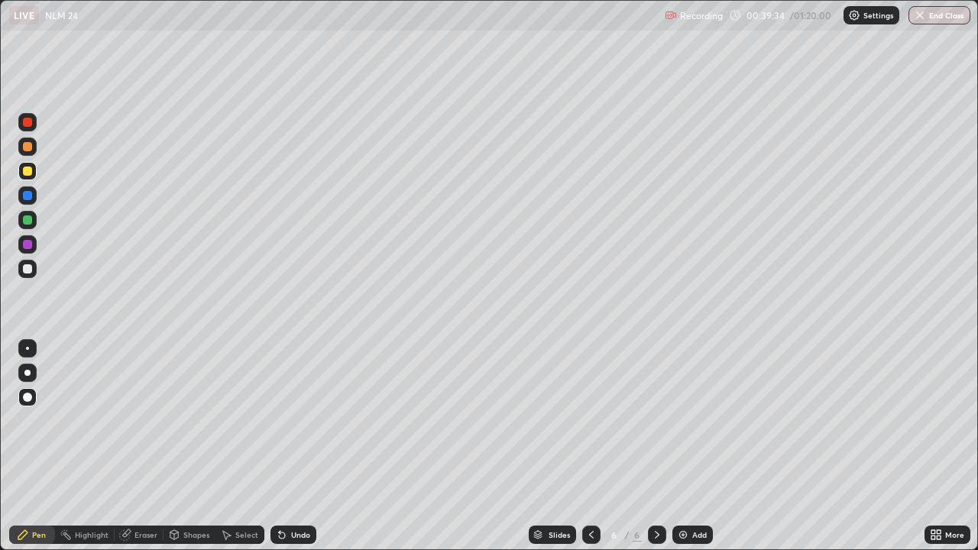
click at [36, 446] on div "Pen" at bounding box center [39, 535] width 14 height 8
click at [27, 271] on div at bounding box center [27, 268] width 9 height 9
click at [25, 227] on div at bounding box center [27, 220] width 18 height 18
click at [140, 446] on div "Eraser" at bounding box center [146, 535] width 23 height 8
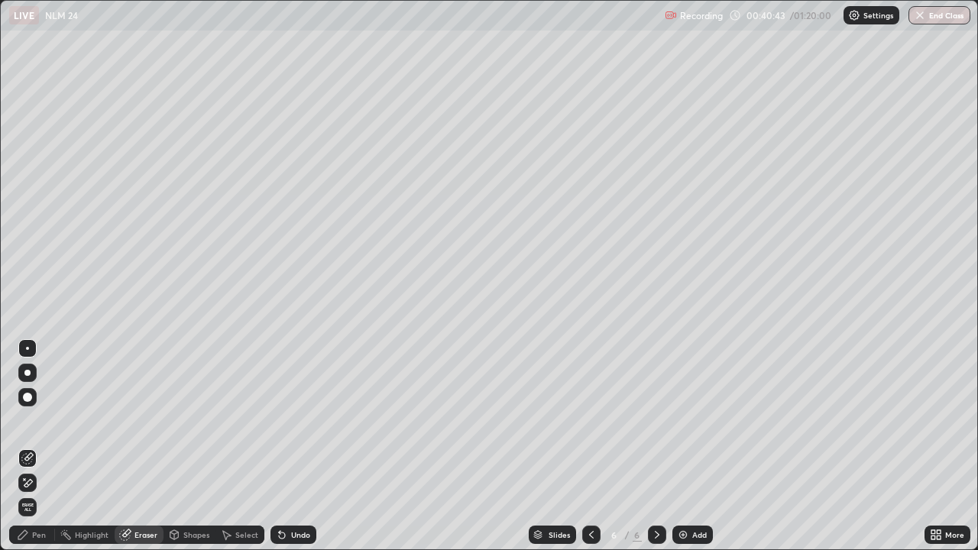
click at [23, 446] on div "Pen" at bounding box center [32, 535] width 46 height 18
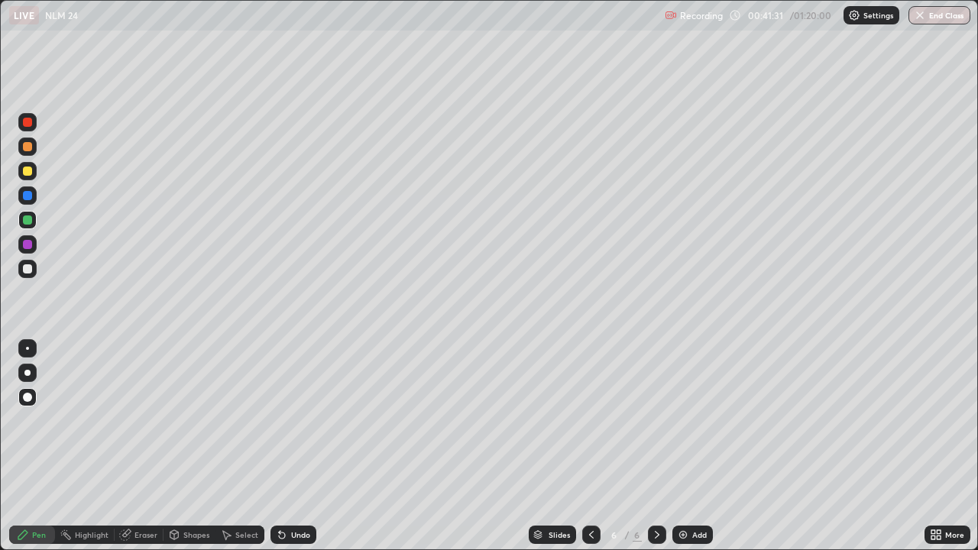
click at [27, 172] on div at bounding box center [27, 171] width 9 height 9
click at [282, 446] on div "Undo" at bounding box center [294, 535] width 46 height 18
click at [279, 446] on div "Undo" at bounding box center [294, 535] width 46 height 18
click at [280, 446] on div "Undo" at bounding box center [294, 535] width 46 height 18
click at [28, 244] on div at bounding box center [27, 244] width 9 height 9
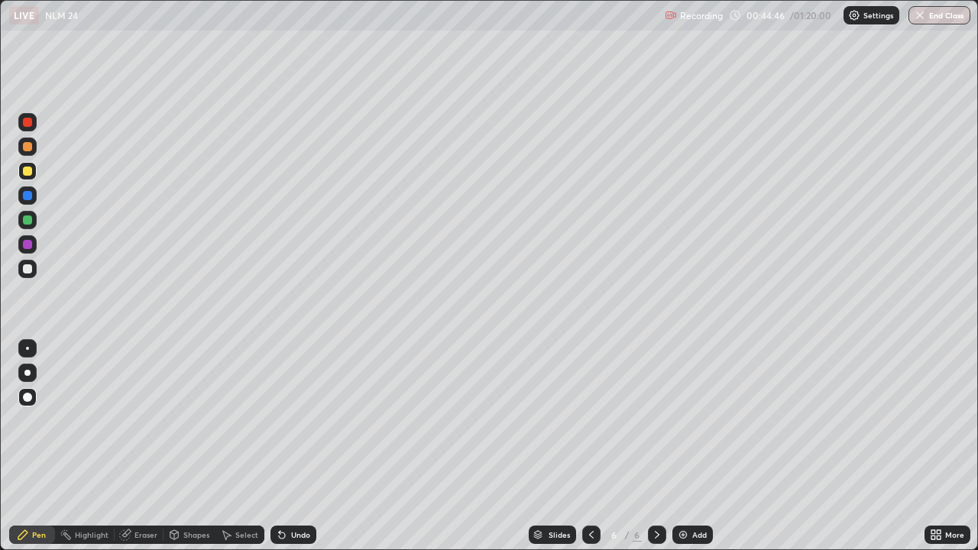
click at [24, 310] on div "Erase all" at bounding box center [27, 275] width 37 height 489
click at [294, 446] on div "Undo" at bounding box center [300, 535] width 19 height 8
click at [978, 311] on div "Setting up your live class" at bounding box center [489, 275] width 978 height 550
click at [29, 270] on div at bounding box center [27, 268] width 9 height 9
click at [689, 446] on div "Add" at bounding box center [693, 535] width 41 height 18
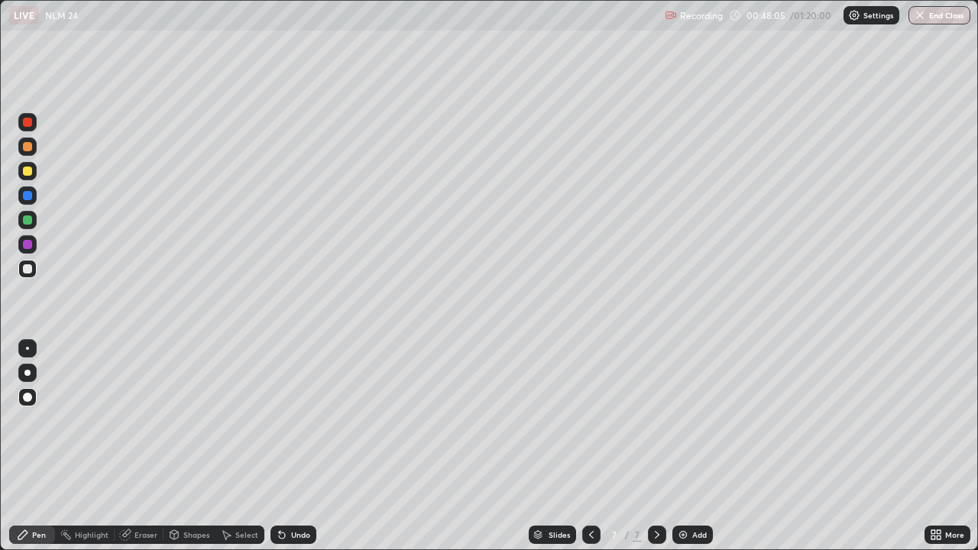
click at [33, 446] on div "Pen" at bounding box center [39, 535] width 14 height 8
click at [28, 270] on div at bounding box center [27, 268] width 9 height 9
click at [296, 446] on div "Undo" at bounding box center [294, 535] width 46 height 18
click at [31, 150] on div at bounding box center [27, 147] width 18 height 18
click at [28, 273] on div at bounding box center [27, 268] width 9 height 9
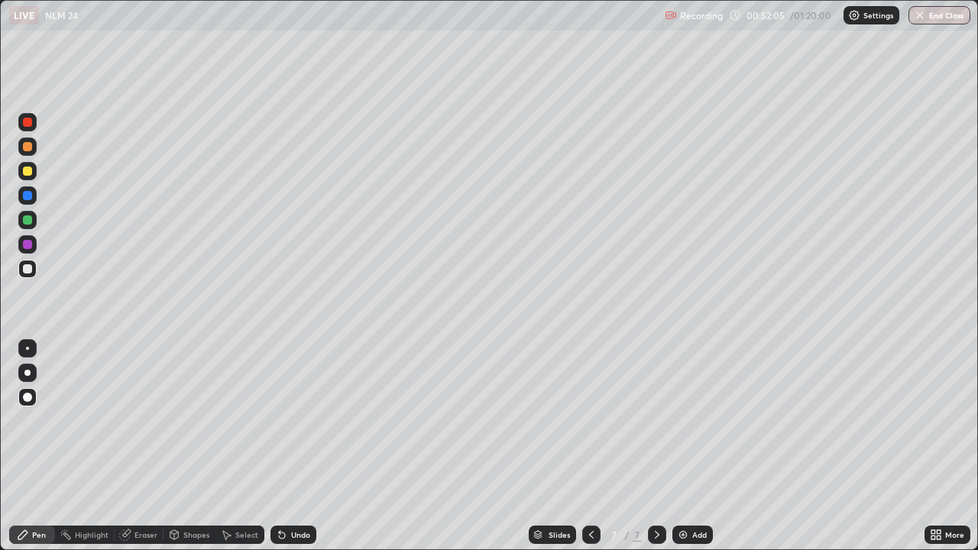
click at [30, 269] on div at bounding box center [27, 268] width 9 height 9
click at [27, 274] on div at bounding box center [27, 269] width 18 height 18
click at [28, 174] on div at bounding box center [27, 171] width 9 height 9
click at [25, 271] on div at bounding box center [27, 268] width 9 height 9
click at [141, 446] on div "Eraser" at bounding box center [146, 535] width 23 height 8
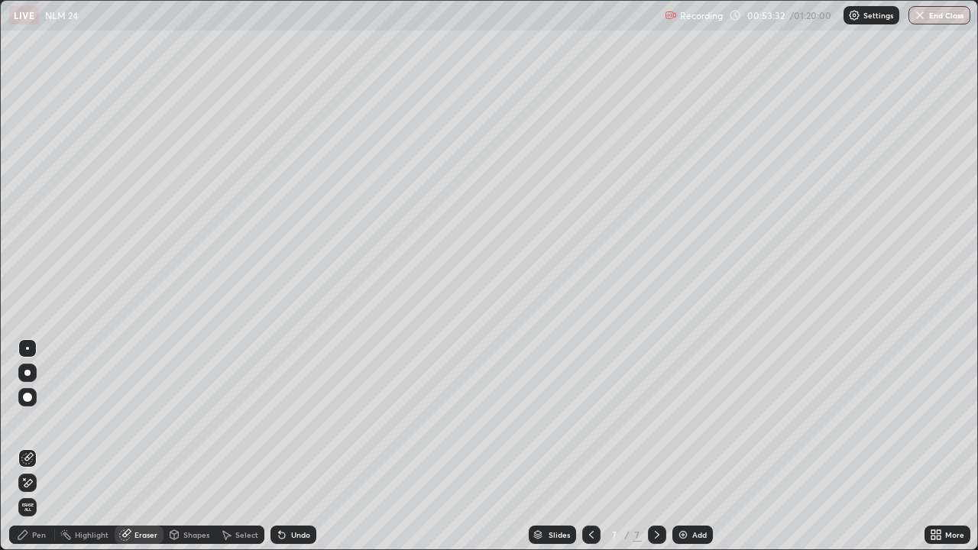
click at [42, 446] on div "Pen" at bounding box center [39, 535] width 14 height 8
click at [40, 446] on div "Pen" at bounding box center [39, 535] width 14 height 8
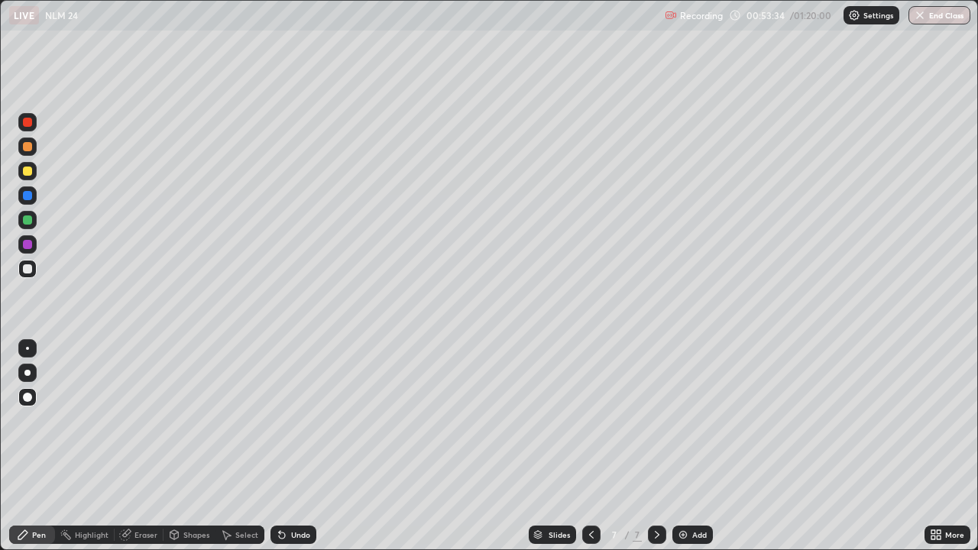
click at [292, 446] on div "Undo" at bounding box center [300, 535] width 19 height 8
click at [297, 446] on div "Undo" at bounding box center [300, 535] width 19 height 8
click at [291, 446] on div "Undo" at bounding box center [300, 535] width 19 height 8
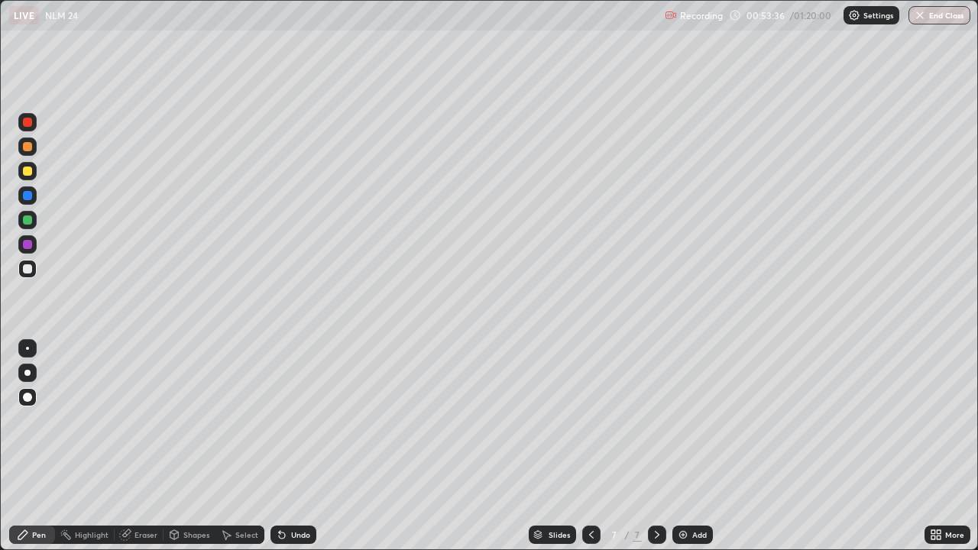
click at [291, 446] on div "Undo" at bounding box center [300, 535] width 19 height 8
click at [15, 264] on div at bounding box center [27, 269] width 24 height 24
click at [18, 143] on div at bounding box center [27, 147] width 18 height 18
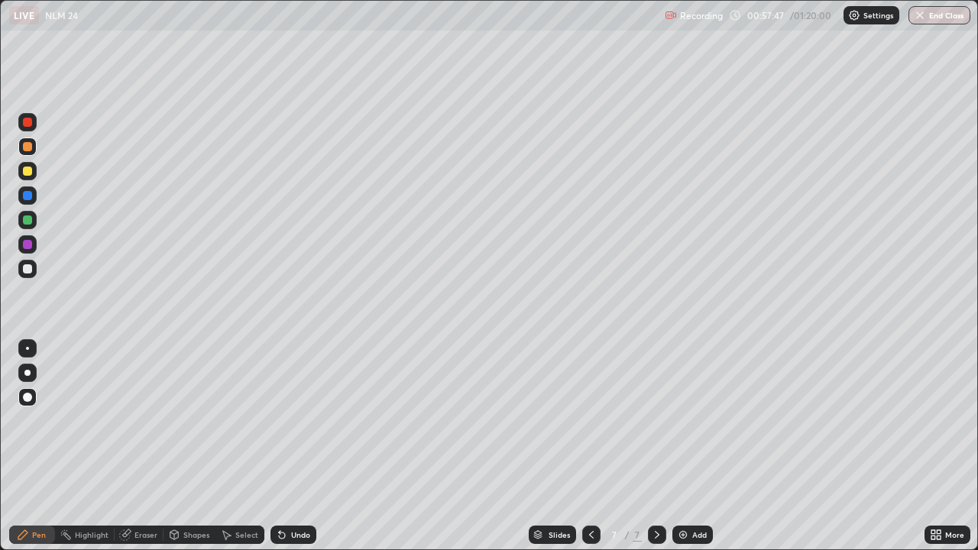
click at [657, 446] on div at bounding box center [657, 535] width 18 height 18
click at [690, 446] on div "Add" at bounding box center [693, 535] width 41 height 18
click at [34, 267] on div at bounding box center [27, 269] width 18 height 18
click at [27, 446] on div "Pen" at bounding box center [32, 535] width 46 height 18
click at [26, 193] on div at bounding box center [27, 195] width 9 height 9
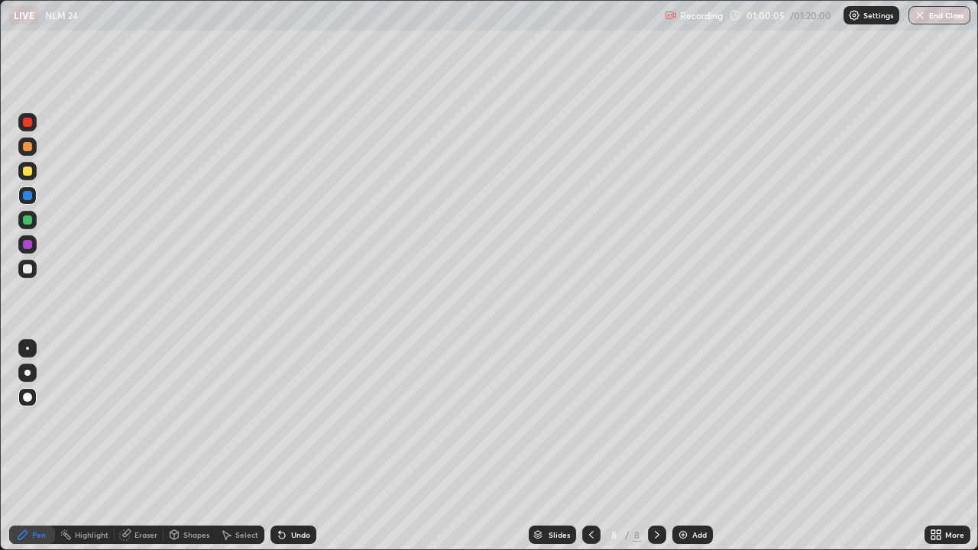
click at [31, 172] on div at bounding box center [27, 171] width 9 height 9
click at [27, 225] on div at bounding box center [27, 220] width 18 height 18
click at [27, 267] on div at bounding box center [27, 268] width 9 height 9
click at [235, 446] on div "Select" at bounding box center [246, 535] width 23 height 8
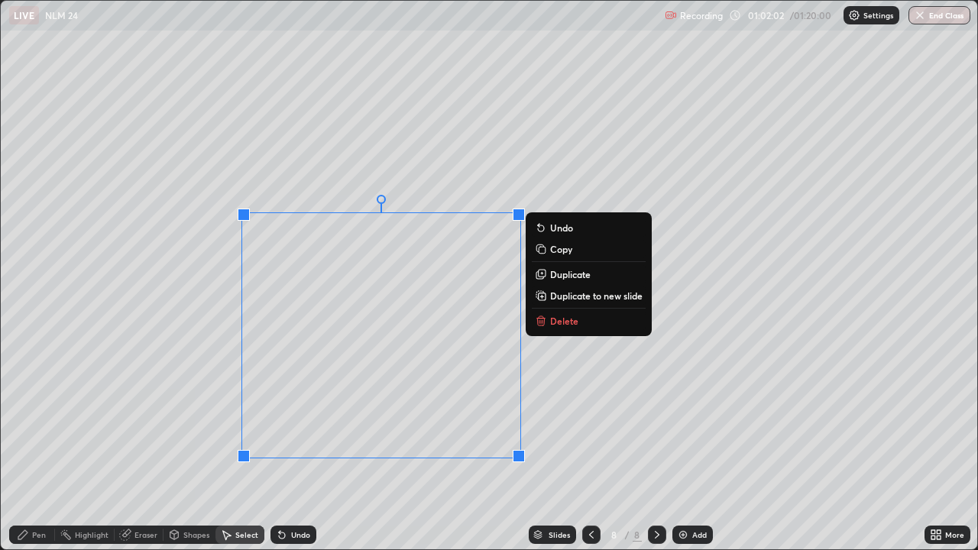
click at [293, 446] on div "Undo" at bounding box center [300, 535] width 19 height 8
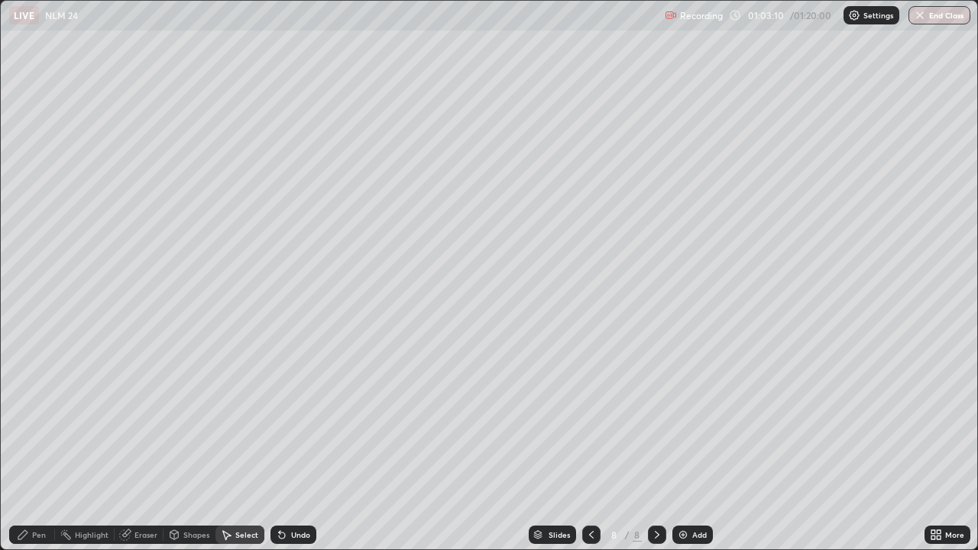
click at [692, 446] on div "Add" at bounding box center [699, 535] width 15 height 8
click at [40, 446] on div "Pen" at bounding box center [32, 535] width 46 height 18
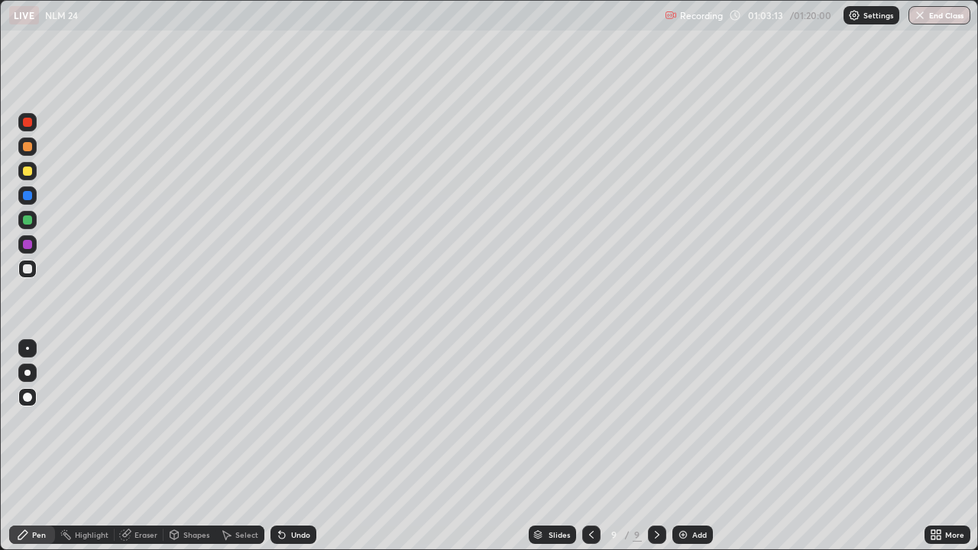
click at [37, 446] on div "Pen" at bounding box center [39, 535] width 14 height 8
click at [28, 271] on div at bounding box center [27, 268] width 9 height 9
click at [27, 269] on div at bounding box center [27, 268] width 9 height 9
click at [590, 446] on icon at bounding box center [591, 535] width 5 height 8
click at [649, 446] on div at bounding box center [657, 535] width 18 height 18
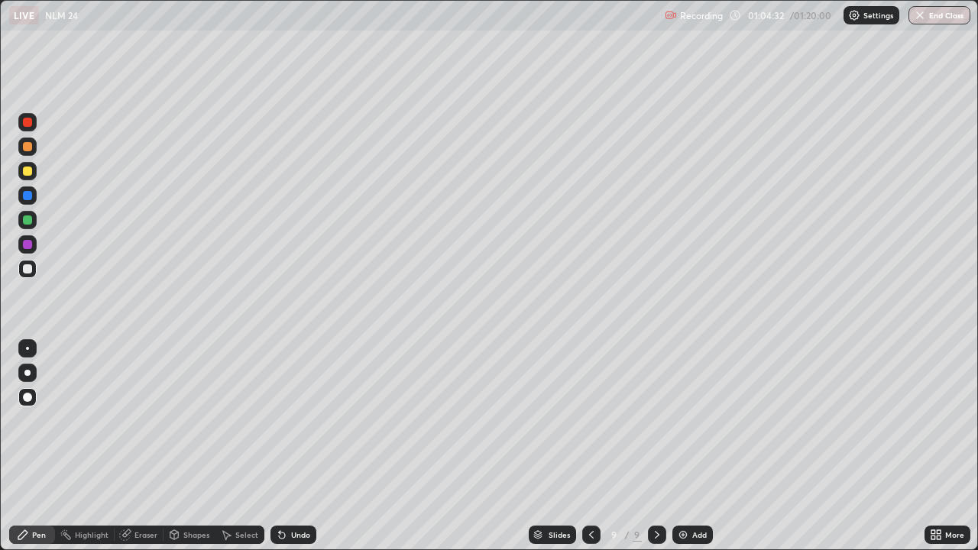
click at [27, 221] on div at bounding box center [27, 220] width 9 height 9
click at [299, 446] on div "Undo" at bounding box center [294, 535] width 46 height 18
click at [24, 270] on div at bounding box center [27, 268] width 9 height 9
click at [36, 446] on div "Pen" at bounding box center [32, 535] width 46 height 18
click at [21, 271] on div at bounding box center [27, 269] width 18 height 18
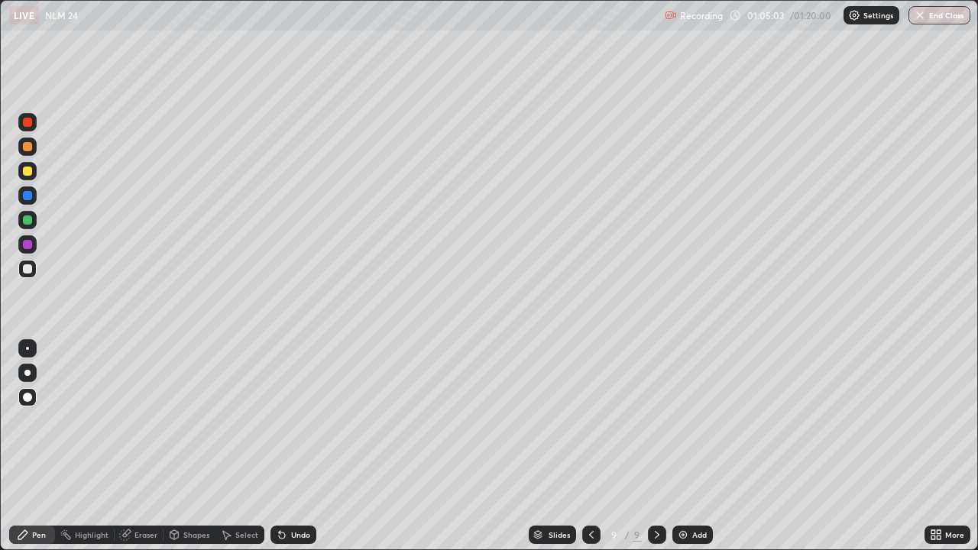
click at [28, 123] on div at bounding box center [27, 122] width 9 height 9
click at [292, 446] on div "Undo" at bounding box center [300, 535] width 19 height 8
click at [295, 446] on div "Undo" at bounding box center [300, 535] width 19 height 8
click at [293, 446] on div "Undo" at bounding box center [300, 535] width 19 height 8
click at [292, 446] on div "Undo" at bounding box center [300, 535] width 19 height 8
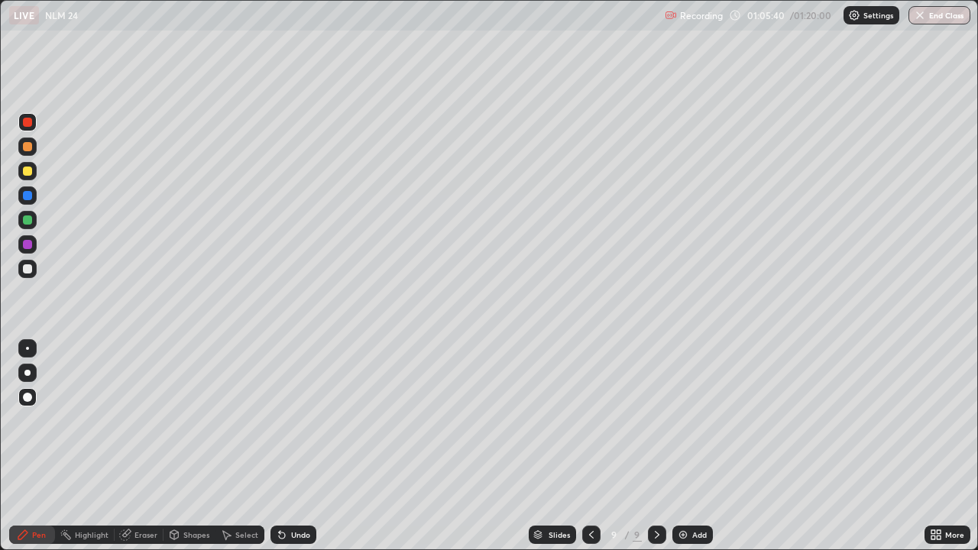
click at [291, 446] on div "Undo" at bounding box center [300, 535] width 19 height 8
click at [289, 446] on div "Undo" at bounding box center [294, 535] width 46 height 18
click at [287, 446] on div "Undo" at bounding box center [294, 535] width 46 height 18
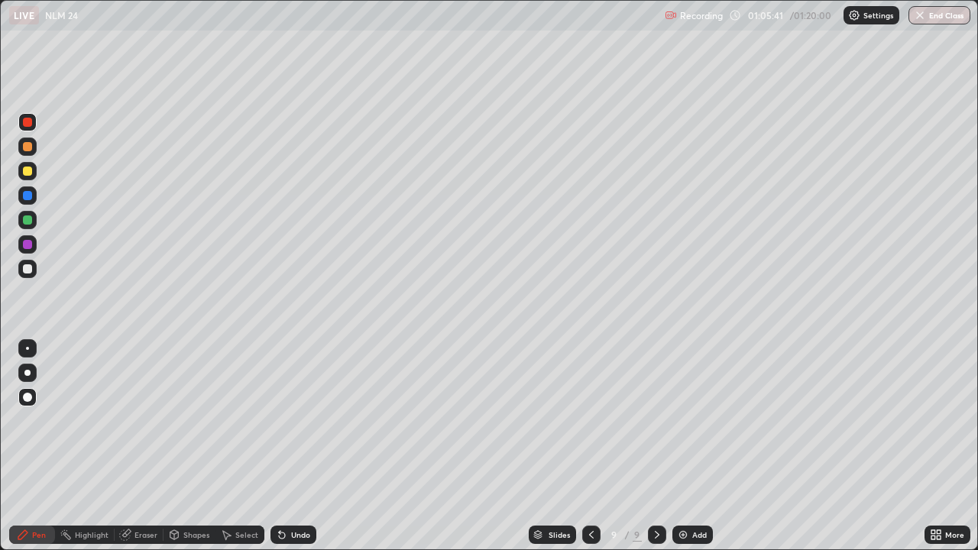
click at [284, 446] on div "Undo" at bounding box center [294, 535] width 46 height 18
click at [279, 446] on icon at bounding box center [280, 532] width 2 height 2
click at [282, 446] on div "Undo" at bounding box center [294, 535] width 46 height 18
click at [293, 446] on div "Undo" at bounding box center [294, 535] width 46 height 18
click at [689, 446] on div "Add" at bounding box center [693, 535] width 41 height 18
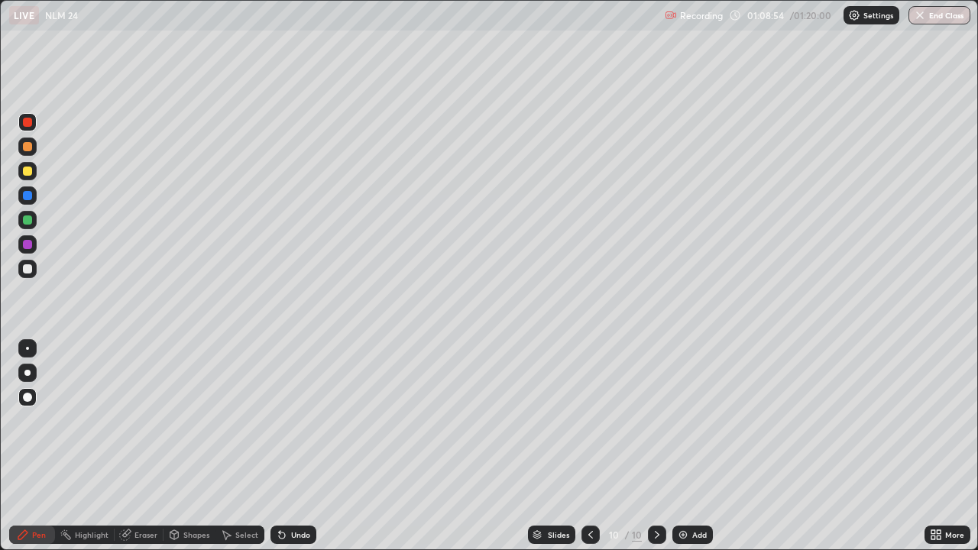
click at [28, 270] on div at bounding box center [27, 268] width 9 height 9
click at [294, 446] on div "Undo" at bounding box center [300, 535] width 19 height 8
click at [25, 122] on div at bounding box center [27, 122] width 9 height 9
click at [27, 271] on div at bounding box center [27, 268] width 9 height 9
click at [26, 122] on div at bounding box center [27, 122] width 9 height 9
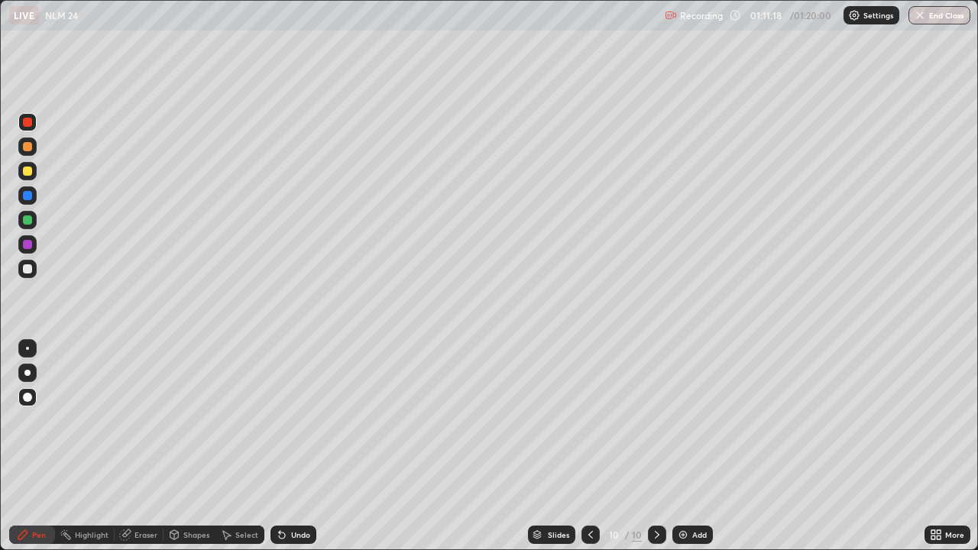
click at [23, 123] on div at bounding box center [27, 122] width 9 height 9
click at [33, 270] on div at bounding box center [27, 269] width 18 height 18
click at [291, 446] on div "Undo" at bounding box center [300, 535] width 19 height 8
click at [290, 446] on div "Undo" at bounding box center [294, 535] width 46 height 18
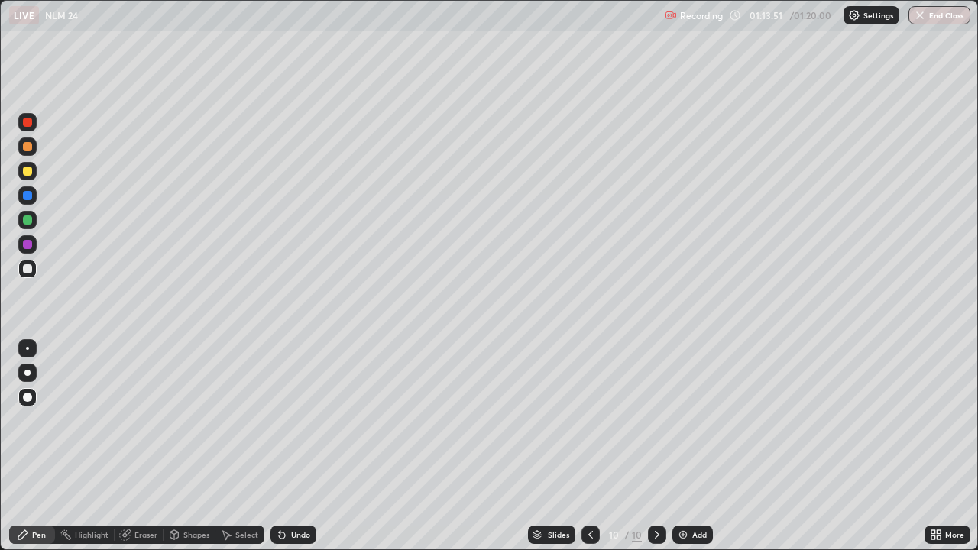
click at [287, 446] on div "Undo" at bounding box center [294, 535] width 46 height 18
click at [285, 446] on div "Undo" at bounding box center [294, 535] width 46 height 18
click at [291, 446] on div "Undo" at bounding box center [300, 535] width 19 height 8
click at [292, 446] on div "Undo" at bounding box center [294, 535] width 46 height 18
click at [295, 446] on div "Undo" at bounding box center [294, 535] width 46 height 18
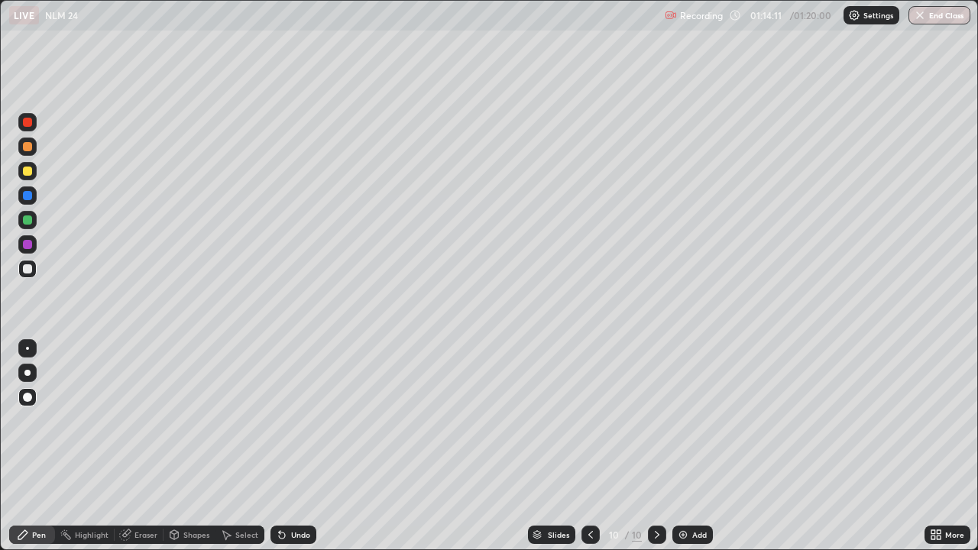
click at [296, 446] on div "Undo" at bounding box center [294, 535] width 46 height 18
click at [295, 446] on div "Undo" at bounding box center [294, 535] width 46 height 18
click at [300, 446] on div "Undo" at bounding box center [294, 535] width 46 height 18
click at [298, 446] on div "Undo" at bounding box center [294, 535] width 46 height 18
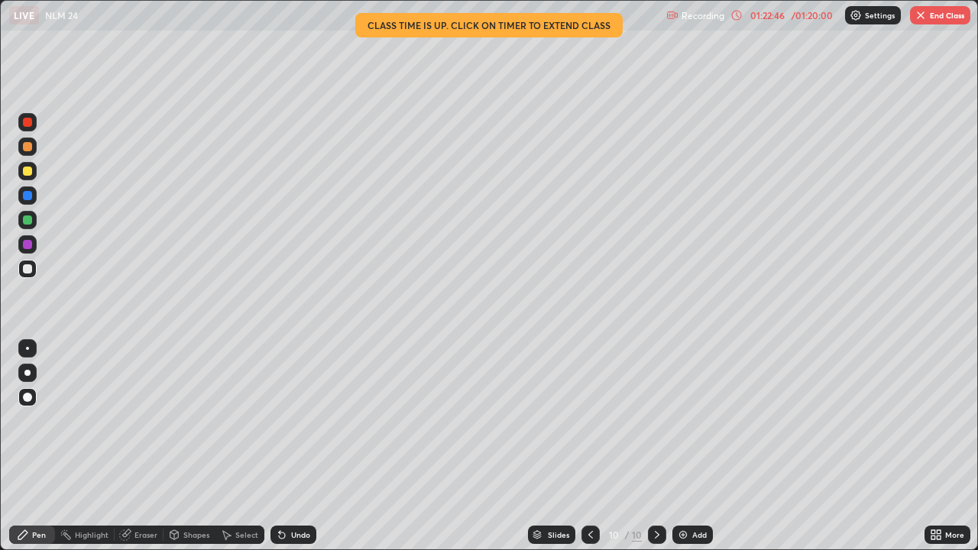
click at [917, 15] on img "button" at bounding box center [921, 15] width 12 height 12
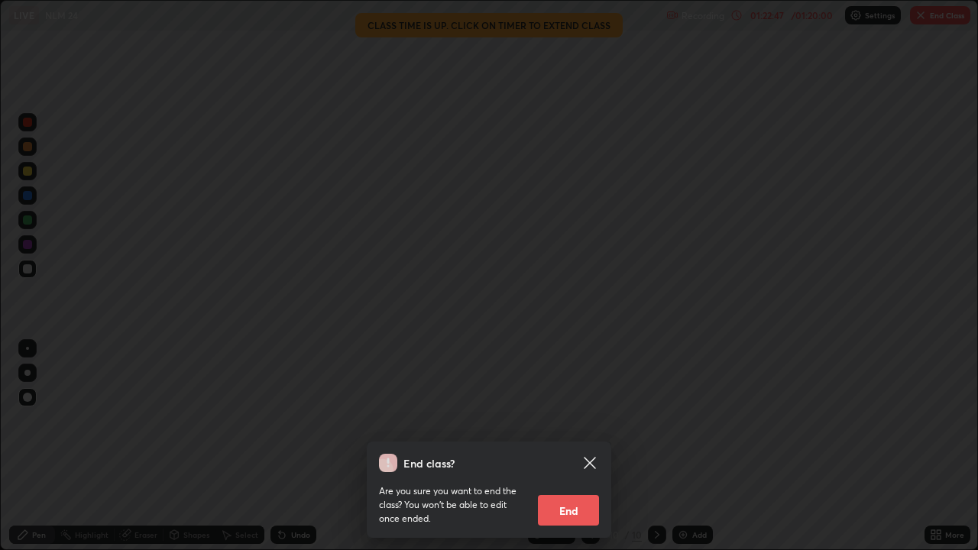
click at [572, 446] on button "End" at bounding box center [568, 510] width 61 height 31
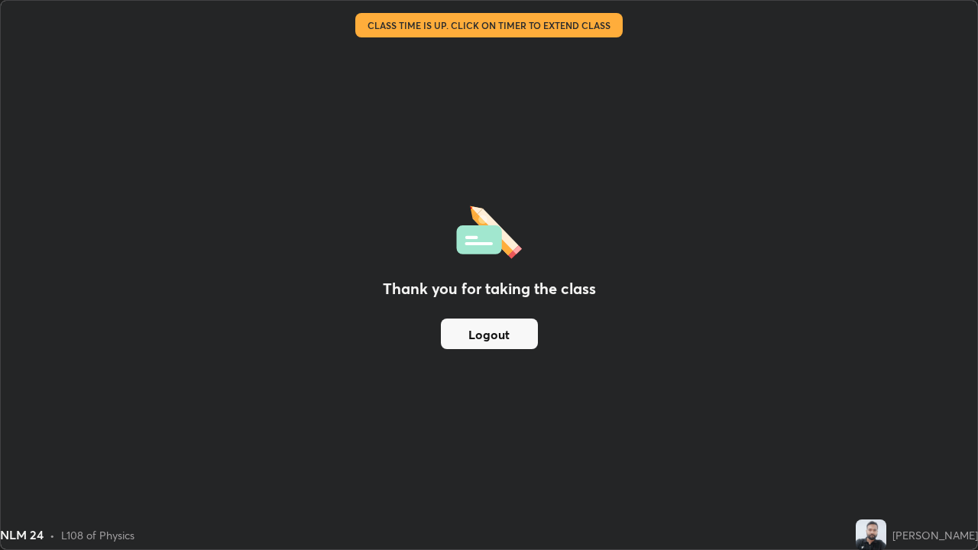
click at [512, 337] on button "Logout" at bounding box center [489, 334] width 97 height 31
